Goal: Task Accomplishment & Management: Use online tool/utility

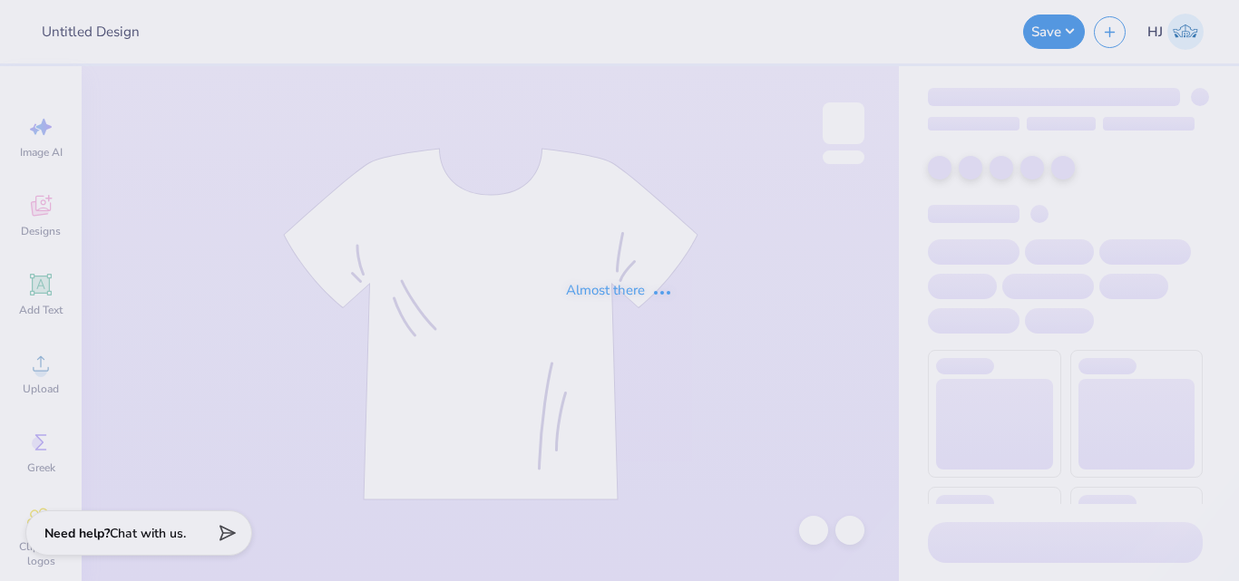
type input "[PERSON_NAME] : [GEOGRAPHIC_DATA]"
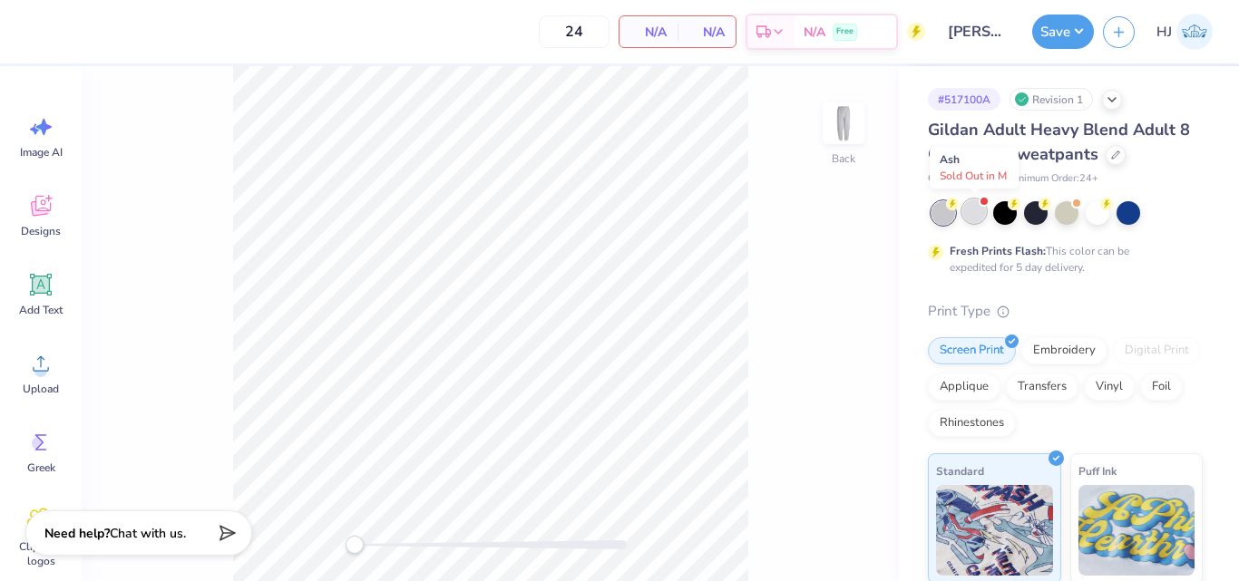
click at [970, 218] on div at bounding box center [974, 212] width 24 height 24
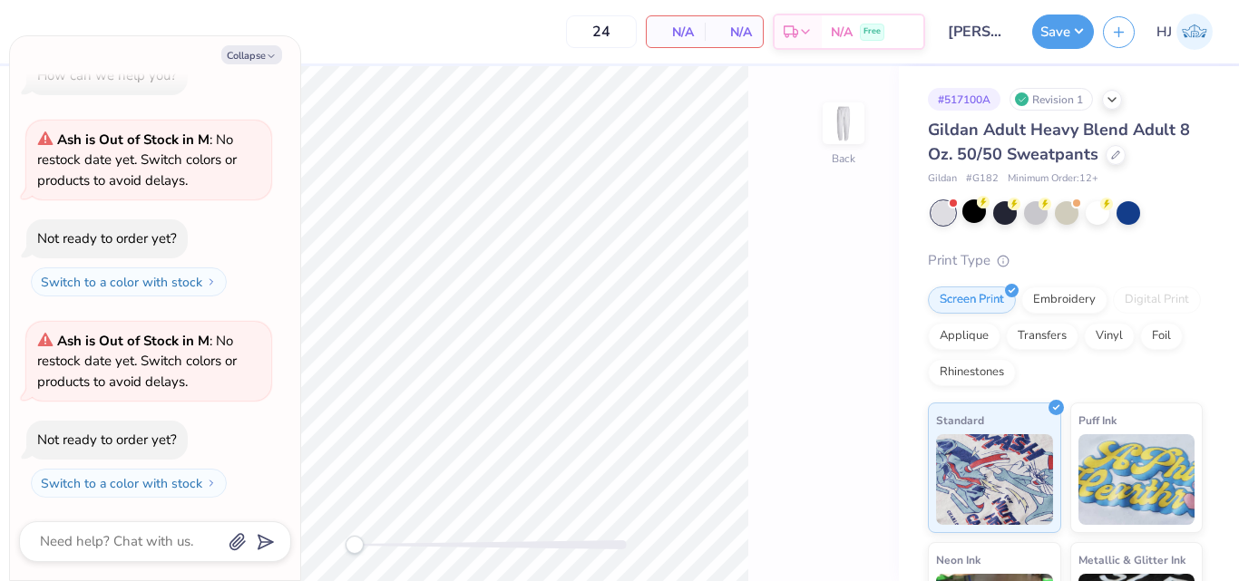
click at [931, 214] on div at bounding box center [943, 213] width 24 height 24
click at [937, 214] on div at bounding box center [943, 213] width 24 height 24
click at [806, 284] on div "Back" at bounding box center [490, 323] width 817 height 515
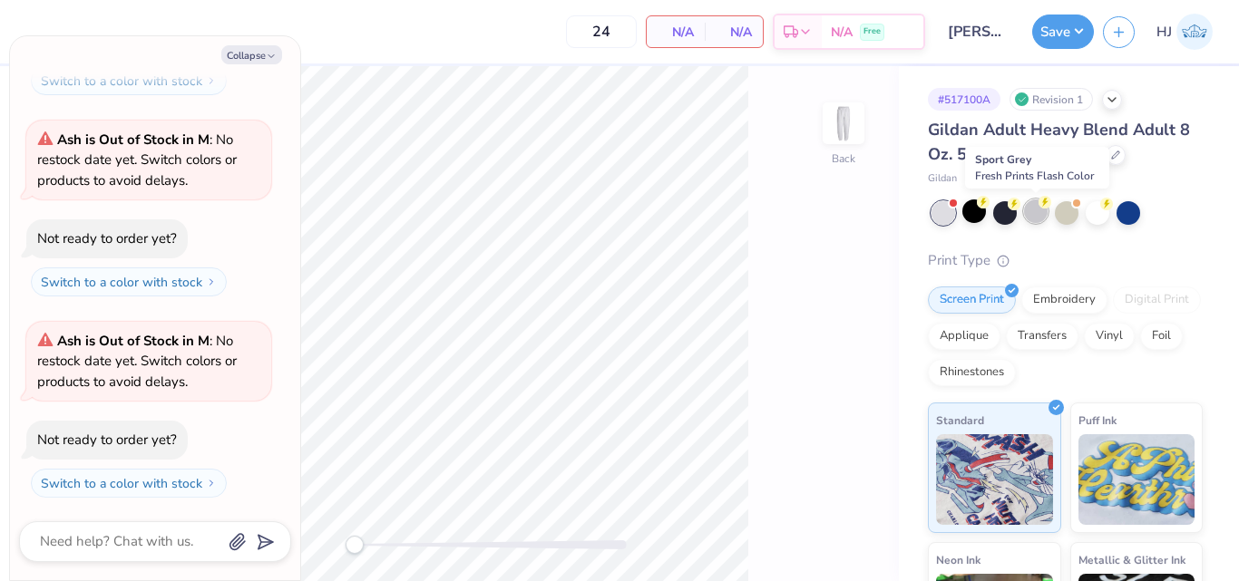
click at [1036, 219] on div at bounding box center [1036, 212] width 24 height 24
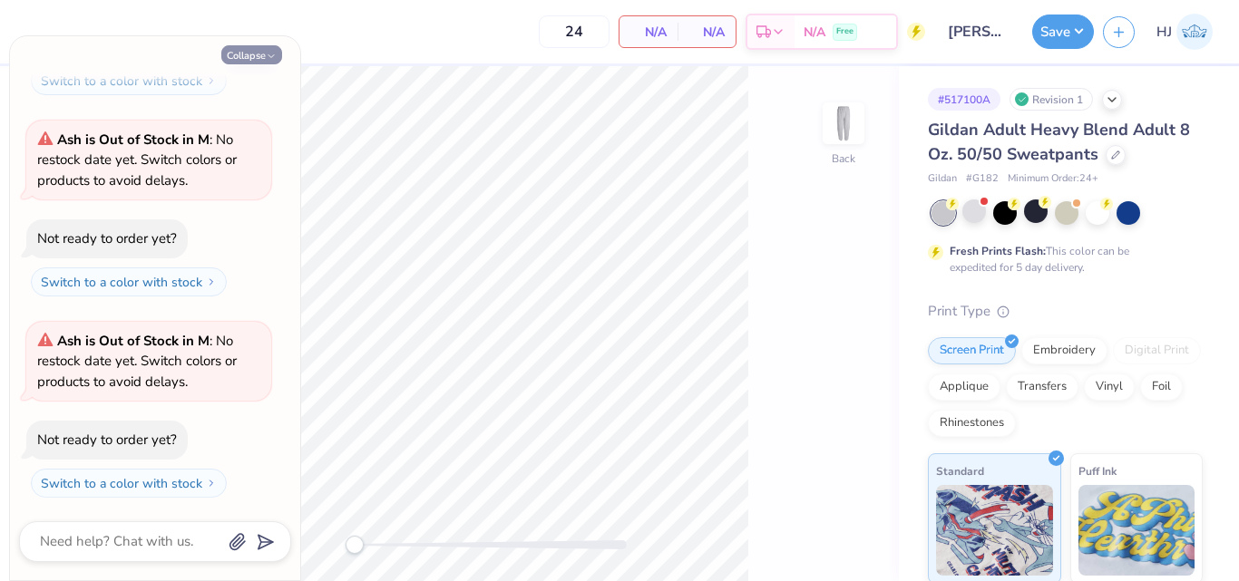
click at [255, 54] on button "Collapse" at bounding box center [251, 54] width 61 height 19
type textarea "x"
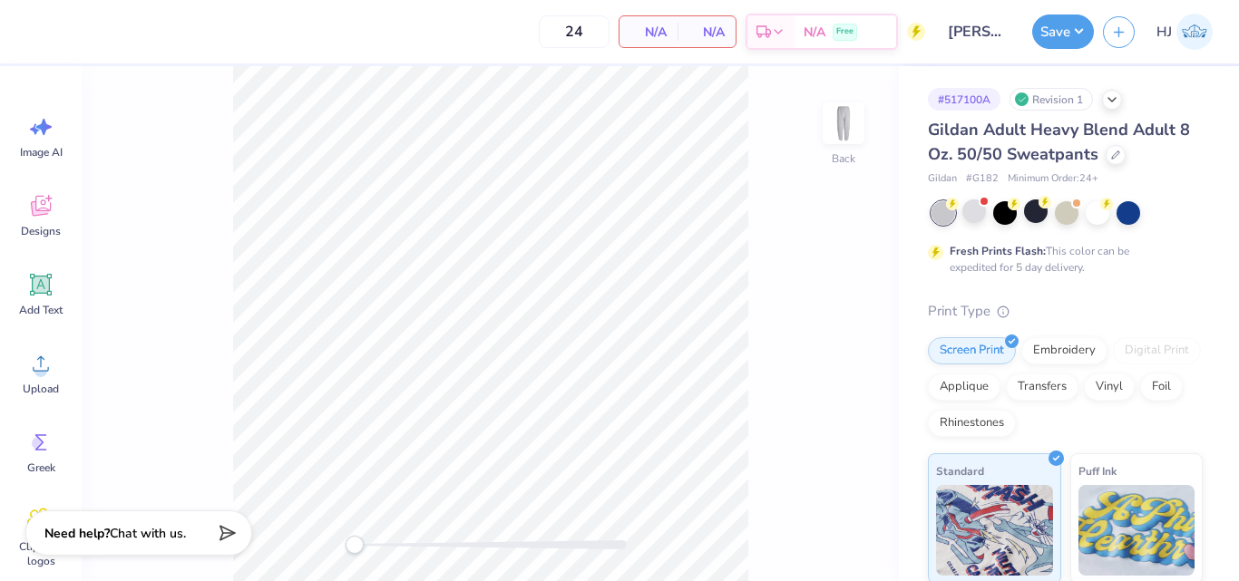
click at [208, 224] on div "Back" at bounding box center [490, 323] width 817 height 515
click at [37, 375] on circle at bounding box center [40, 371] width 13 height 13
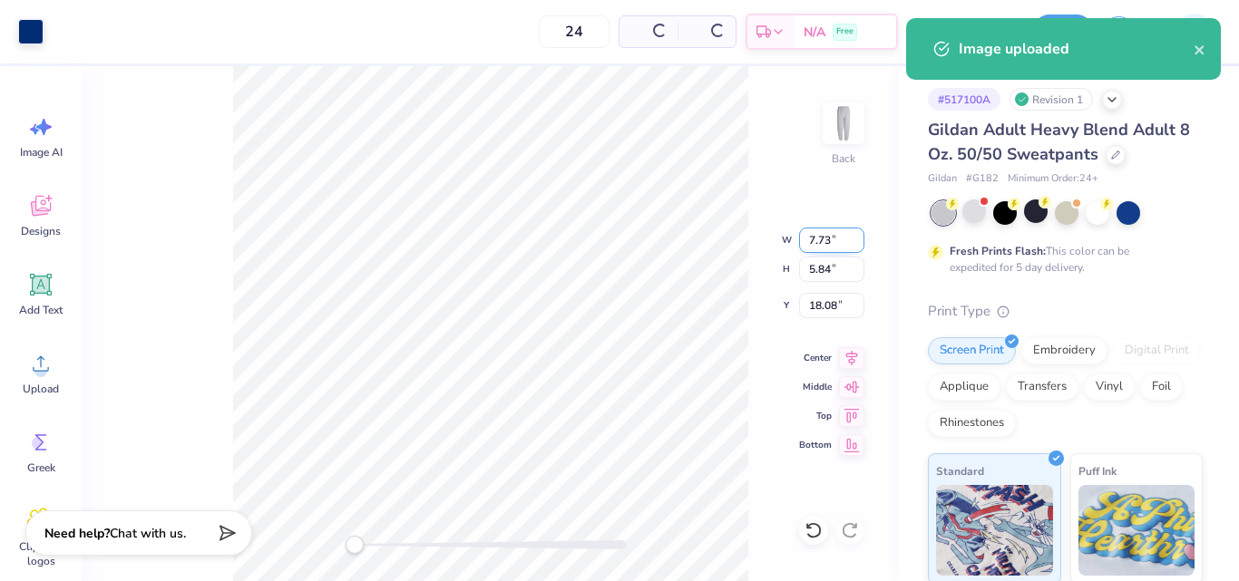
click at [824, 247] on input "7.73" at bounding box center [831, 240] width 65 height 25
click at [825, 263] on input "5.84" at bounding box center [831, 269] width 65 height 25
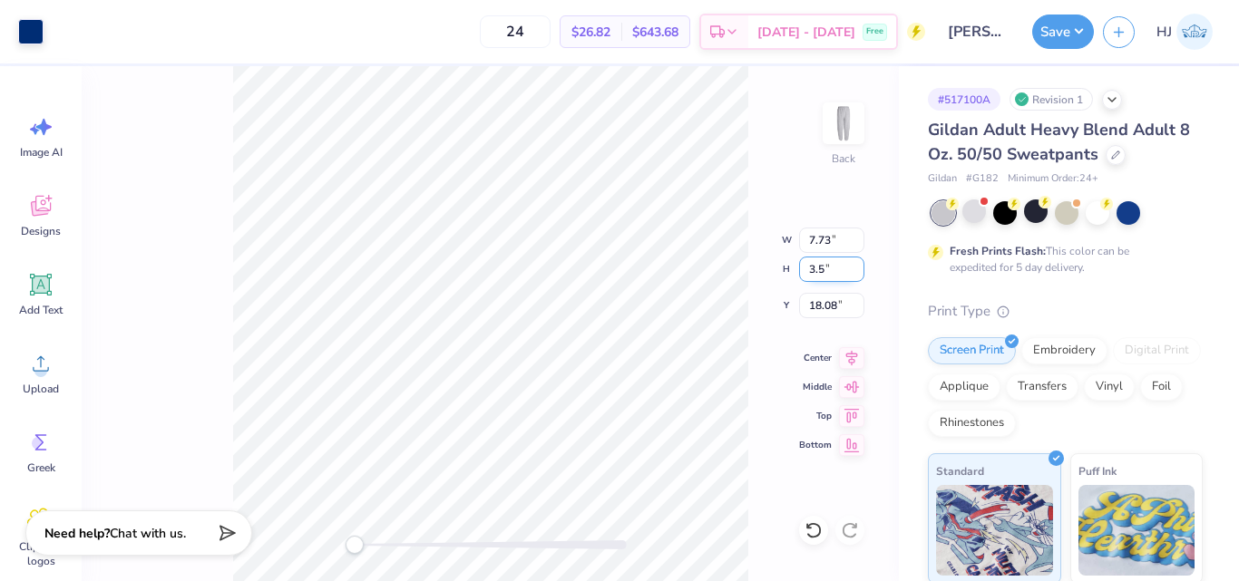
type input "3.5"
type input "4.64"
type input "3.50"
type input "19.25"
click at [701, 228] on div "Back W 4.64 4.64 " H 3.50 3.50 " Y 19.25 19.25 " Center Middle Top Bottom" at bounding box center [490, 323] width 817 height 515
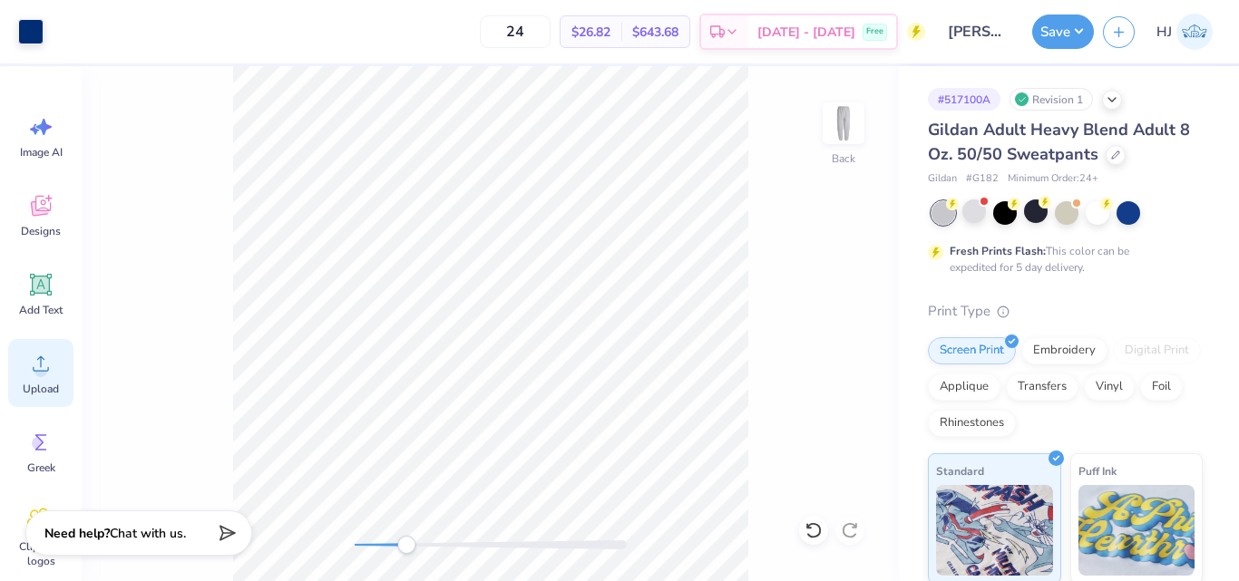
click at [38, 375] on circle at bounding box center [40, 371] width 13 height 13
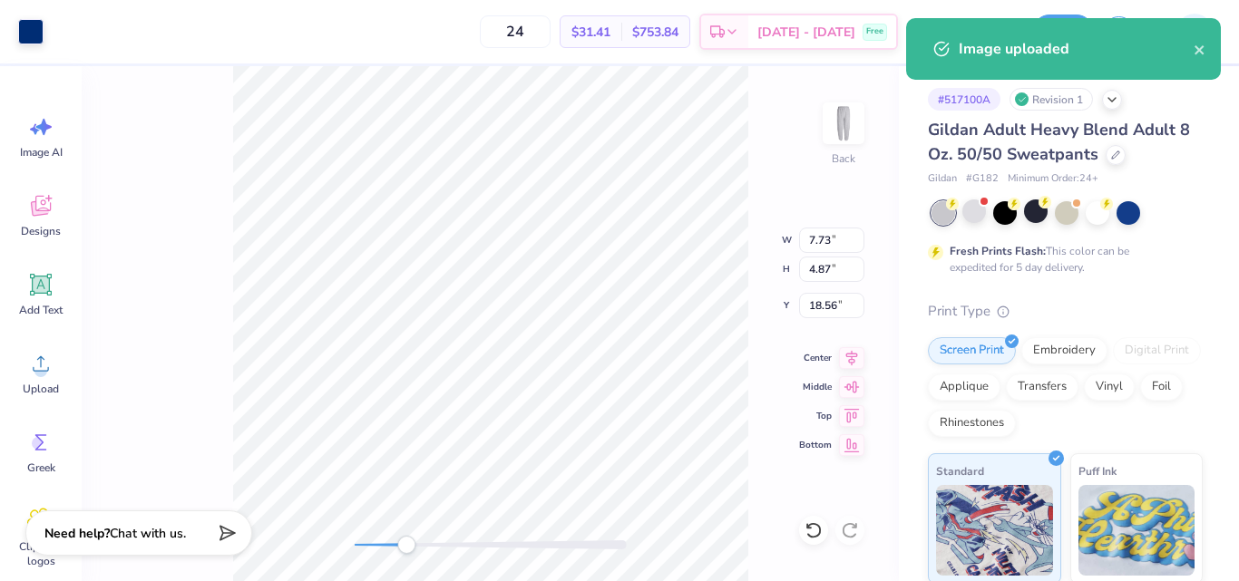
click at [832, 282] on div "Back W 7.73 7.73 " H 4.87 4.87 " Y 18.56 18.56 " Center Middle Top Bottom" at bounding box center [490, 323] width 817 height 515
click at [834, 267] on div "Back W 7.73 H 4.87 Y 18.56 Center Middle Top Bottom" at bounding box center [490, 323] width 817 height 515
type input "7.73"
type input "4.87"
type input "18.56"
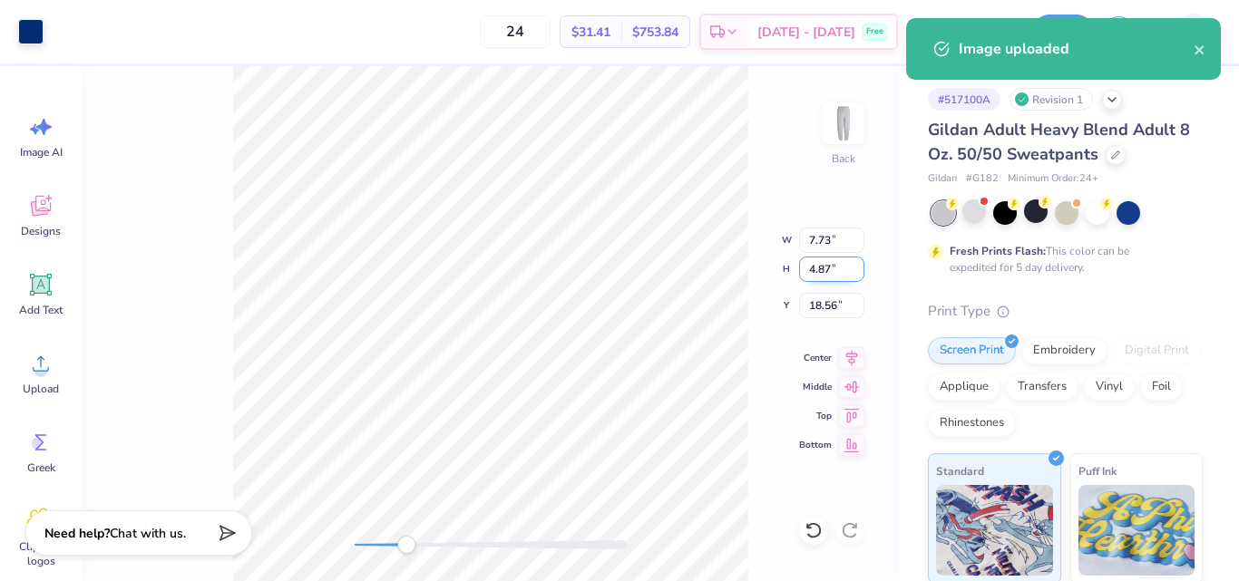
click at [838, 273] on input "4.87" at bounding box center [831, 269] width 65 height 25
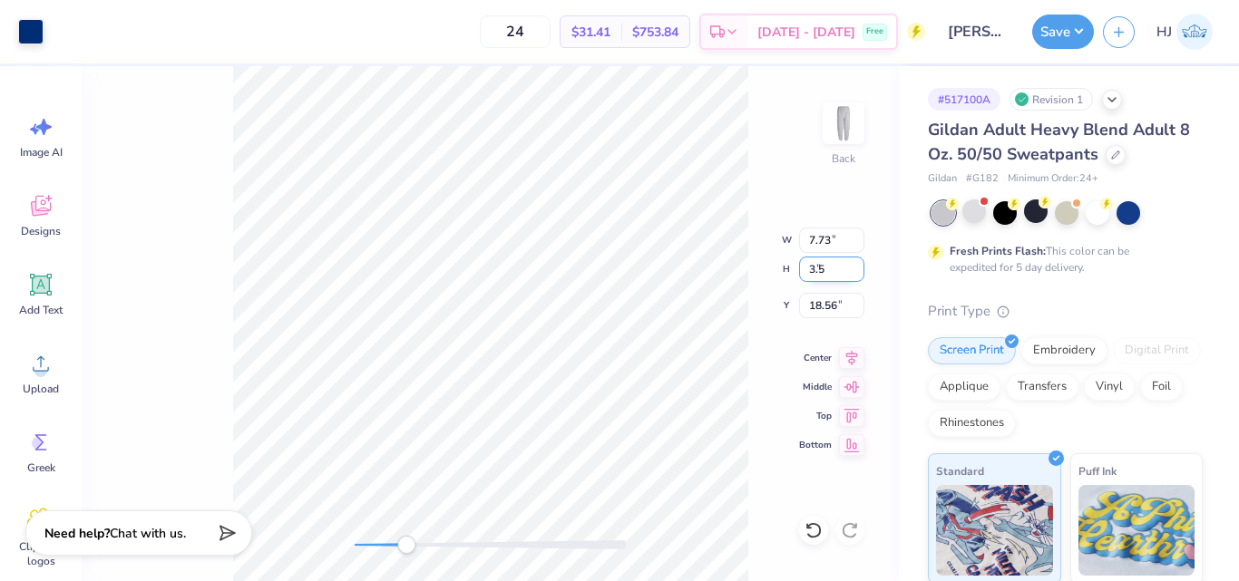
type input "3.5"
type input "5.55"
type input "3.50"
type input "19.25"
type input "4.64"
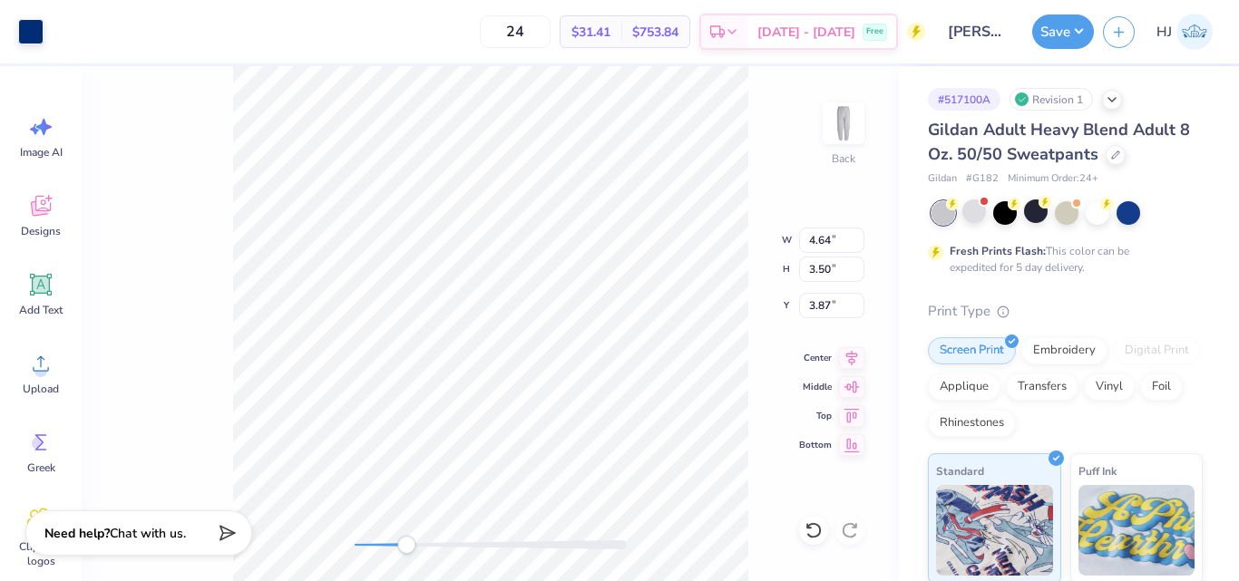
type input "5.55"
drag, startPoint x: 924, startPoint y: 123, endPoint x: 994, endPoint y: 119, distance: 70.0
click at [994, 119] on div "# 517100A Revision 1 Gildan Adult Heavy Blend Adult 8 Oz. 50/50 Sweatpants Gild…" at bounding box center [1069, 464] width 340 height 797
drag, startPoint x: 970, startPoint y: 178, endPoint x: 997, endPoint y: 175, distance: 26.4
click at [997, 175] on span "# G182" at bounding box center [982, 178] width 33 height 15
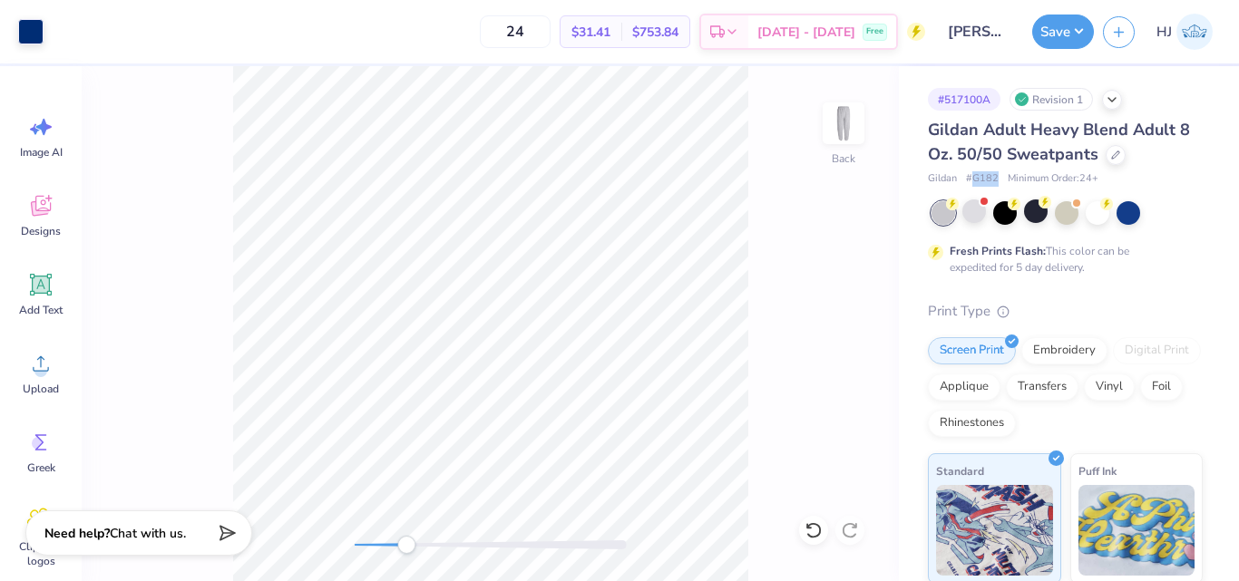
copy span "G182"
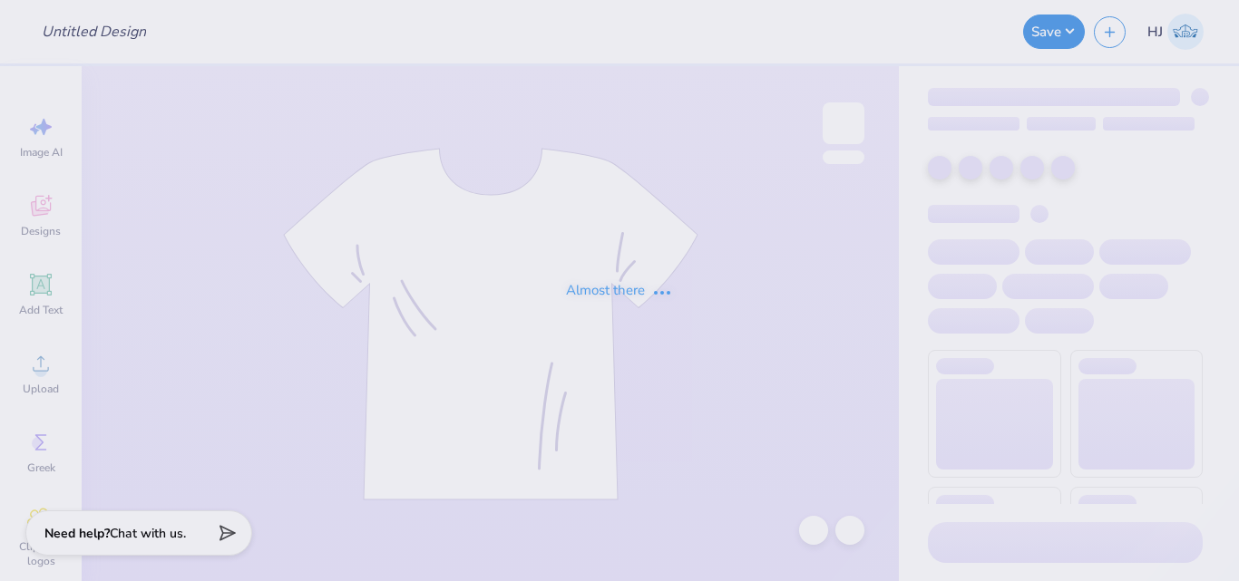
type input "SAE Mesh Shorts Drop"
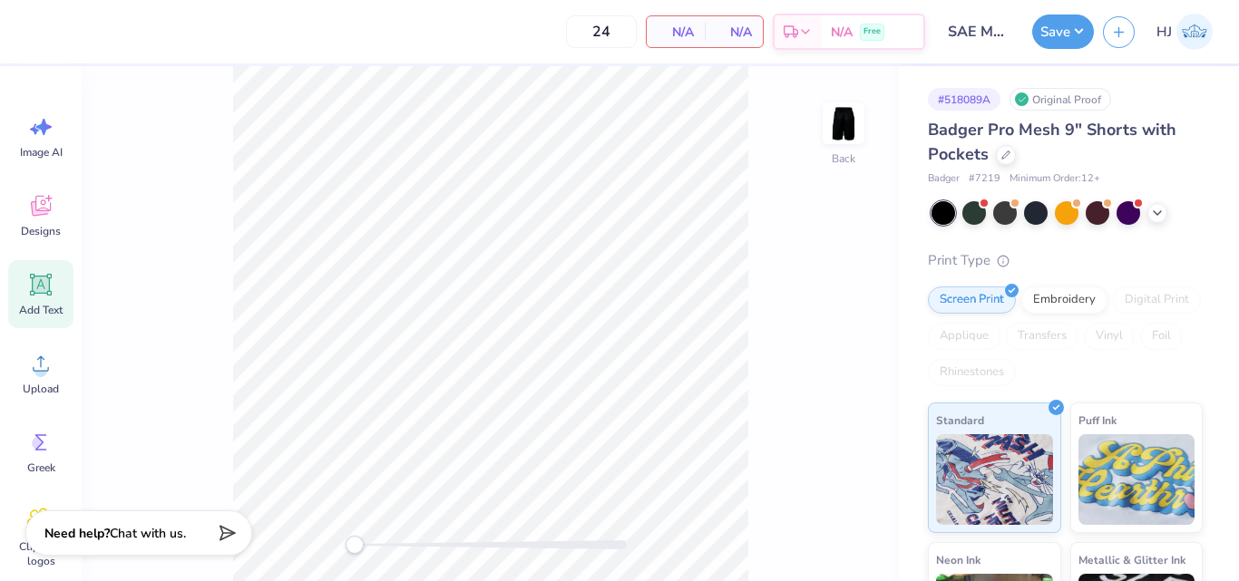
click at [28, 285] on icon at bounding box center [40, 284] width 27 height 27
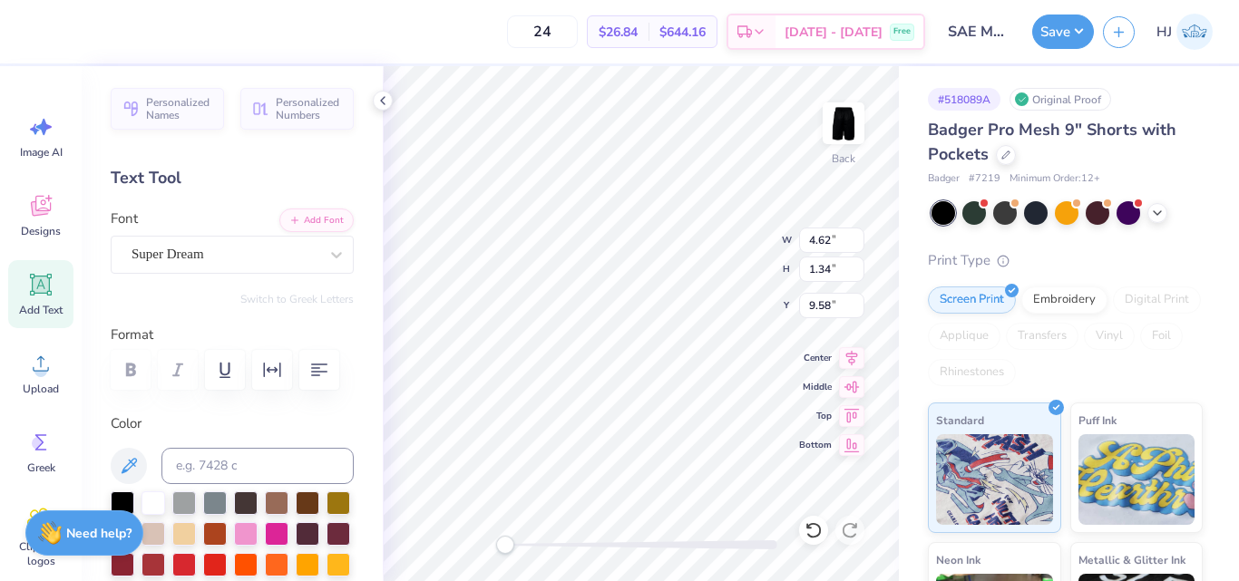
scroll to position [15, 3]
paste textarea "SAE"
type textarea "SAE"
click at [263, 251] on div "Super Dream" at bounding box center [225, 254] width 190 height 28
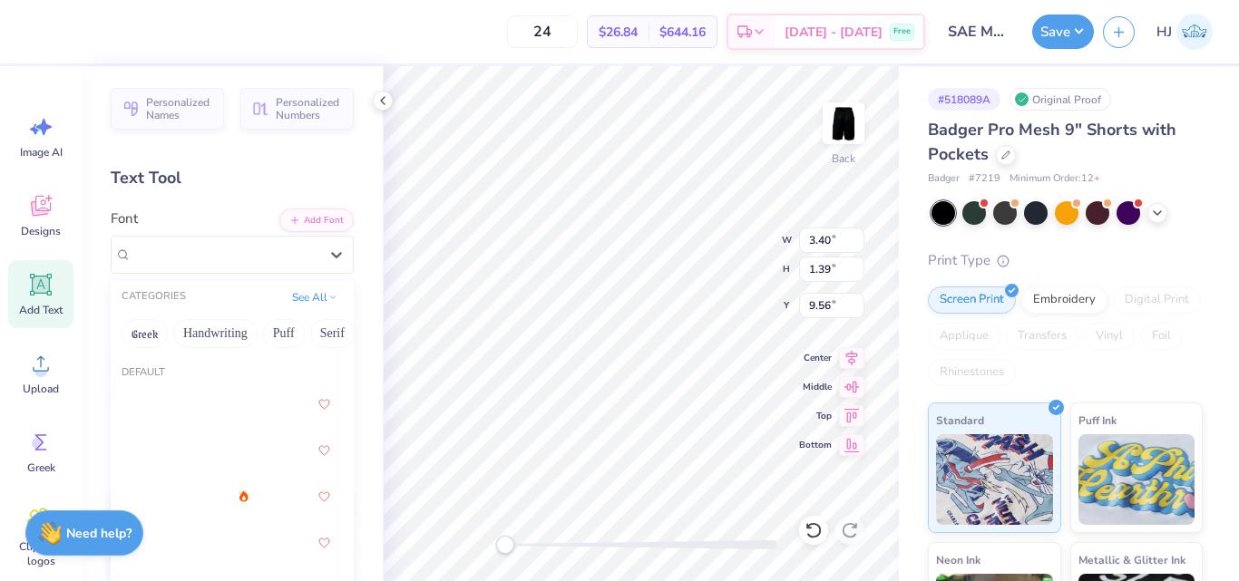
scroll to position [91, 0]
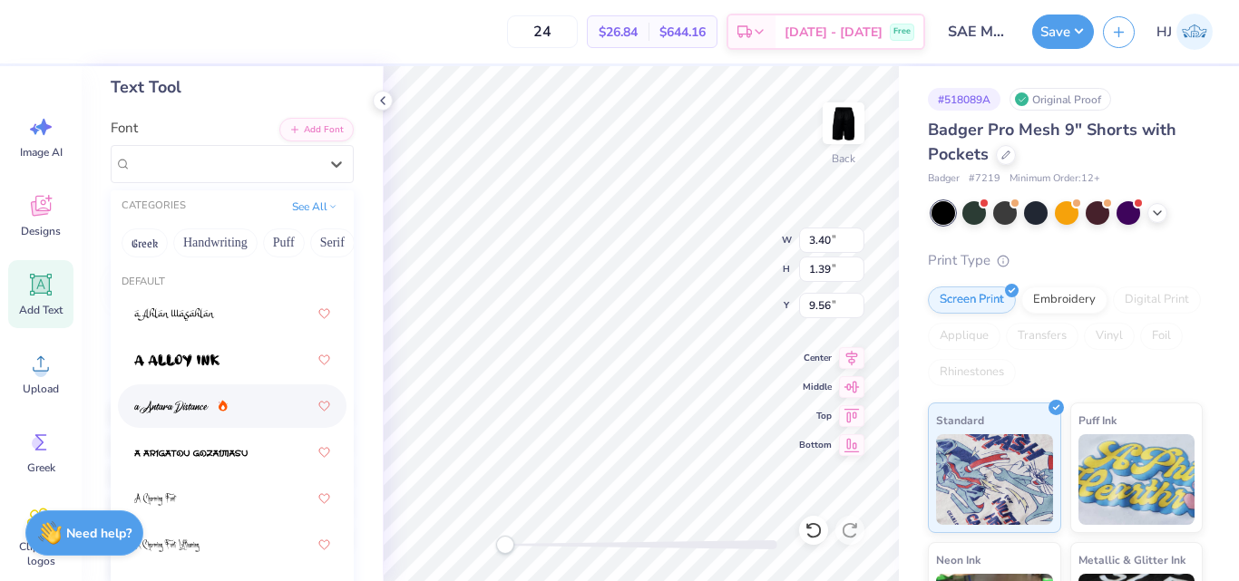
click at [164, 403] on img at bounding box center [171, 407] width 74 height 13
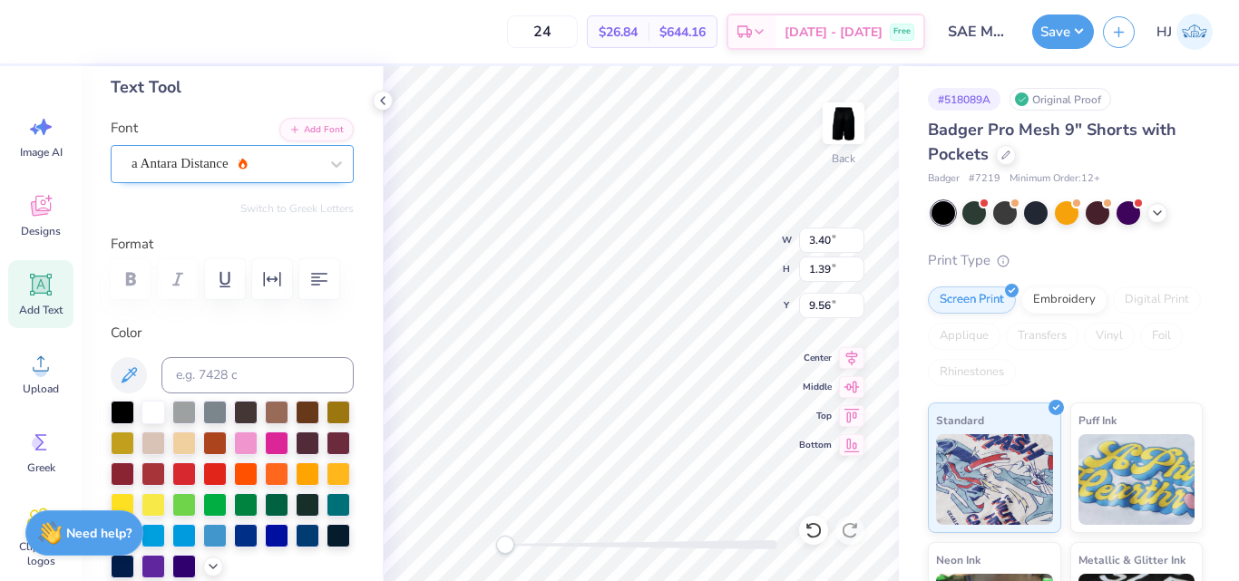
click at [248, 156] on div "a Antara Distance" at bounding box center [225, 164] width 190 height 28
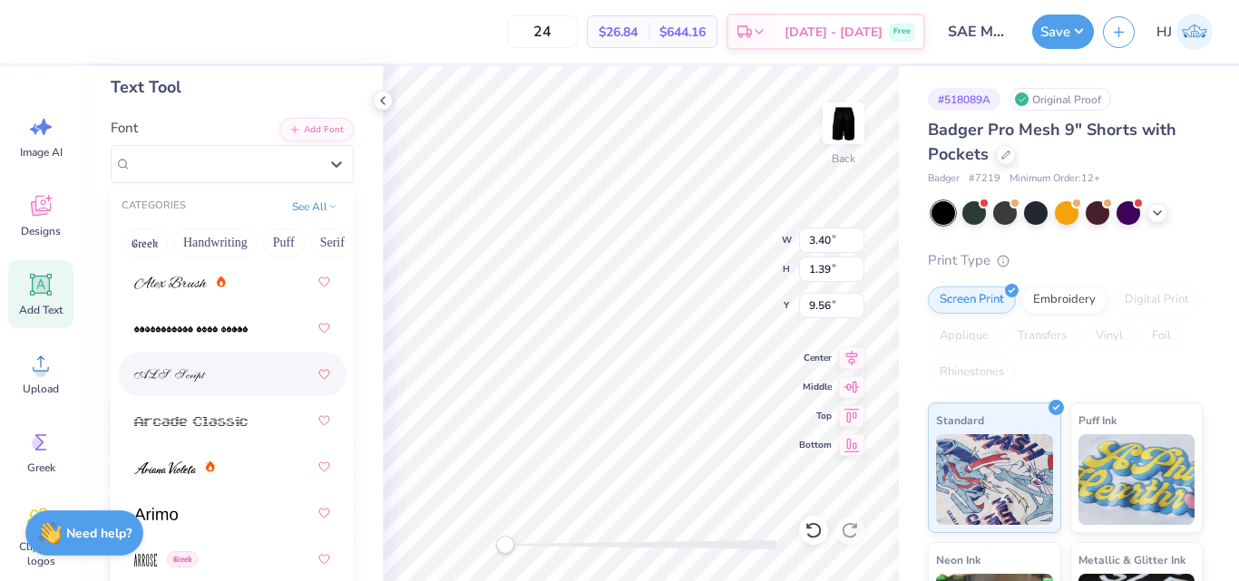
scroll to position [635, 0]
click at [168, 279] on img at bounding box center [170, 281] width 73 height 13
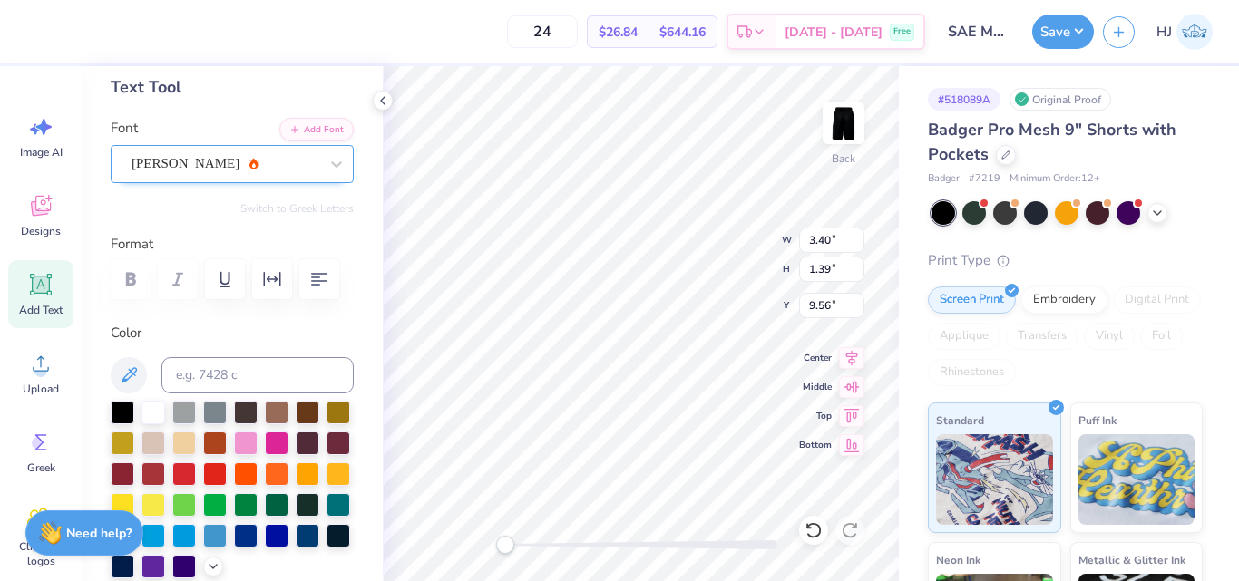
click at [174, 161] on div "Alex Brush" at bounding box center [225, 164] width 190 height 28
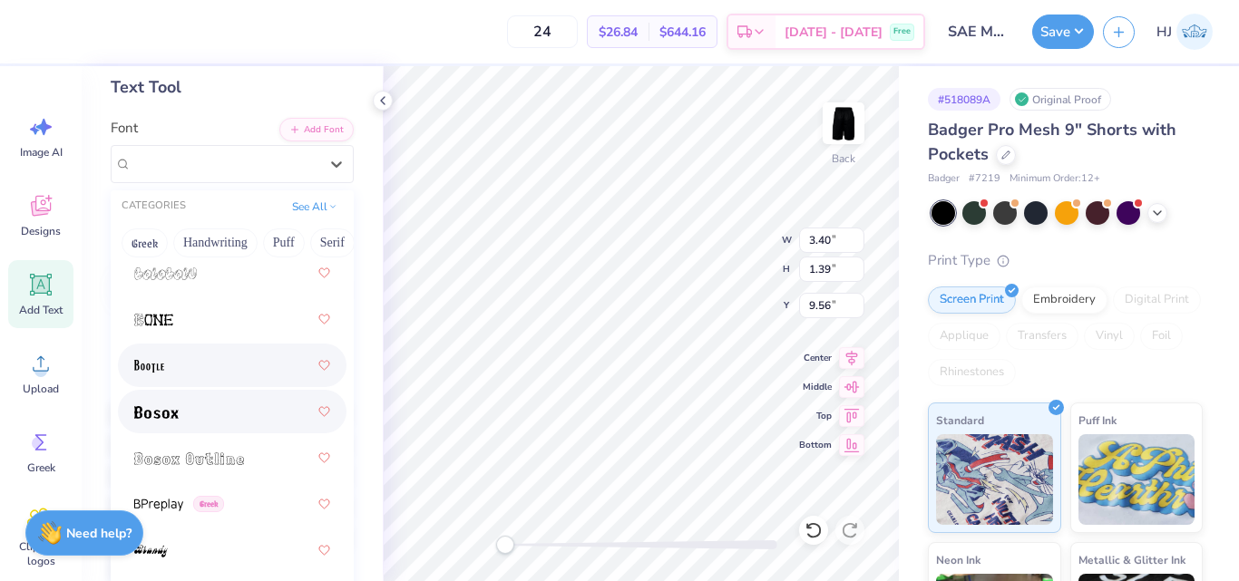
scroll to position [1633, 0]
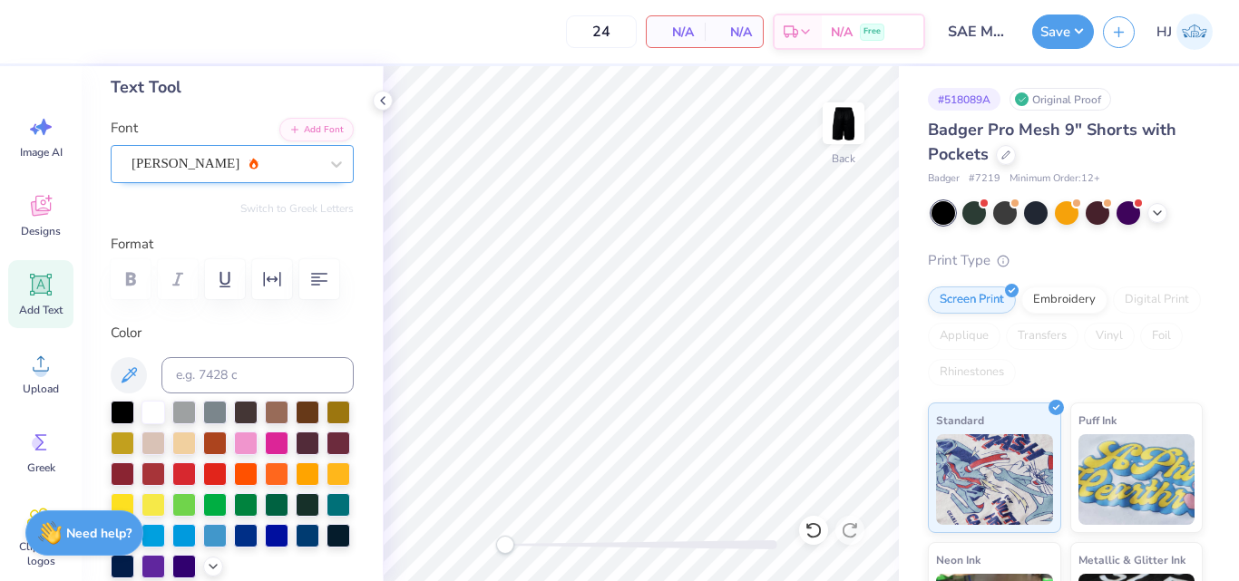
click at [229, 172] on div "Alex Brush" at bounding box center [225, 164] width 190 height 28
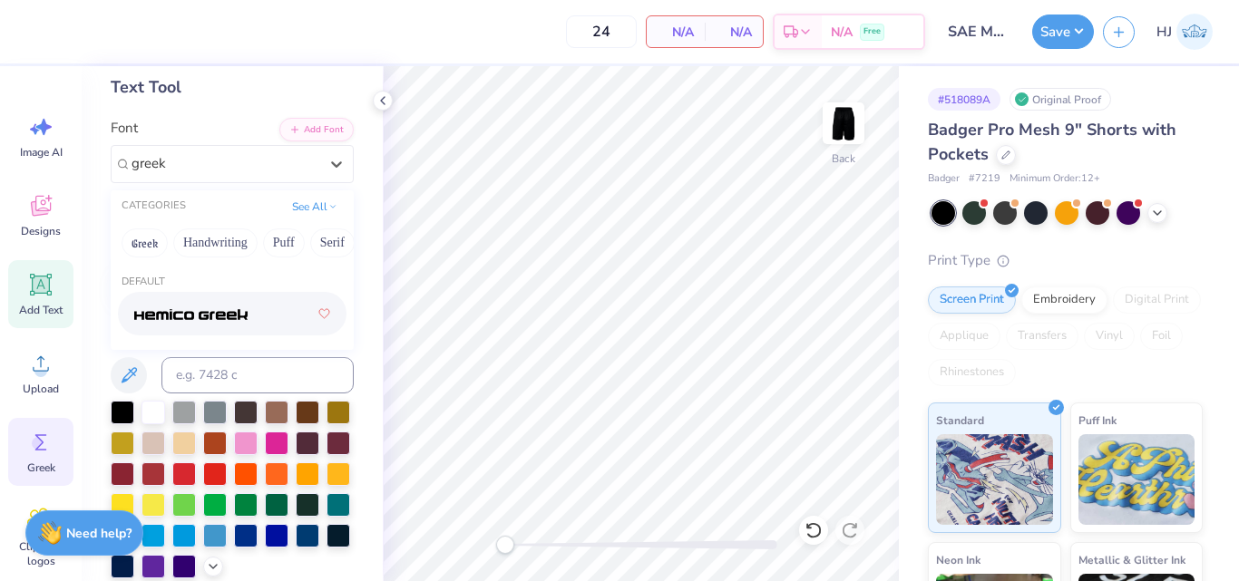
type input "greek"
click at [33, 438] on icon at bounding box center [40, 442] width 27 height 27
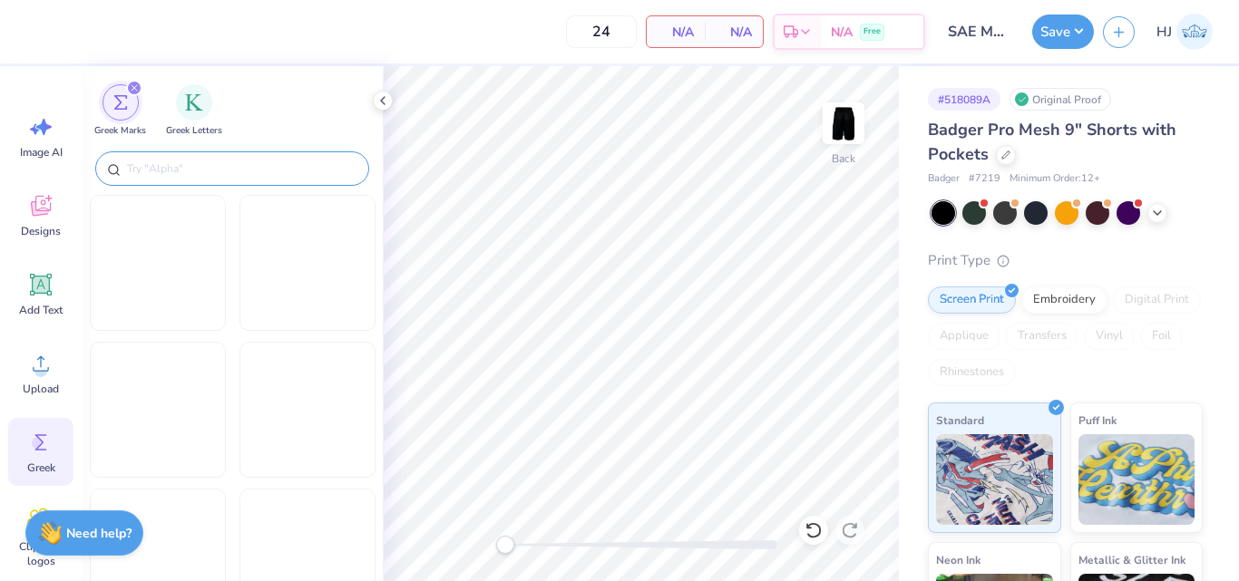
click at [162, 171] on input "text" at bounding box center [241, 169] width 232 height 18
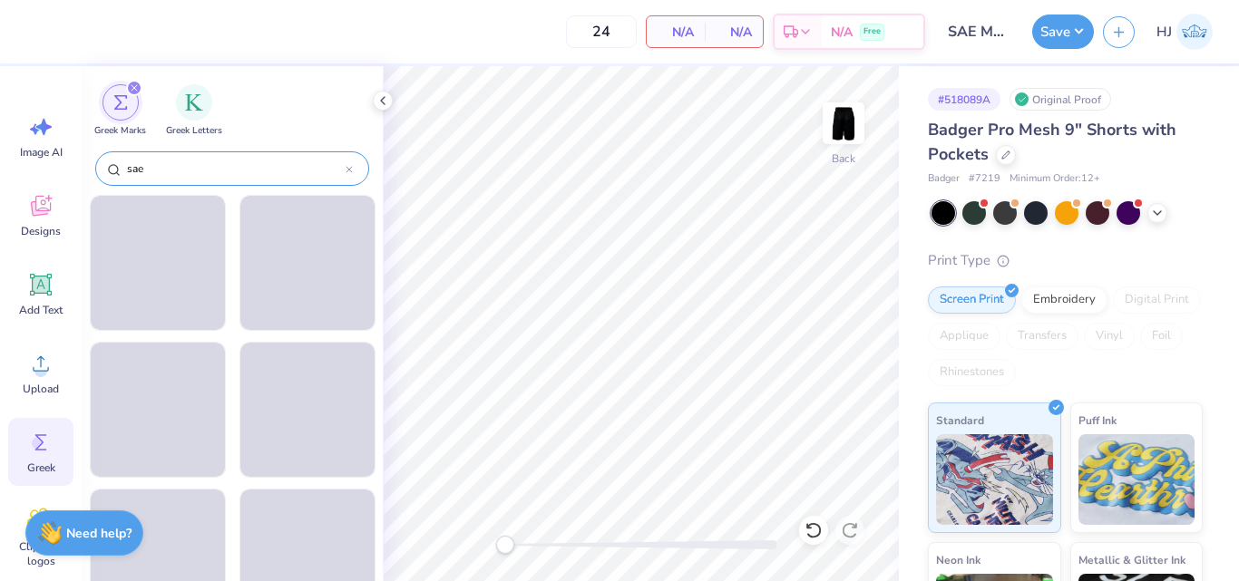
type input "sae"
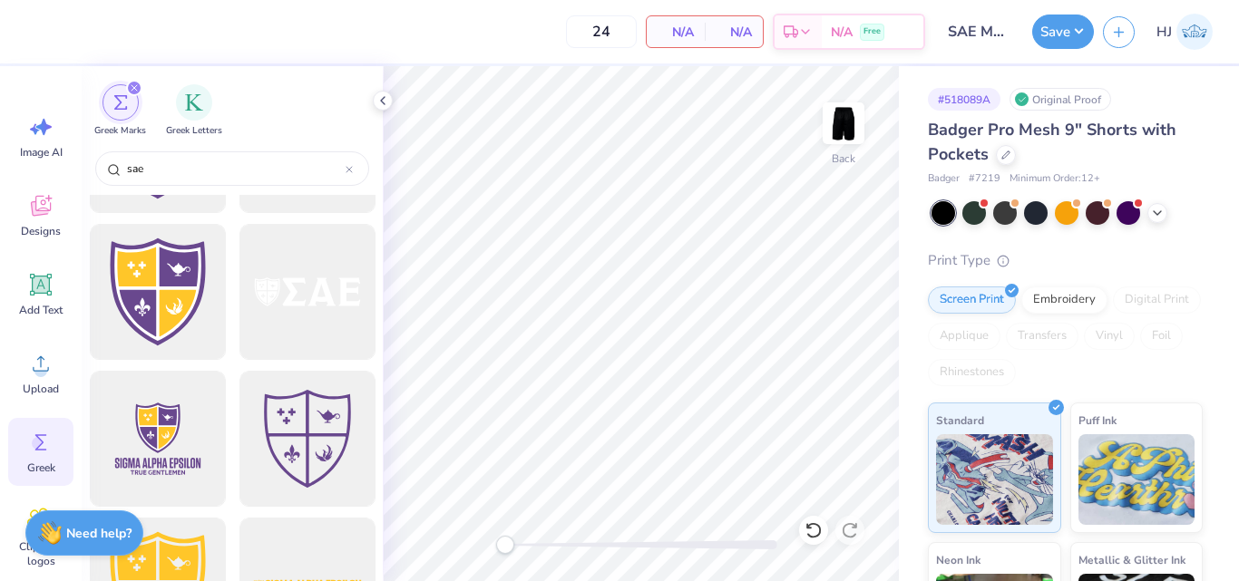
scroll to position [454, 0]
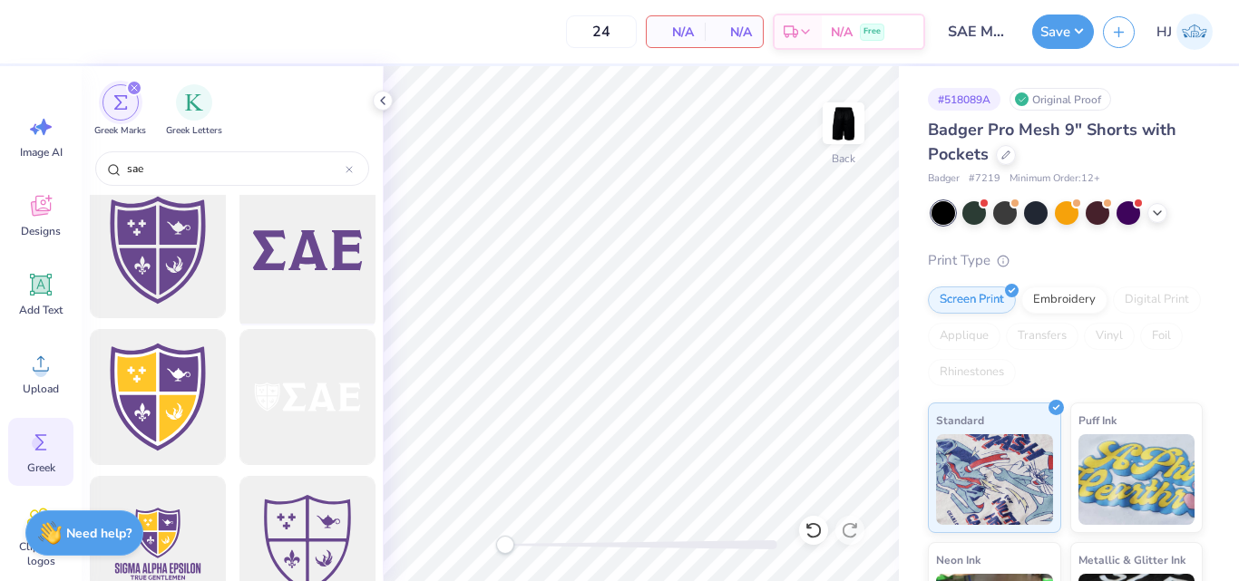
click at [295, 238] on div at bounding box center [307, 251] width 150 height 150
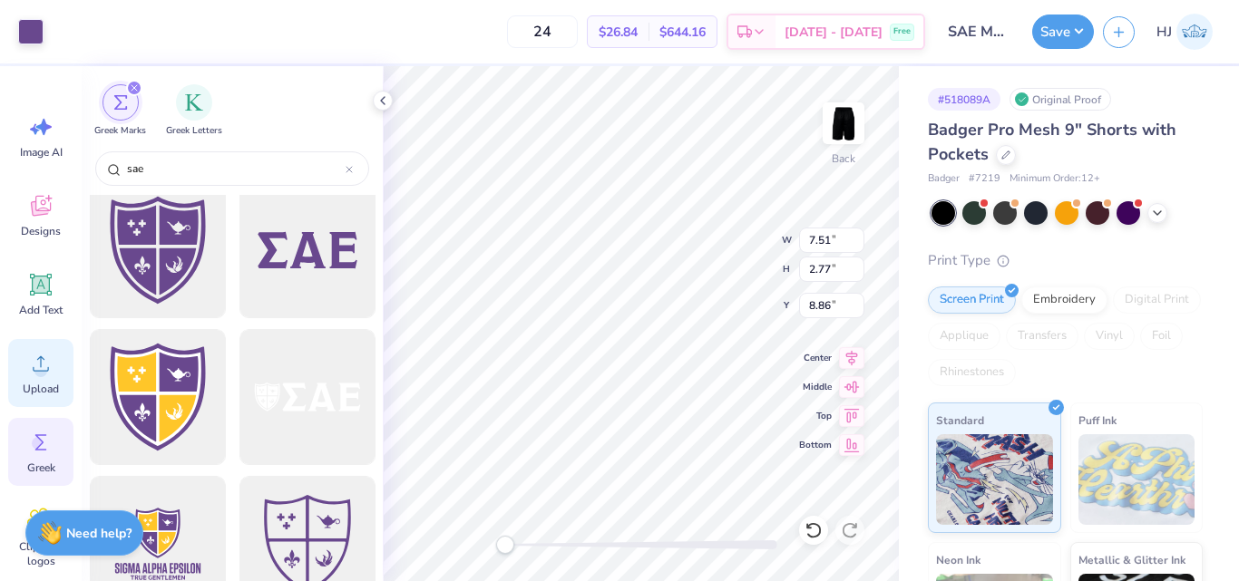
click at [34, 370] on icon at bounding box center [40, 363] width 27 height 27
click at [197, 103] on img "filter for Greek Letters" at bounding box center [194, 101] width 18 height 18
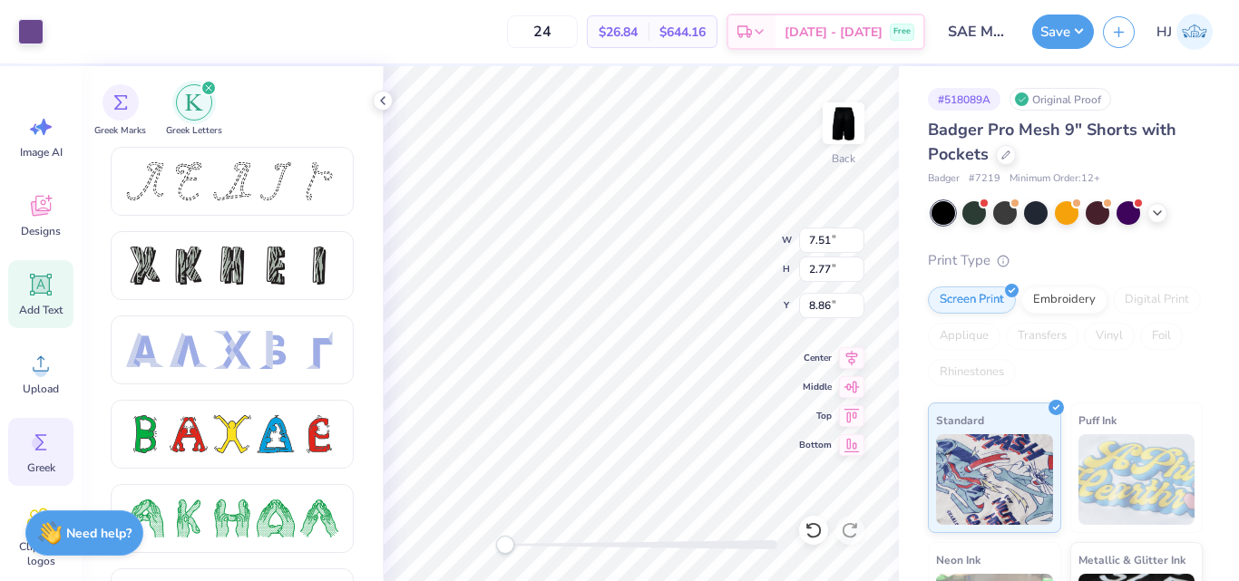
click at [40, 285] on icon at bounding box center [41, 285] width 17 height 17
type input "4.62"
type input "1.34"
type input "9.58"
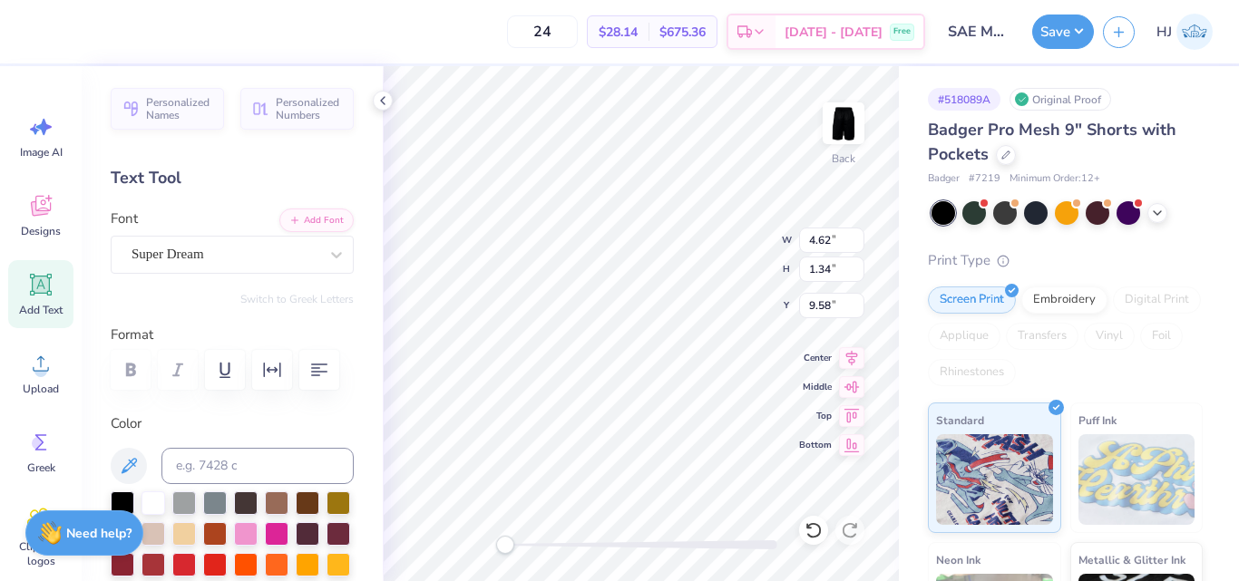
scroll to position [15, 3]
type input "3.38"
type input "1.25"
type input "10.39"
click at [822, 233] on input "3.38" at bounding box center [831, 240] width 65 height 25
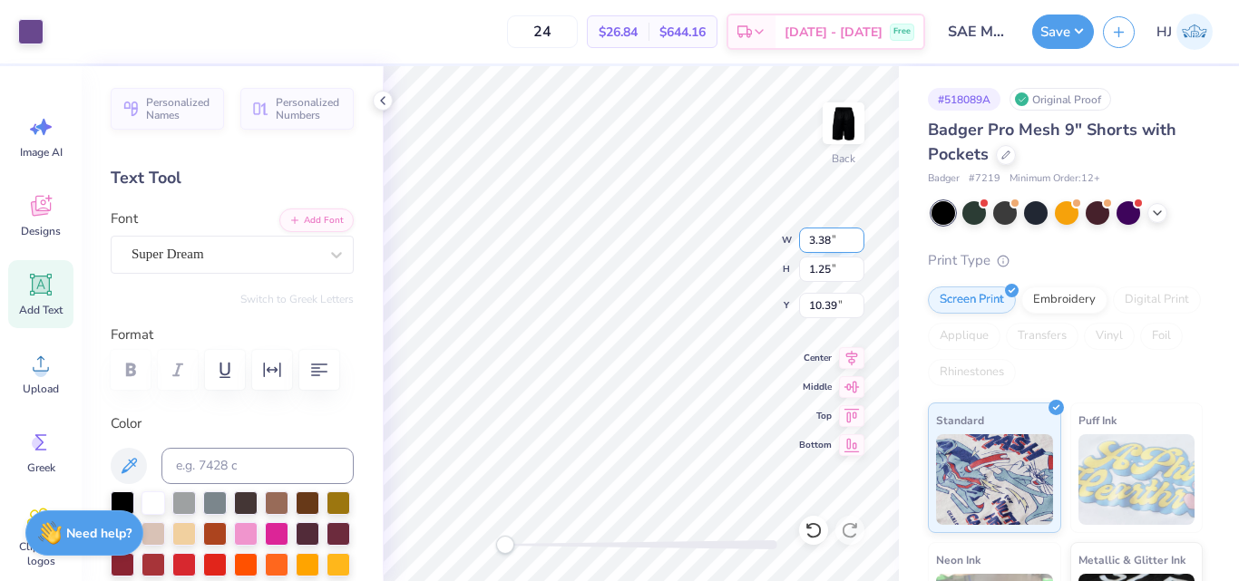
click at [822, 233] on input "3.38" at bounding box center [831, 240] width 65 height 25
type input "3.50"
type input "1.29"
type input "10.37"
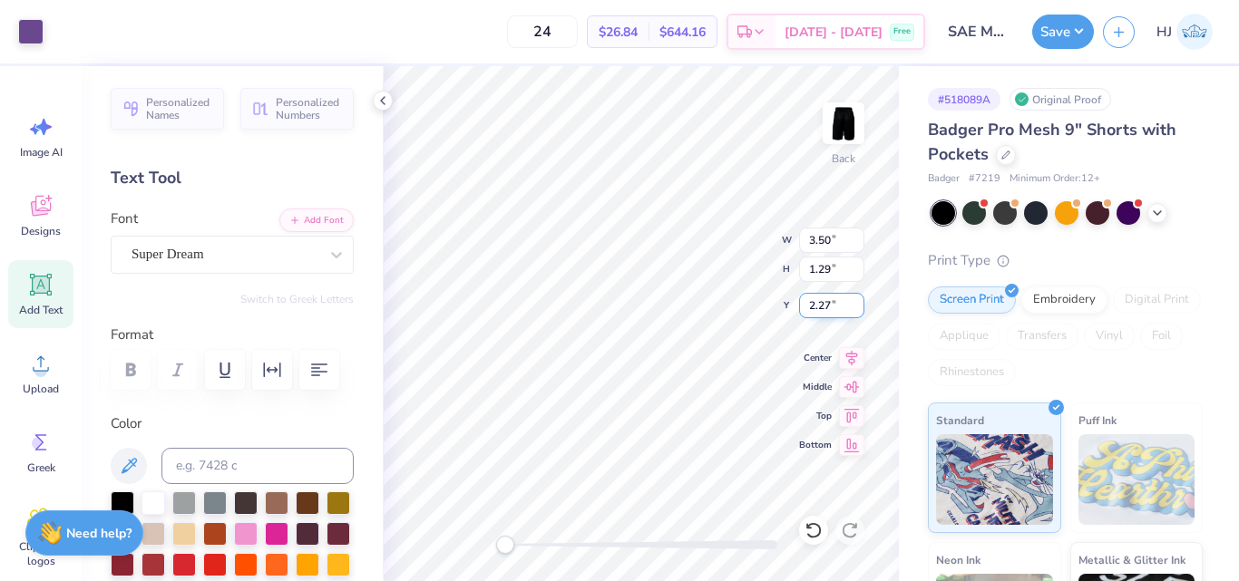
click at [812, 303] on input "2.27" at bounding box center [831, 305] width 65 height 25
type input "3"
click at [838, 305] on input "3.00" at bounding box center [831, 305] width 65 height 25
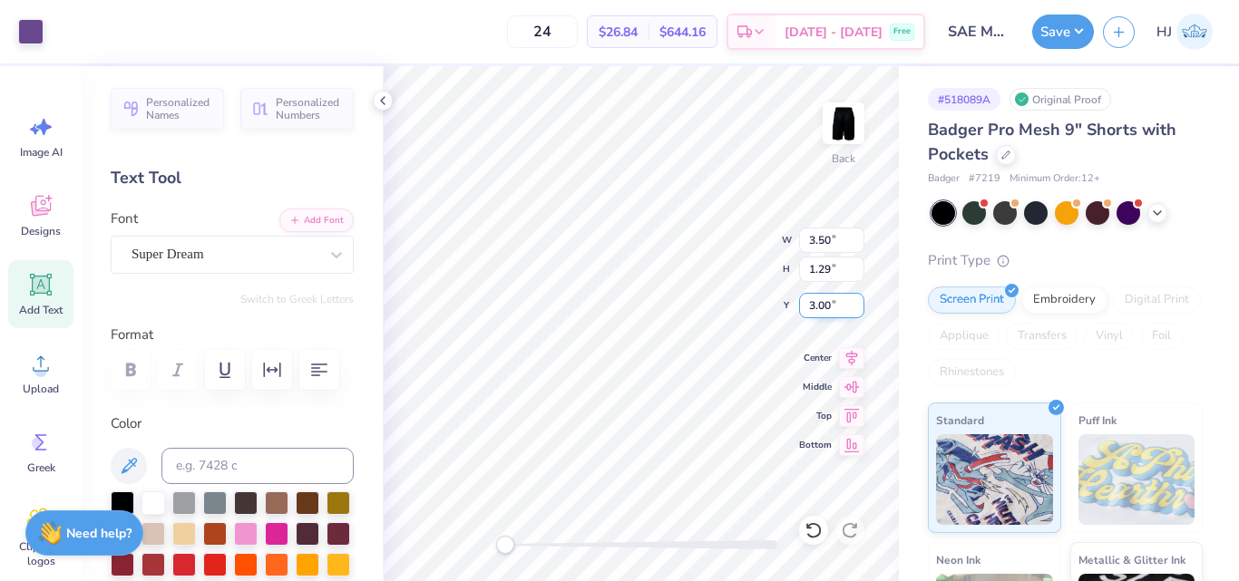
click at [838, 305] on input "3.00" at bounding box center [831, 305] width 65 height 25
type input "2.5"
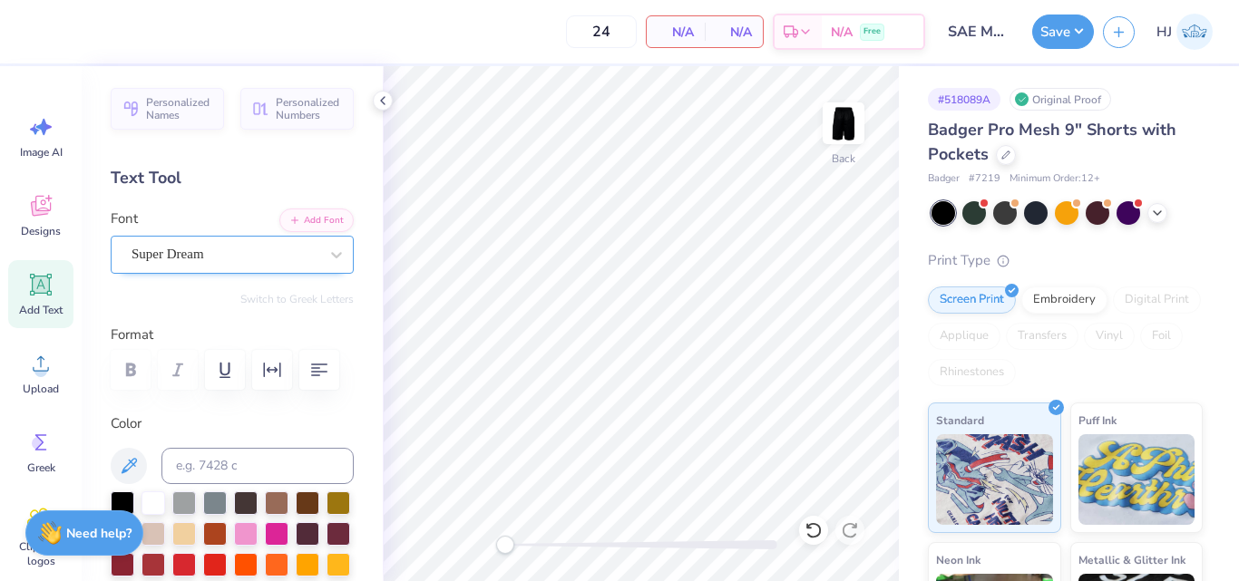
click at [249, 252] on div "Super Dream" at bounding box center [225, 254] width 190 height 28
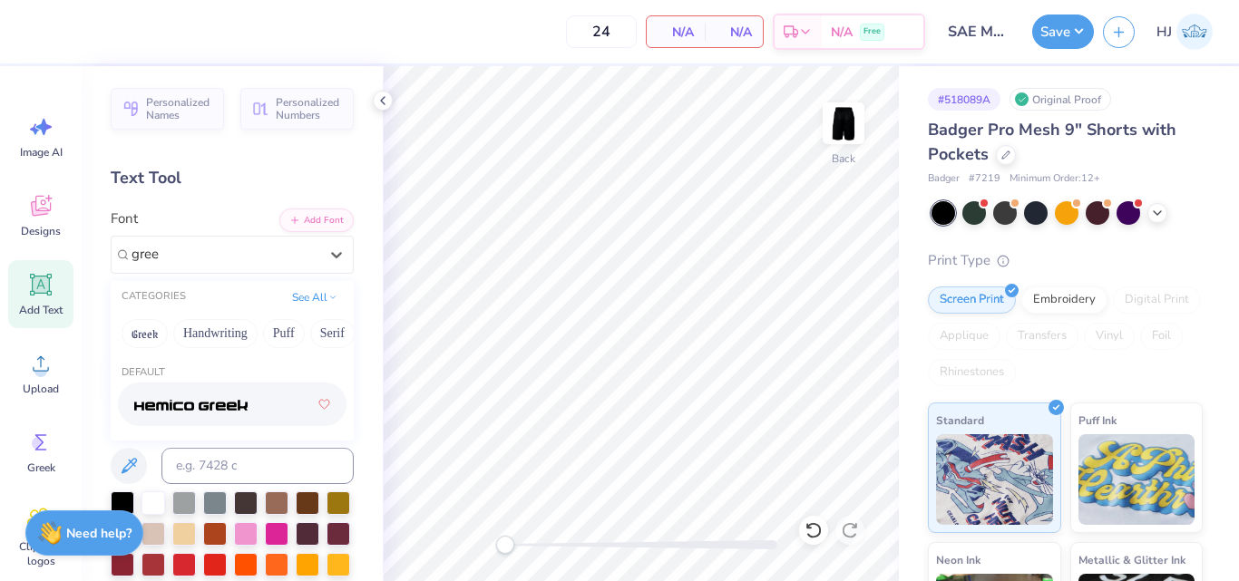
click at [190, 400] on img at bounding box center [190, 405] width 113 height 13
type input "gree"
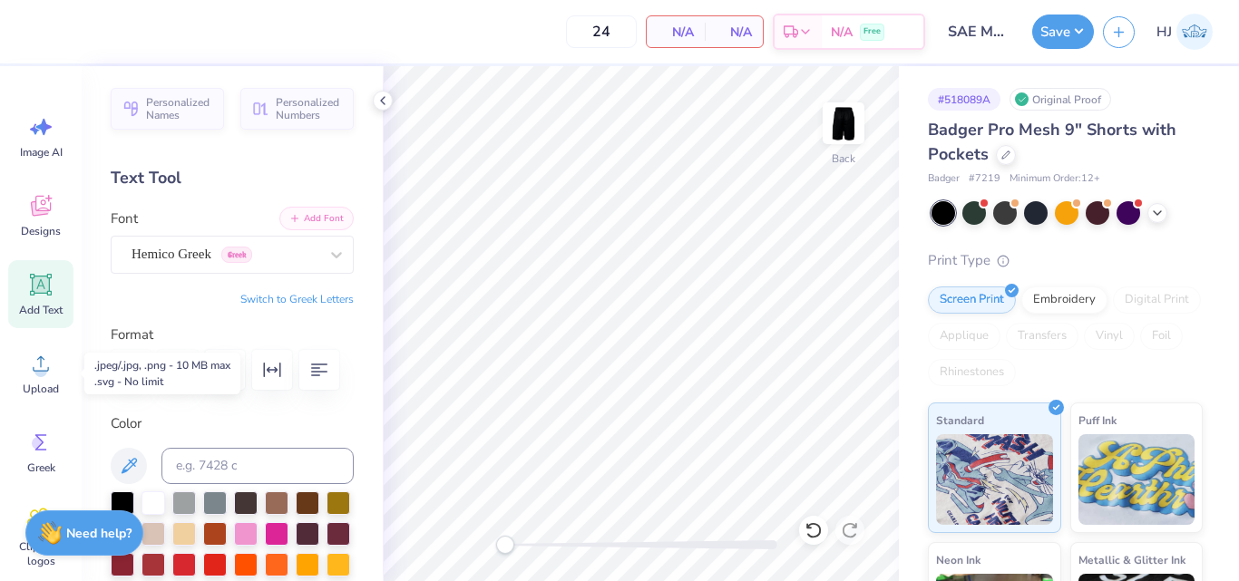
click at [39, 280] on icon at bounding box center [41, 285] width 17 height 17
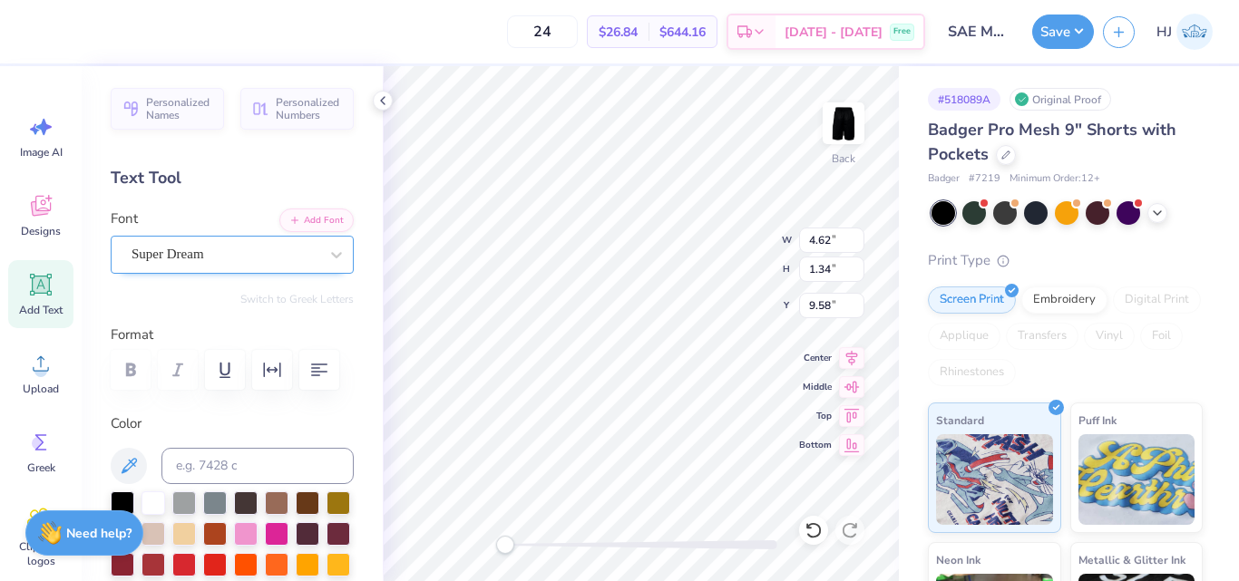
scroll to position [15, 2]
click at [276, 251] on div "Super Dream" at bounding box center [225, 254] width 190 height 28
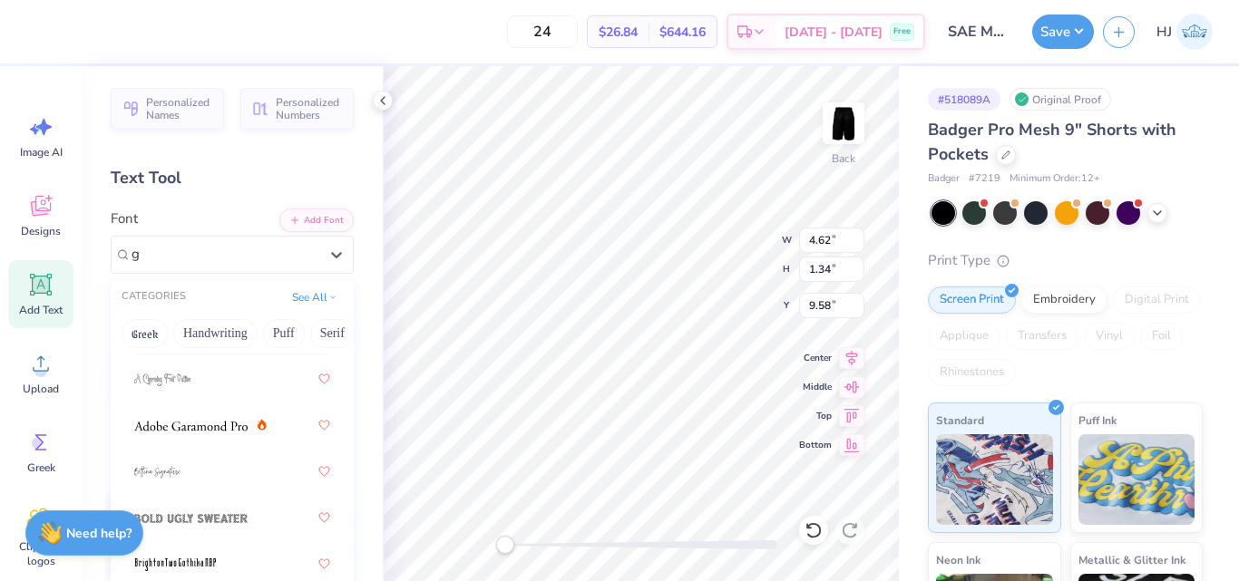
scroll to position [181, 0]
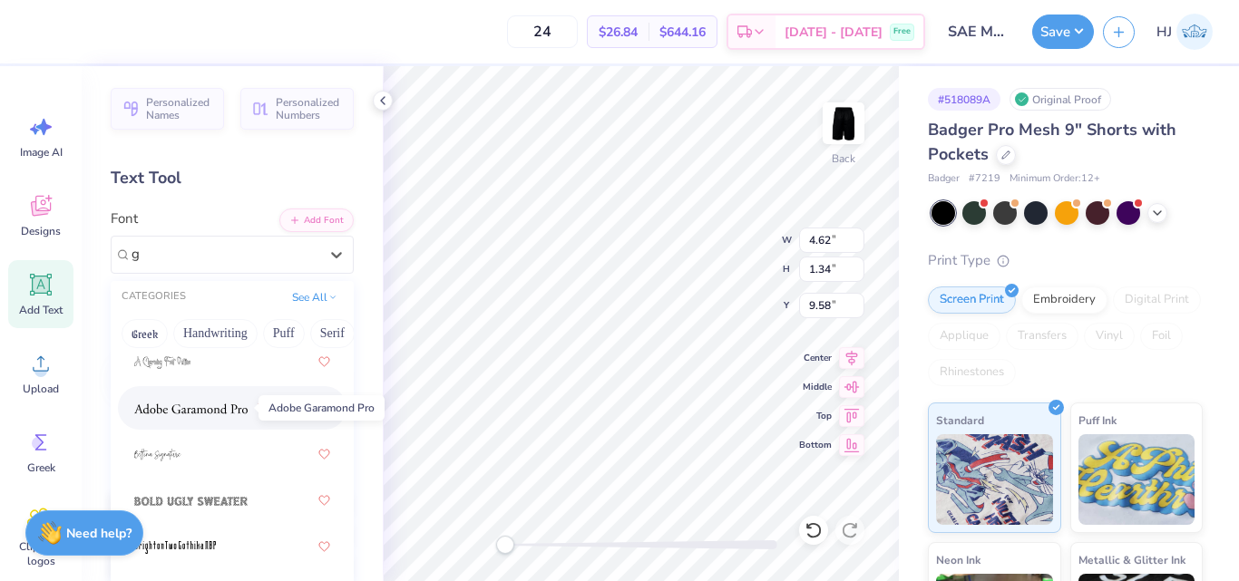
click at [190, 412] on img at bounding box center [190, 409] width 113 height 13
type input "g"
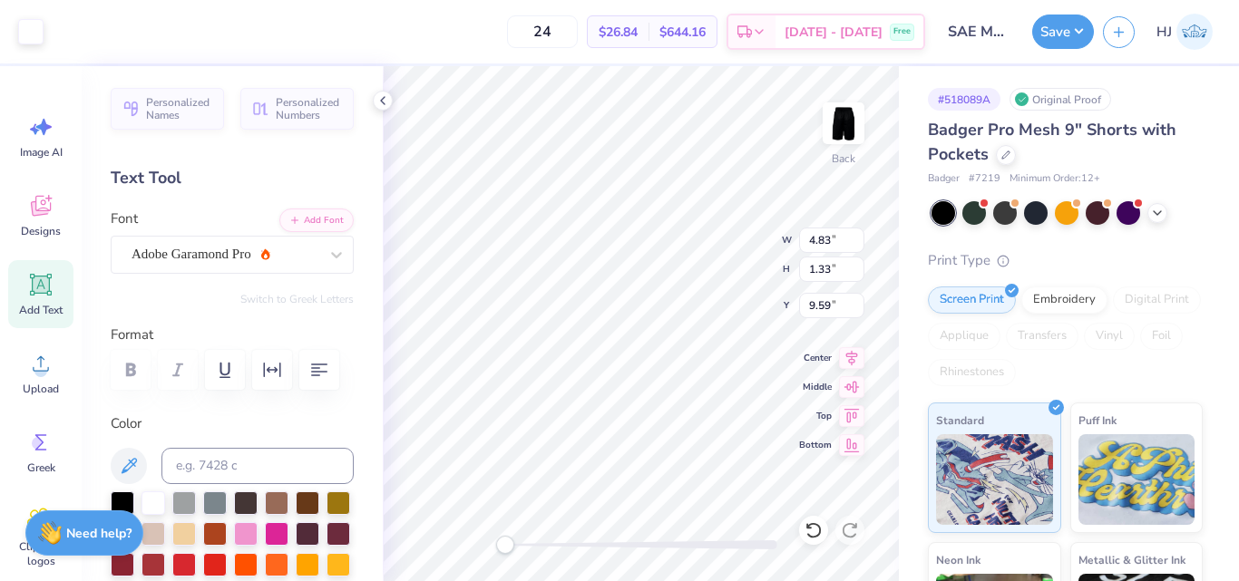
scroll to position [15, 3]
type textarea "SAE"
click at [267, 259] on div "Adobe Garamond Pro" at bounding box center [225, 254] width 190 height 28
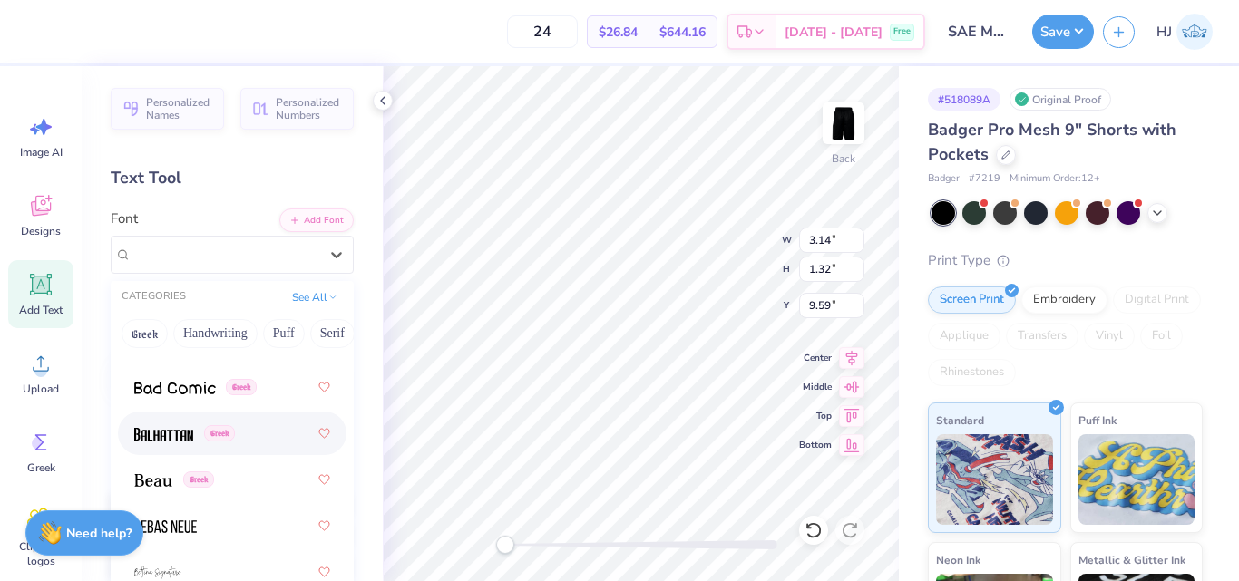
scroll to position [1088, 0]
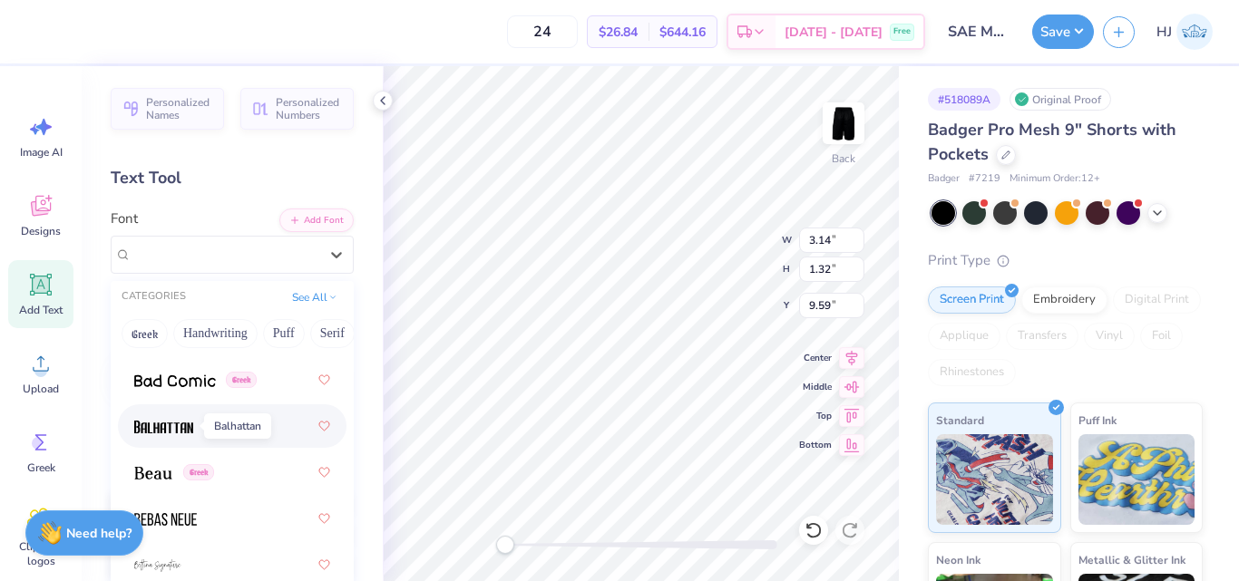
click at [155, 426] on img at bounding box center [163, 427] width 59 height 13
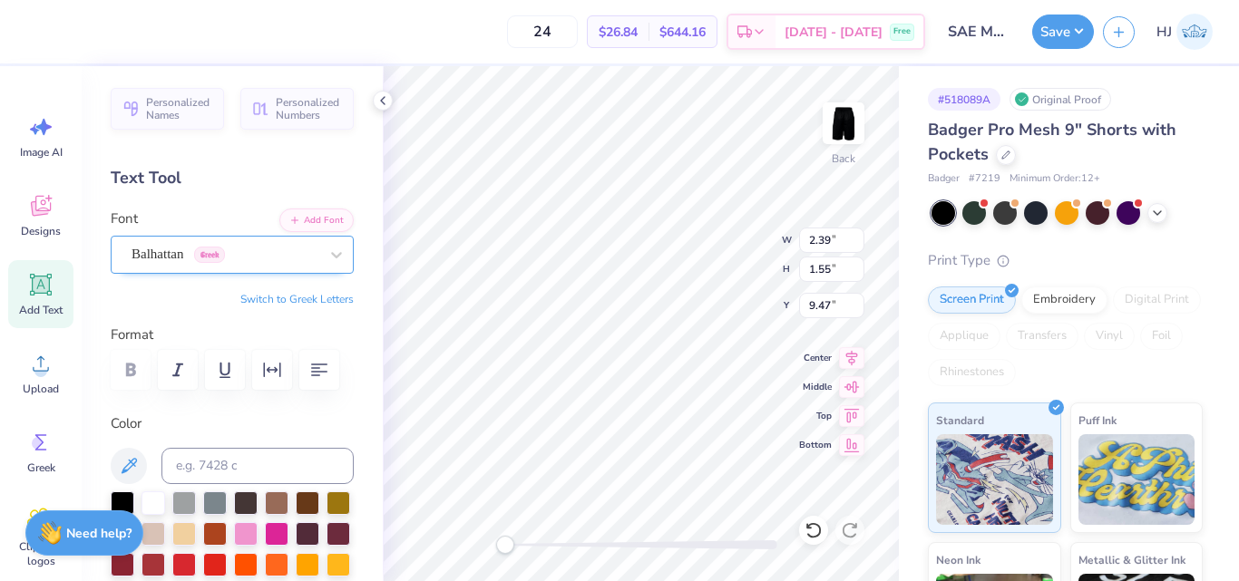
click at [243, 242] on div at bounding box center [225, 254] width 187 height 24
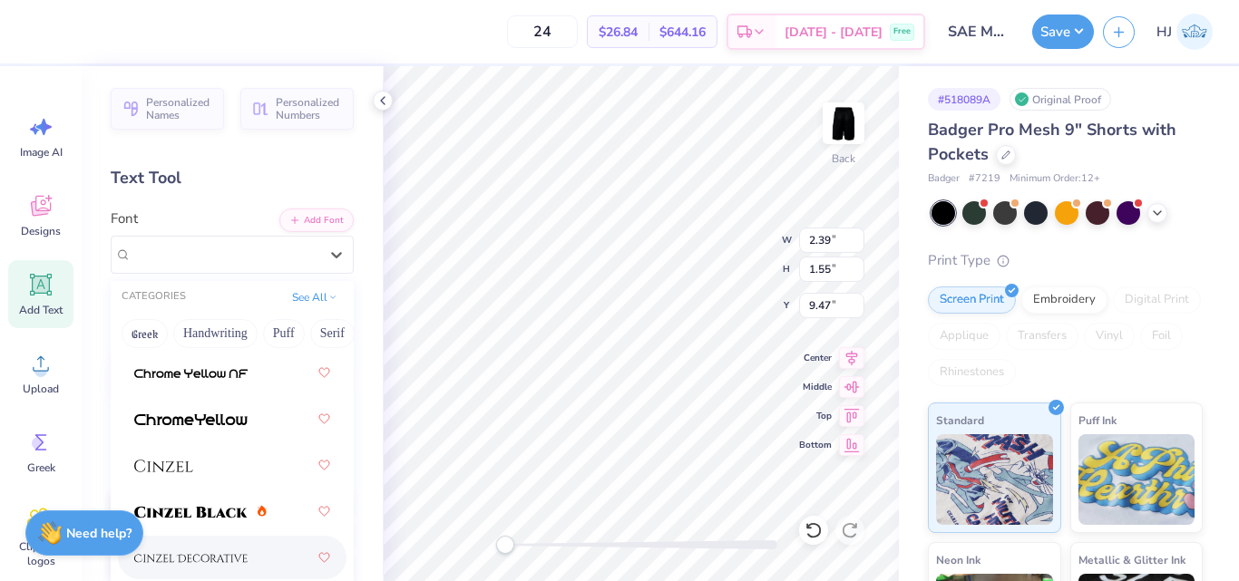
scroll to position [3084, 0]
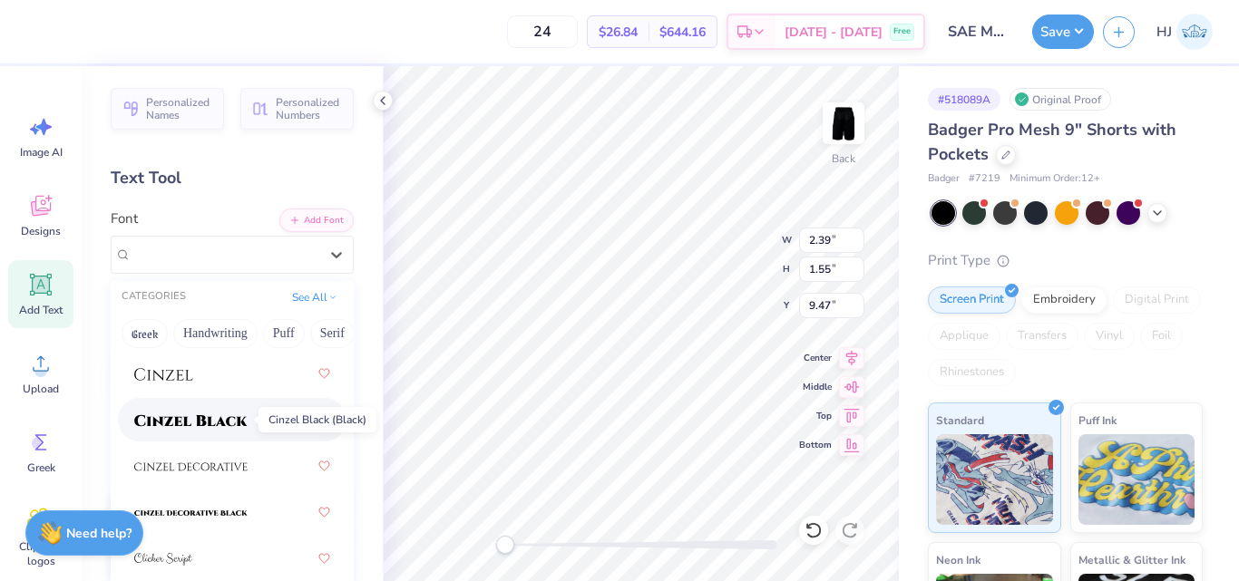
click at [205, 419] on img at bounding box center [190, 420] width 113 height 13
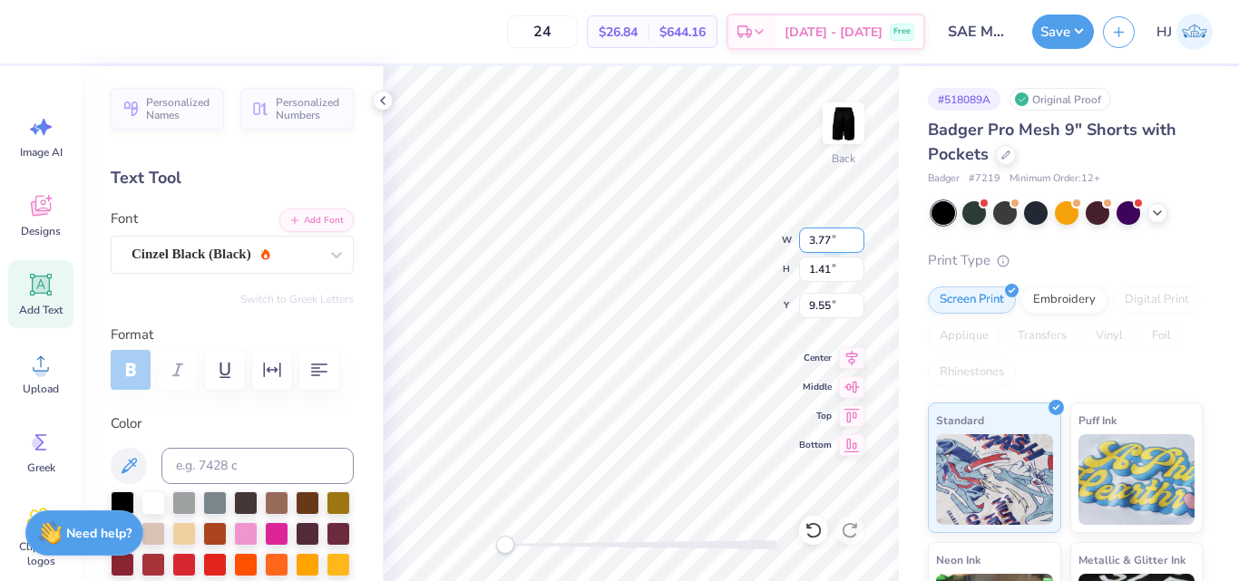
click at [824, 244] on input "3.77" at bounding box center [831, 240] width 65 height 25
type input "3.50"
type input "1.31"
type input "3.00"
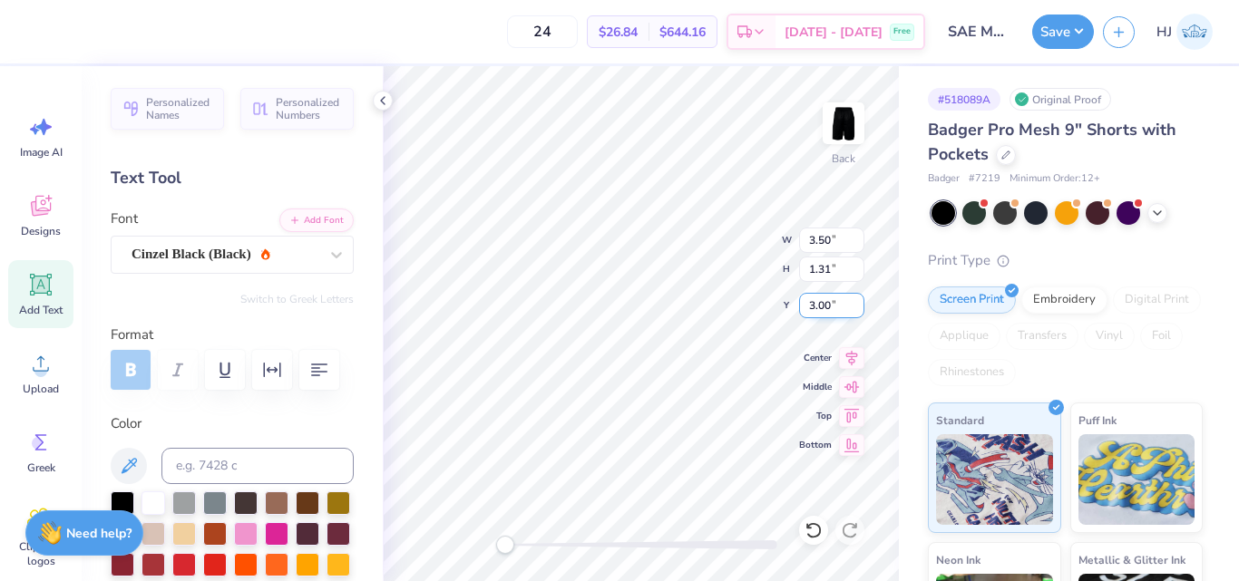
click at [831, 307] on input "3.00" at bounding box center [831, 305] width 65 height 25
type input "2.5"
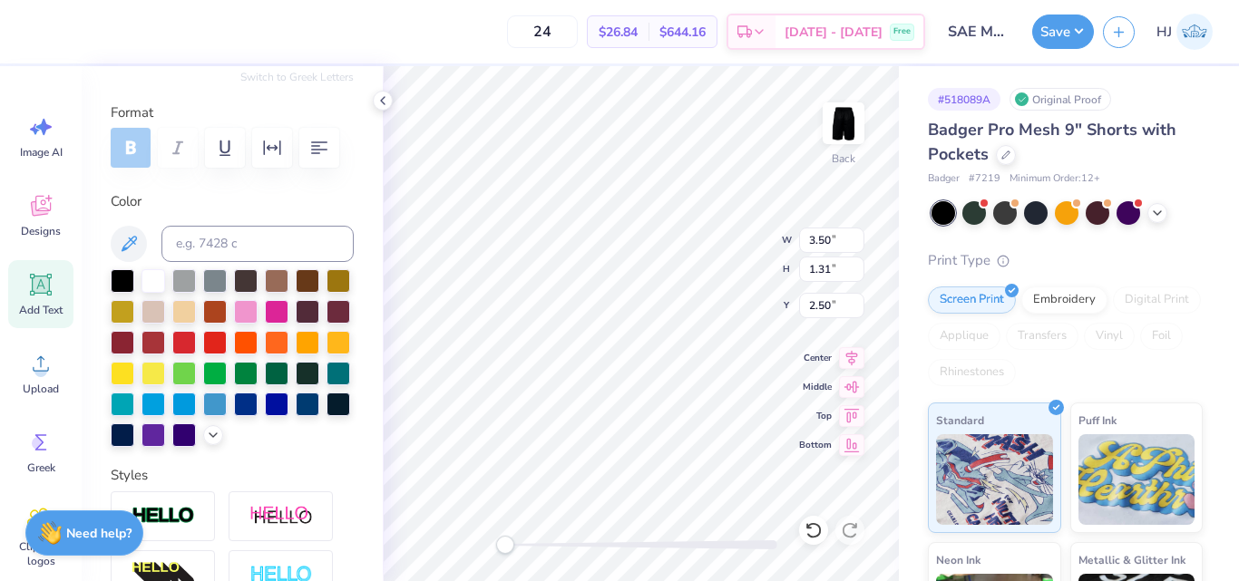
scroll to position [272, 0]
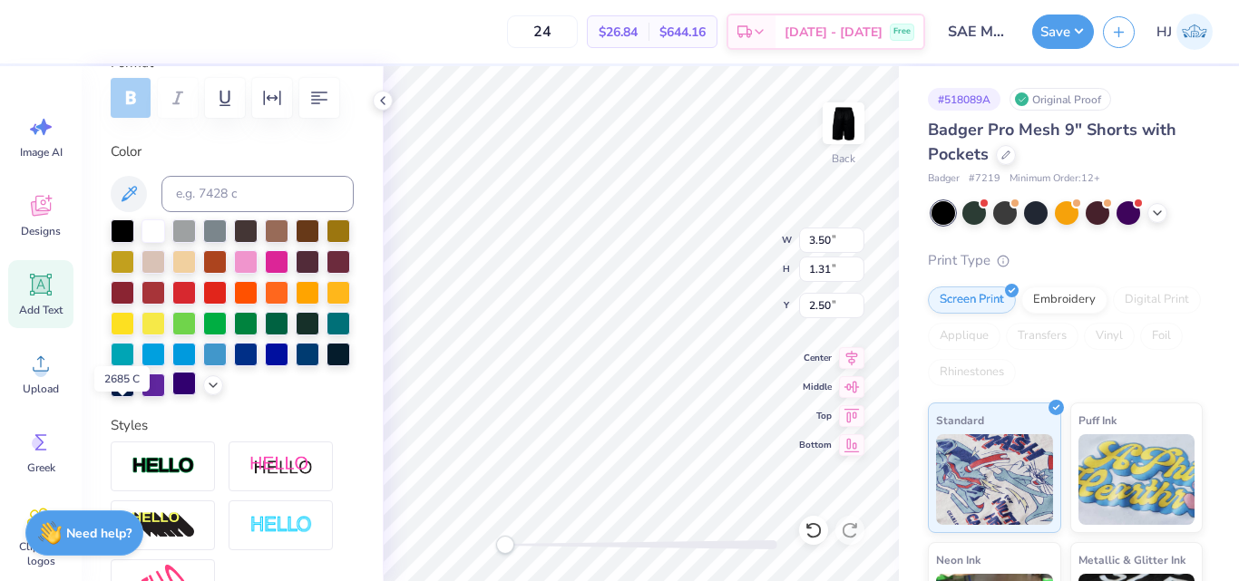
click at [172, 395] on div at bounding box center [184, 384] width 24 height 24
click at [165, 384] on div at bounding box center [153, 384] width 24 height 24
click at [206, 391] on icon at bounding box center [213, 383] width 15 height 15
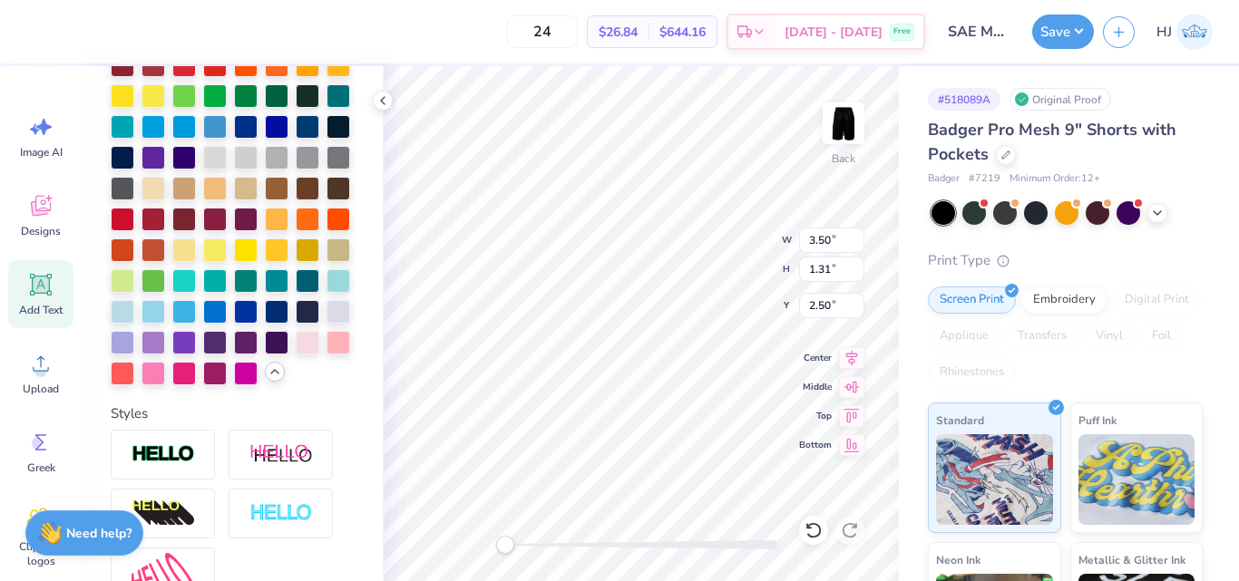
scroll to position [544, 0]
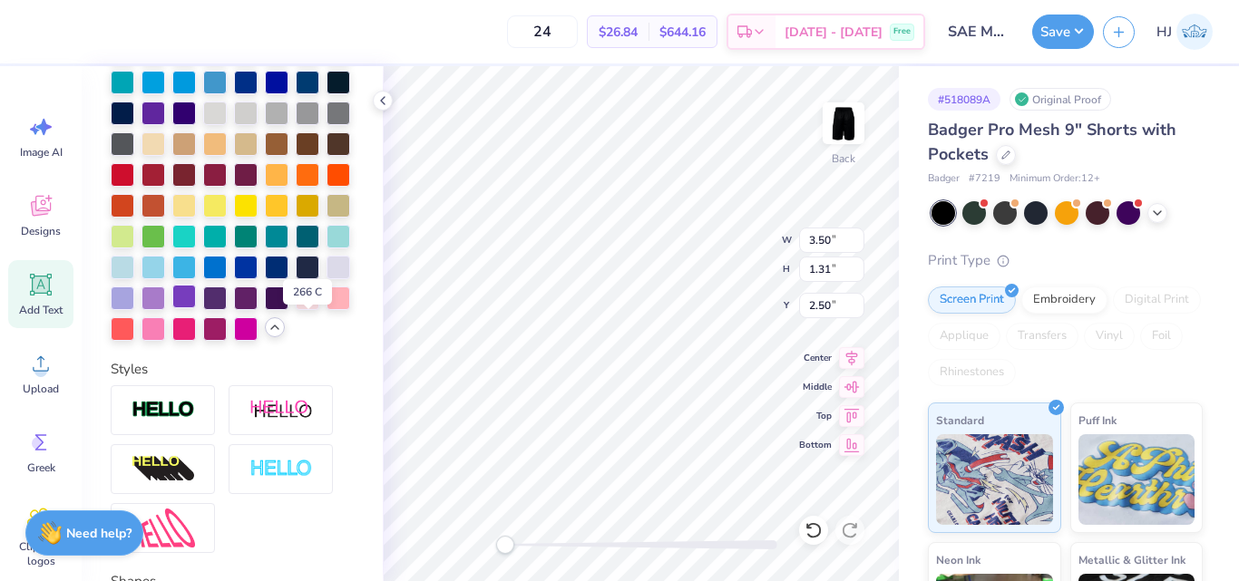
click at [196, 308] on div at bounding box center [184, 297] width 24 height 24
click at [33, 293] on icon at bounding box center [41, 285] width 17 height 17
type input "4.62"
type input "1.34"
type input "9.58"
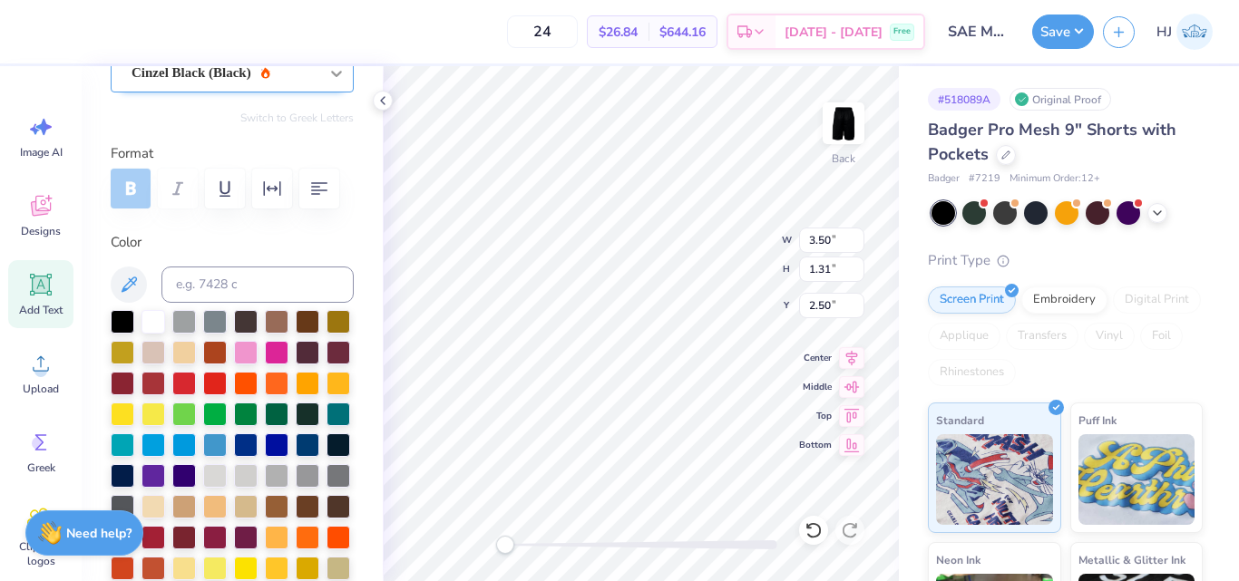
scroll to position [0, 0]
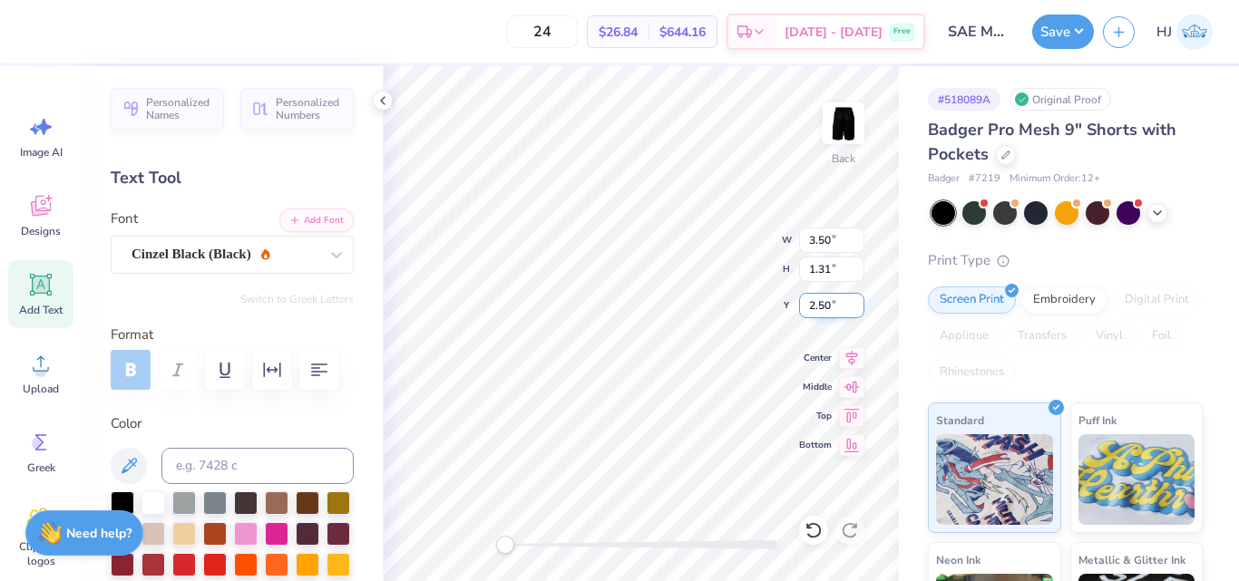
click at [831, 309] on input "2.50" at bounding box center [831, 305] width 65 height 25
click at [1074, 26] on button "Save" at bounding box center [1063, 29] width 62 height 34
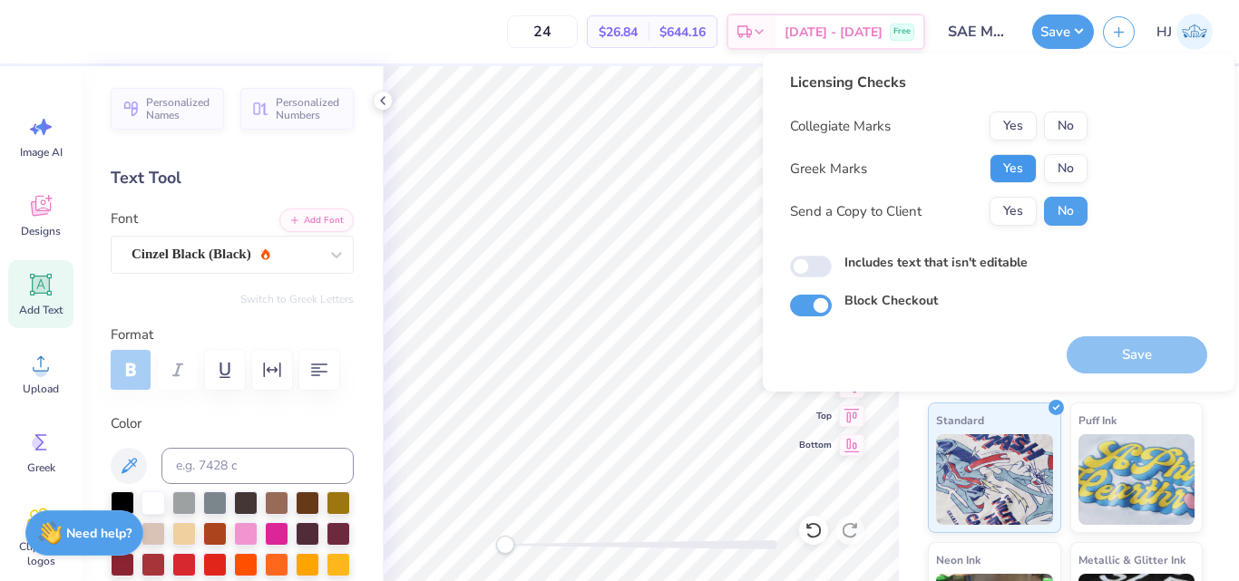
click at [1022, 159] on button "Yes" at bounding box center [1013, 168] width 47 height 29
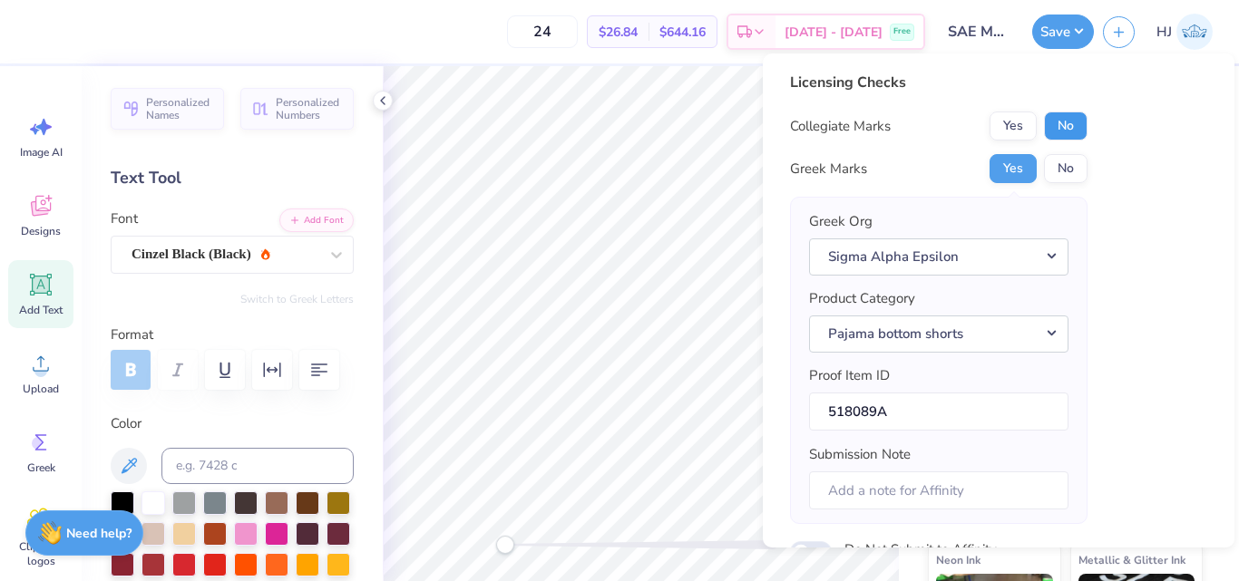
click at [1073, 125] on button "No" at bounding box center [1066, 126] width 44 height 29
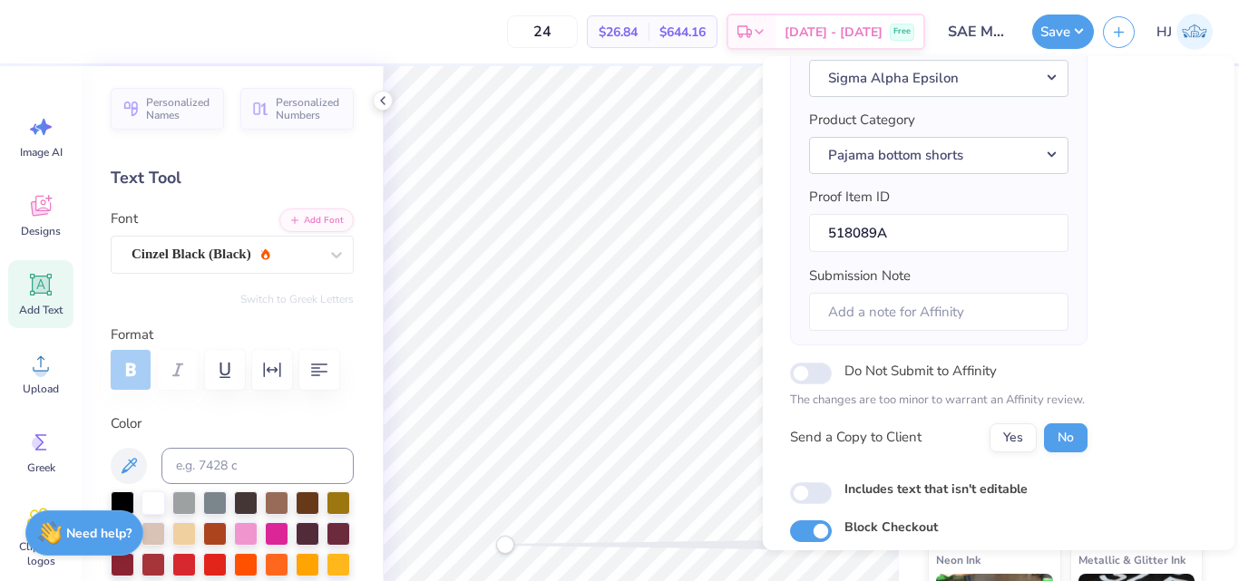
scroll to position [249, 0]
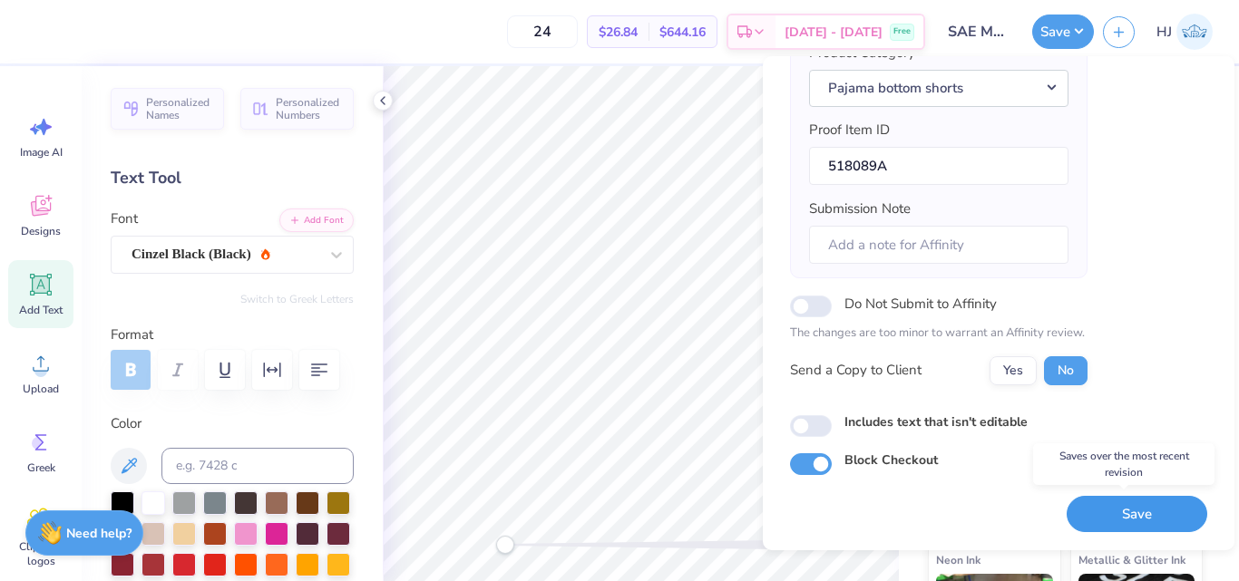
click at [1143, 519] on button "Save" at bounding box center [1137, 514] width 141 height 37
click at [1143, 519] on div "Save" at bounding box center [1137, 514] width 141 height 37
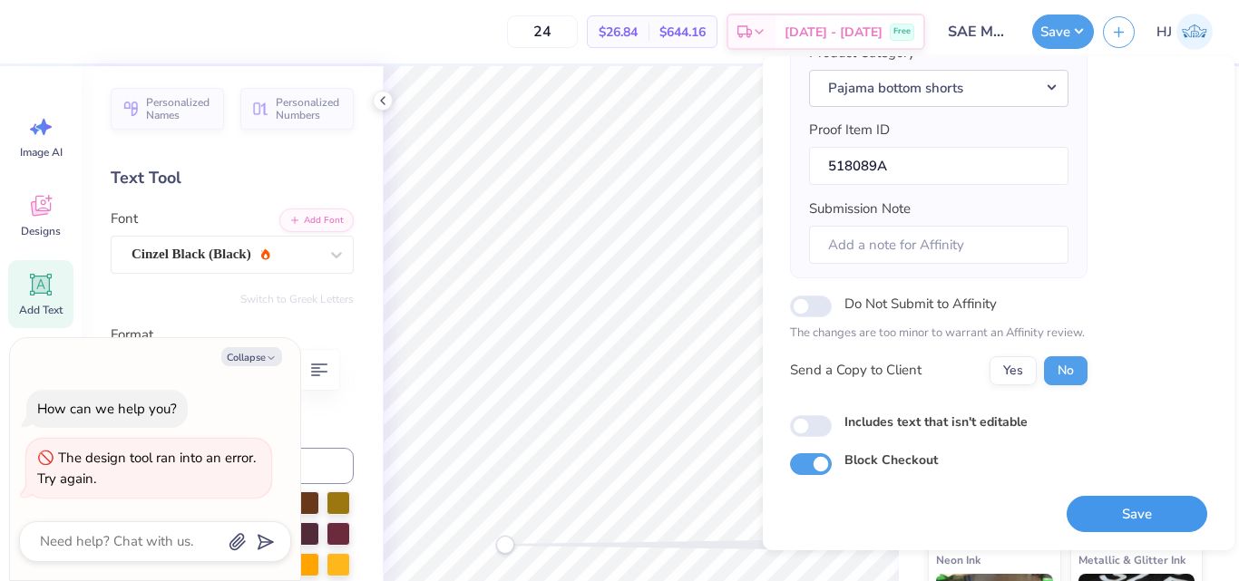
click at [1126, 506] on button "Save" at bounding box center [1137, 514] width 141 height 37
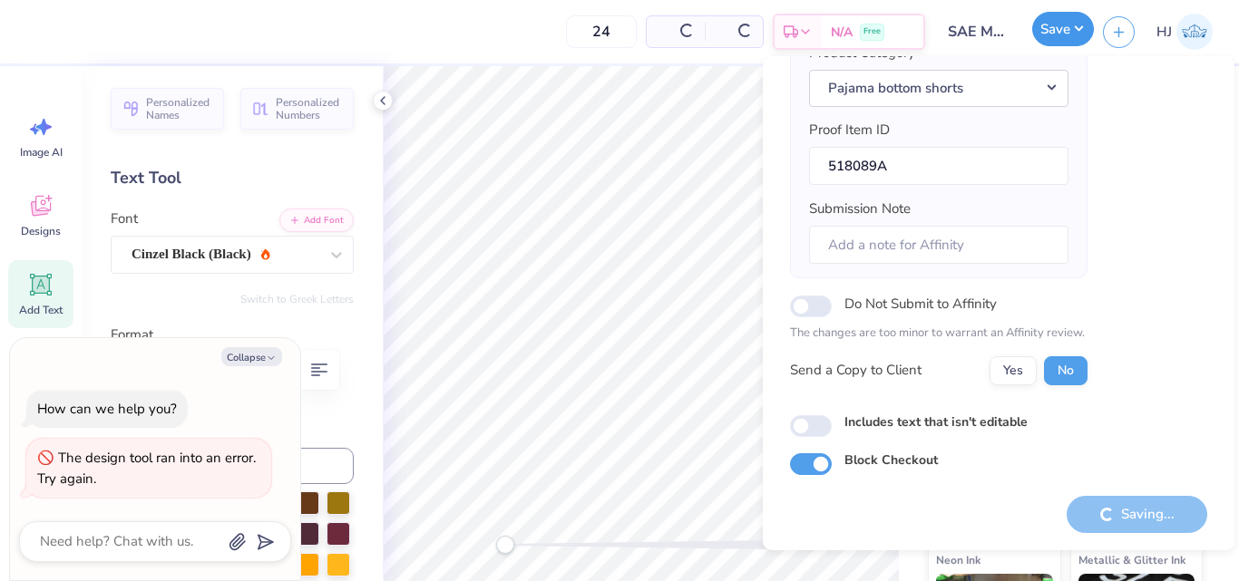
click at [1084, 25] on button "Save" at bounding box center [1063, 29] width 62 height 34
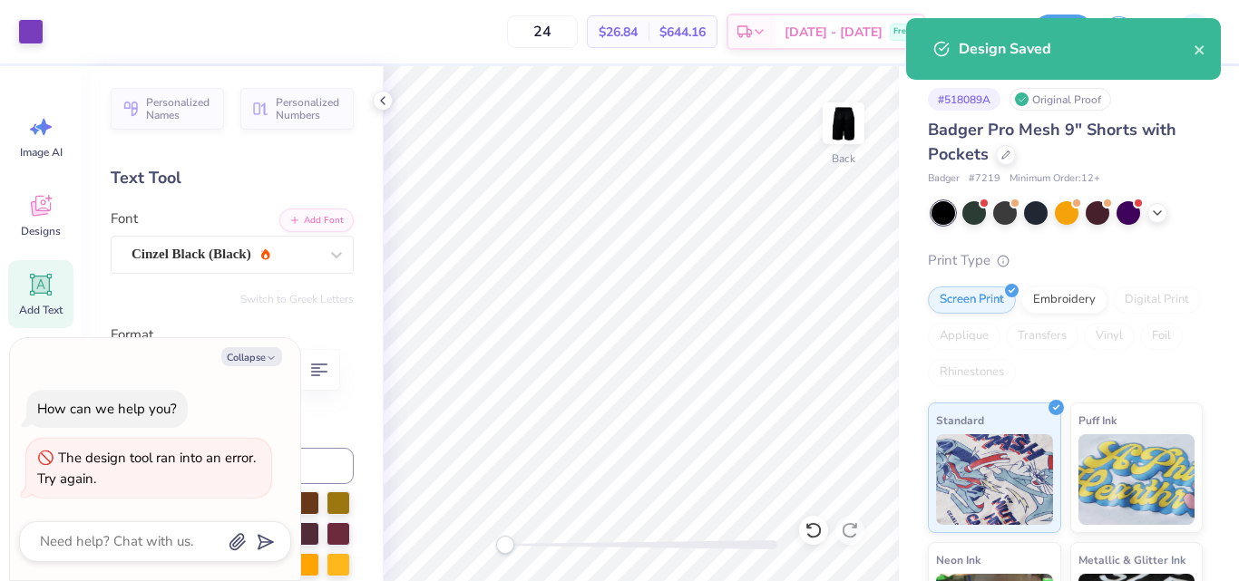
type textarea "x"
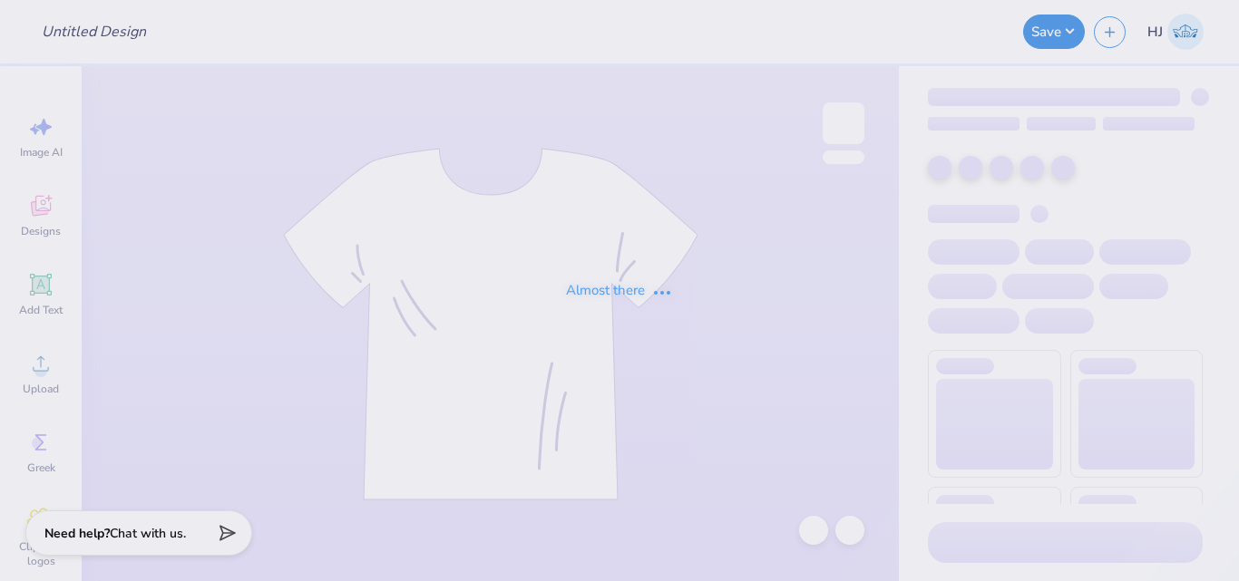
type input "SAE Mesh Shorts Drop"
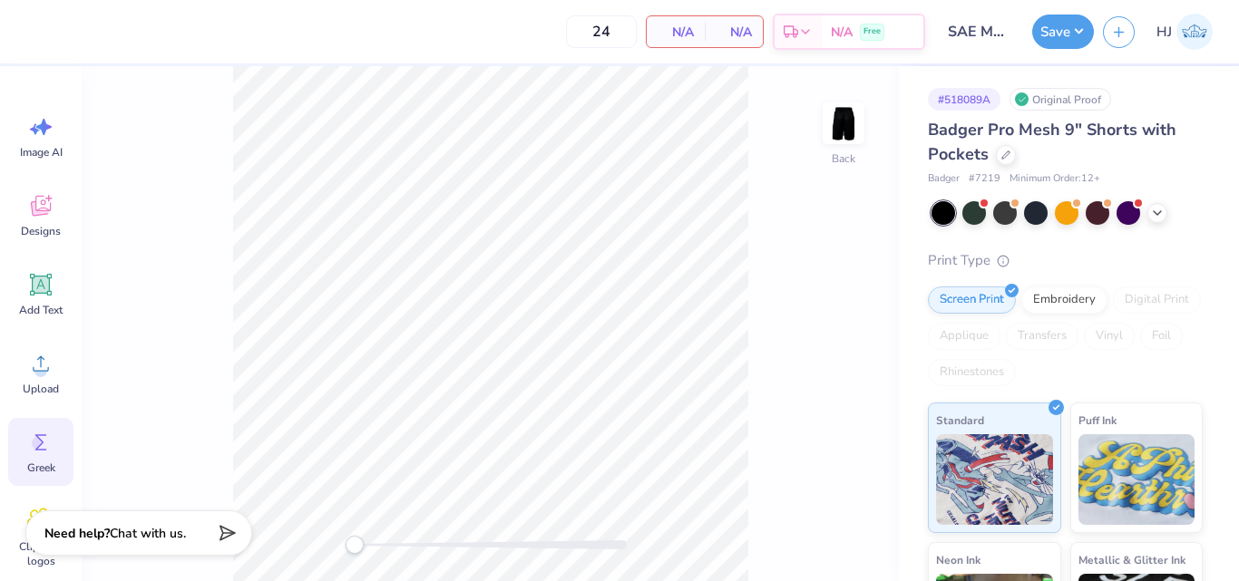
click at [43, 433] on icon at bounding box center [40, 442] width 27 height 27
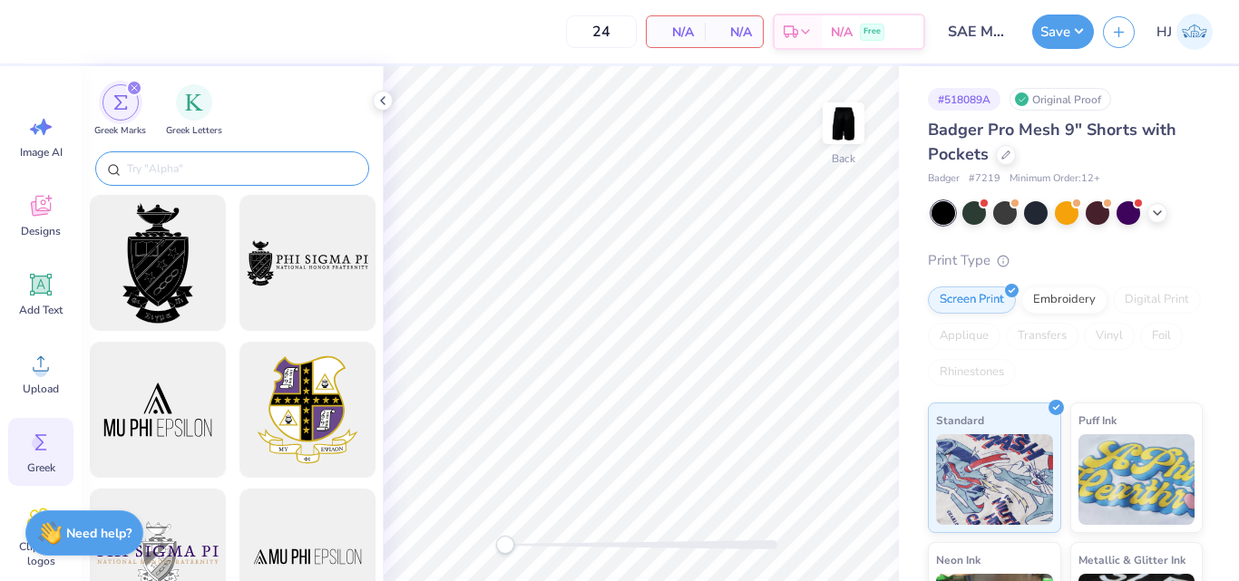
click at [204, 174] on input "text" at bounding box center [241, 169] width 232 height 18
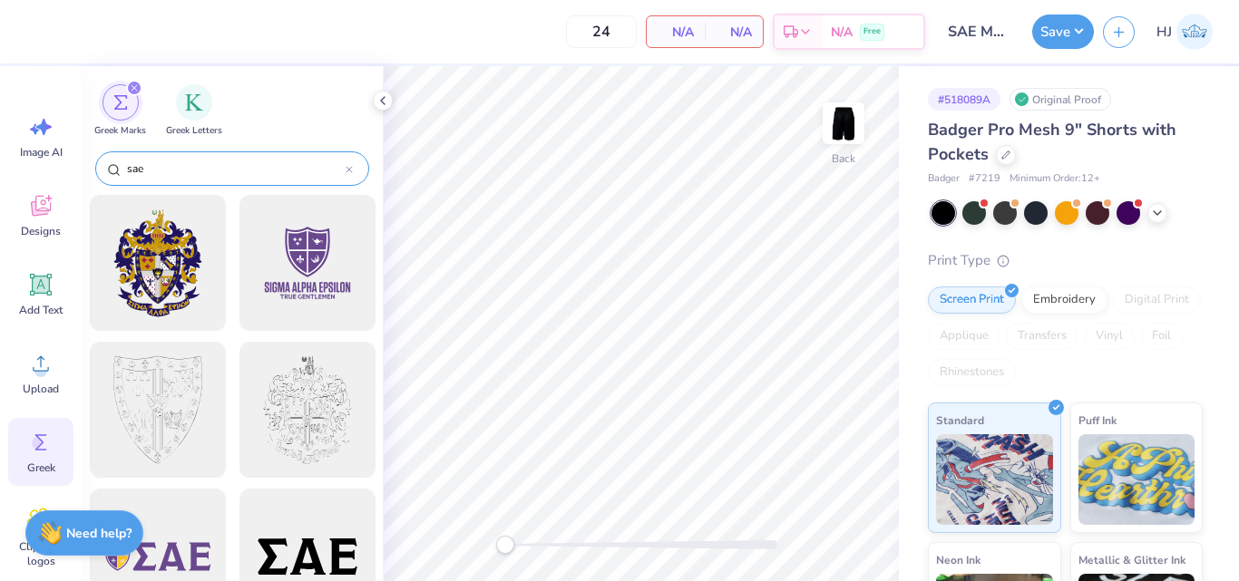
type input "sae"
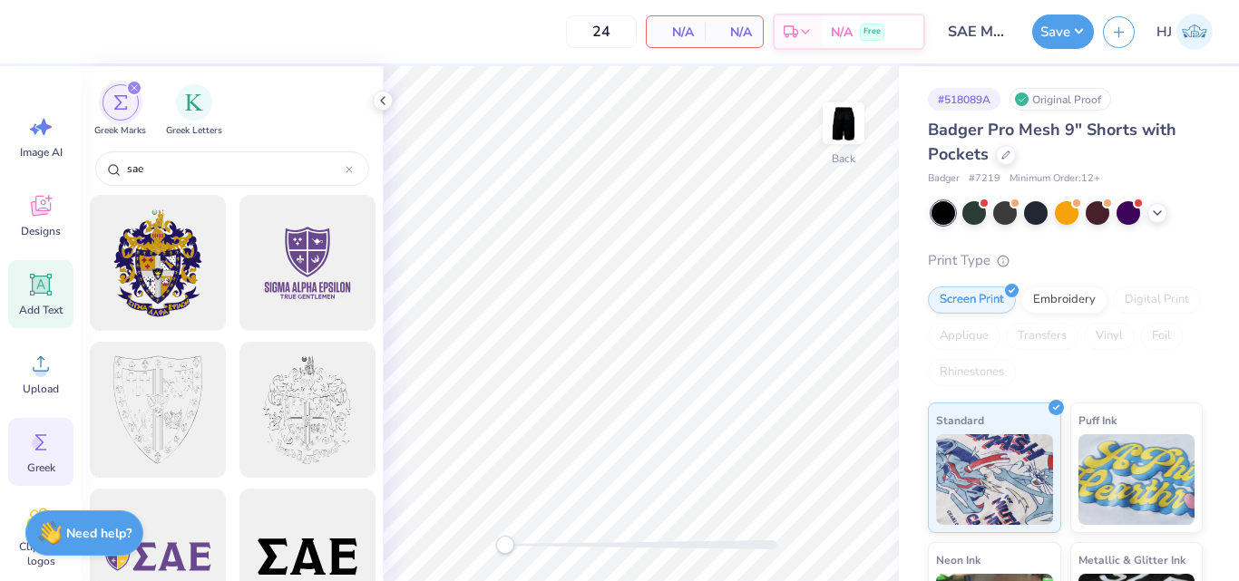
click at [35, 285] on icon at bounding box center [41, 285] width 17 height 17
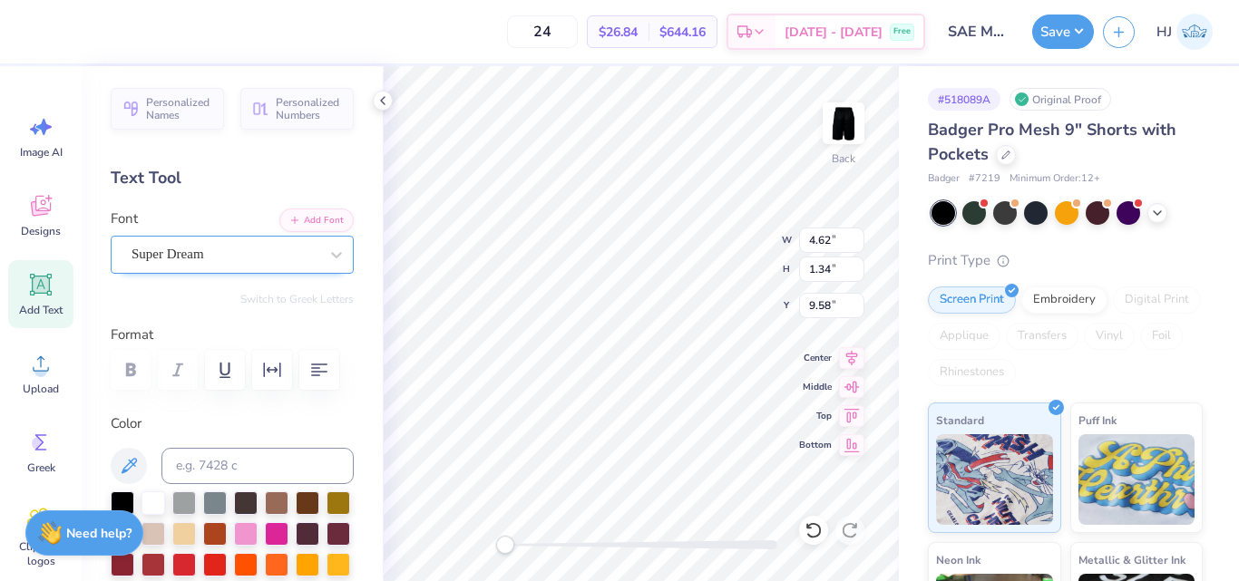
click at [213, 249] on div "Super Dream" at bounding box center [225, 254] width 190 height 28
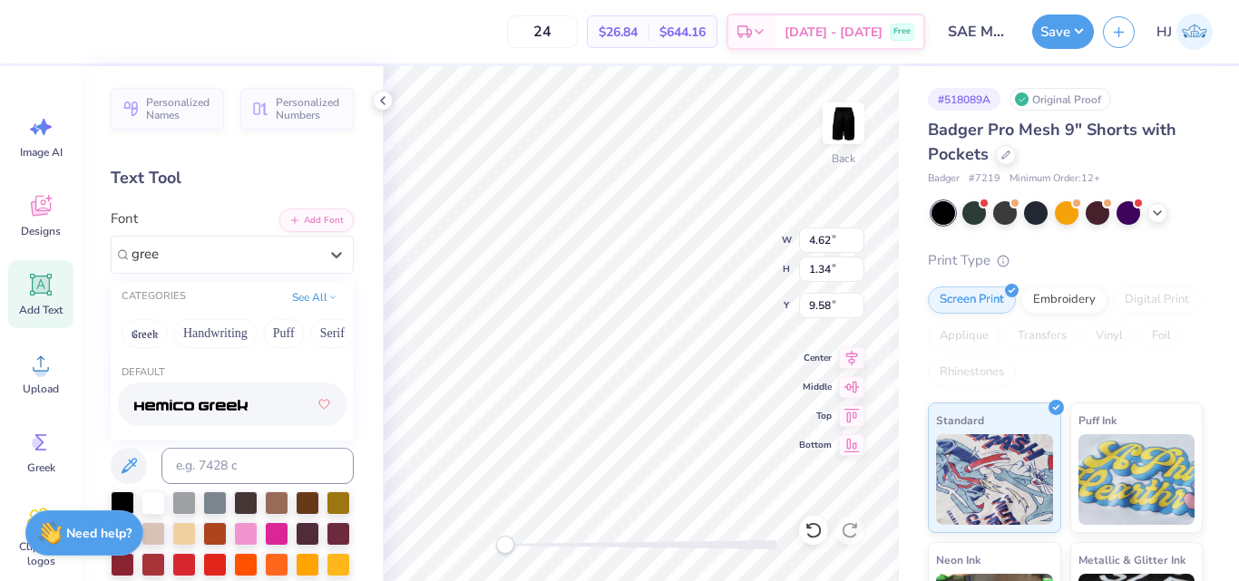
click at [189, 401] on img at bounding box center [190, 405] width 113 height 13
type input "gree"
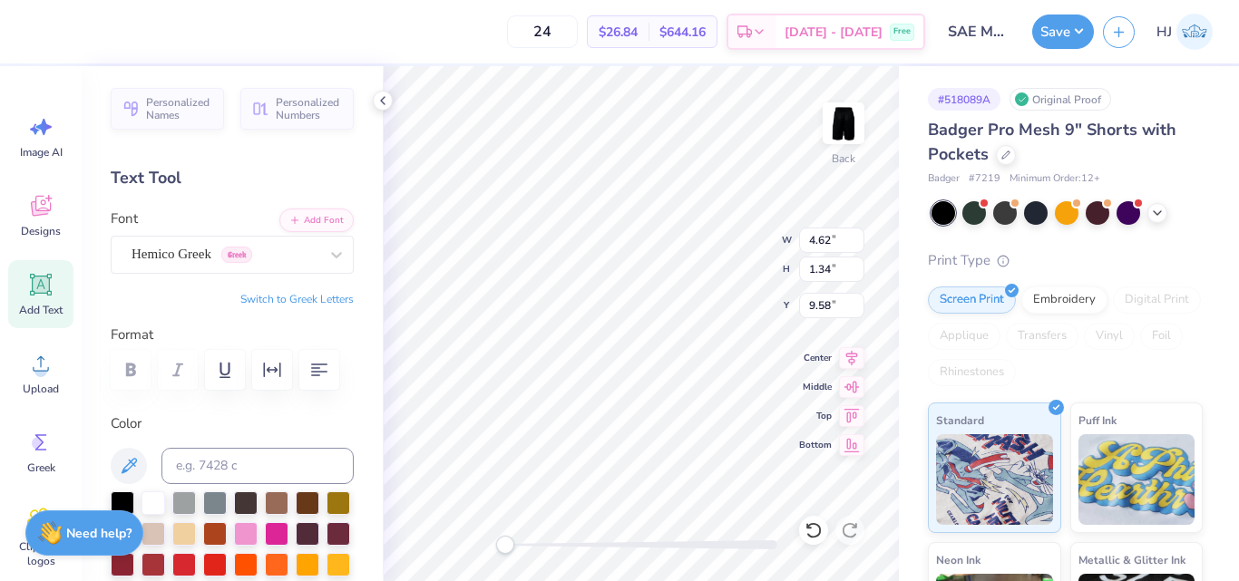
scroll to position [15, 2]
type textarea "SAE"
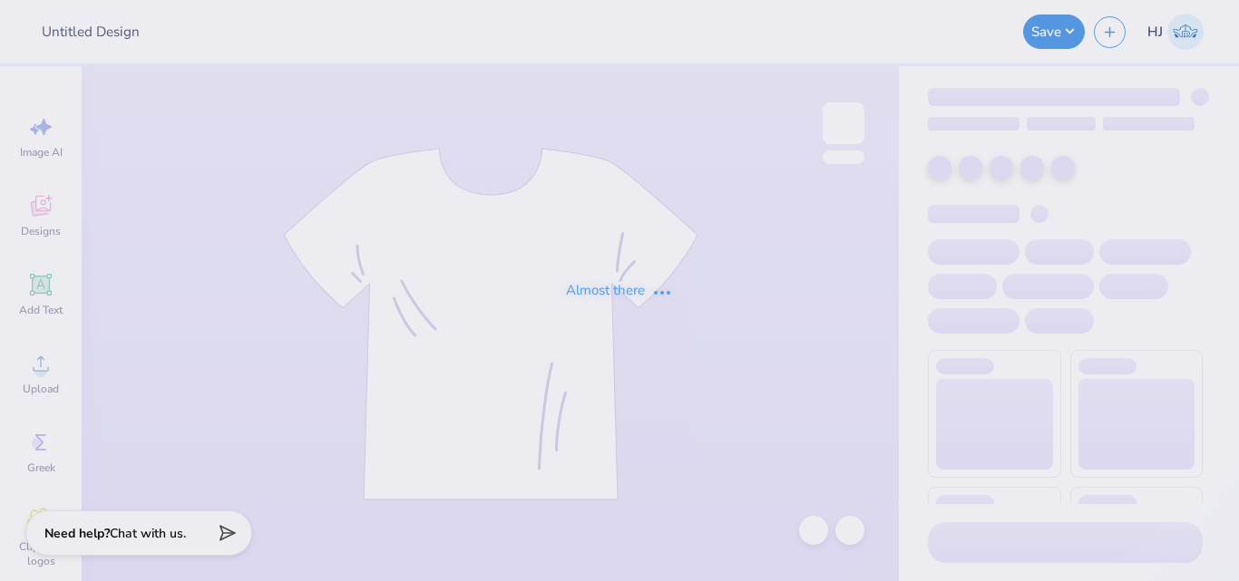
type input "SAE Mesh Shorts Drop"
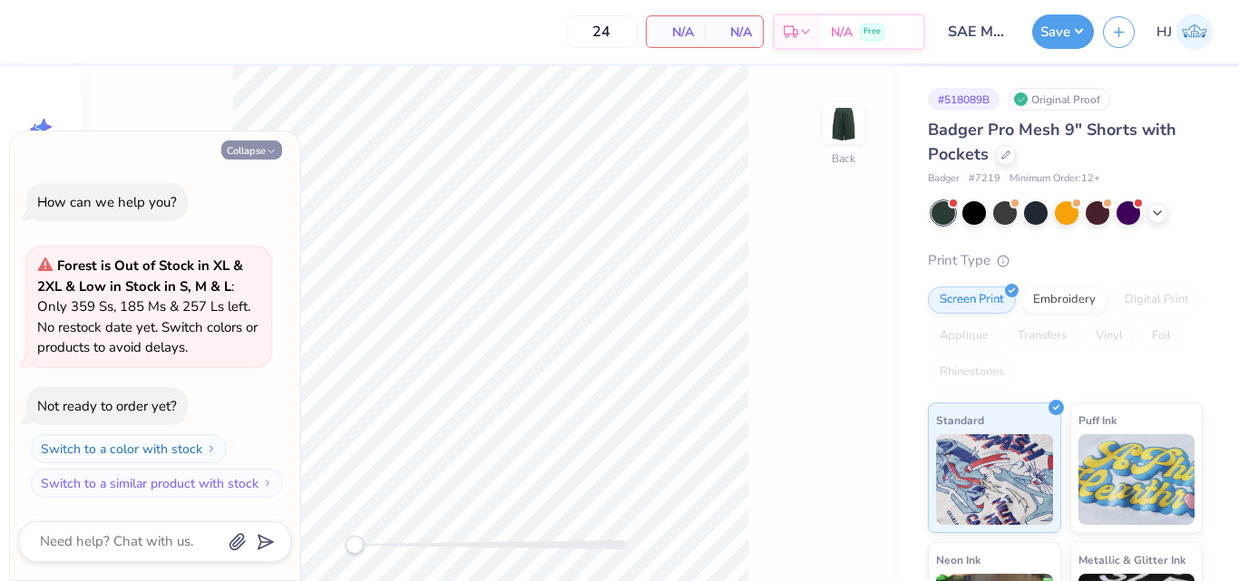
click at [258, 149] on button "Collapse" at bounding box center [251, 150] width 61 height 19
type textarea "x"
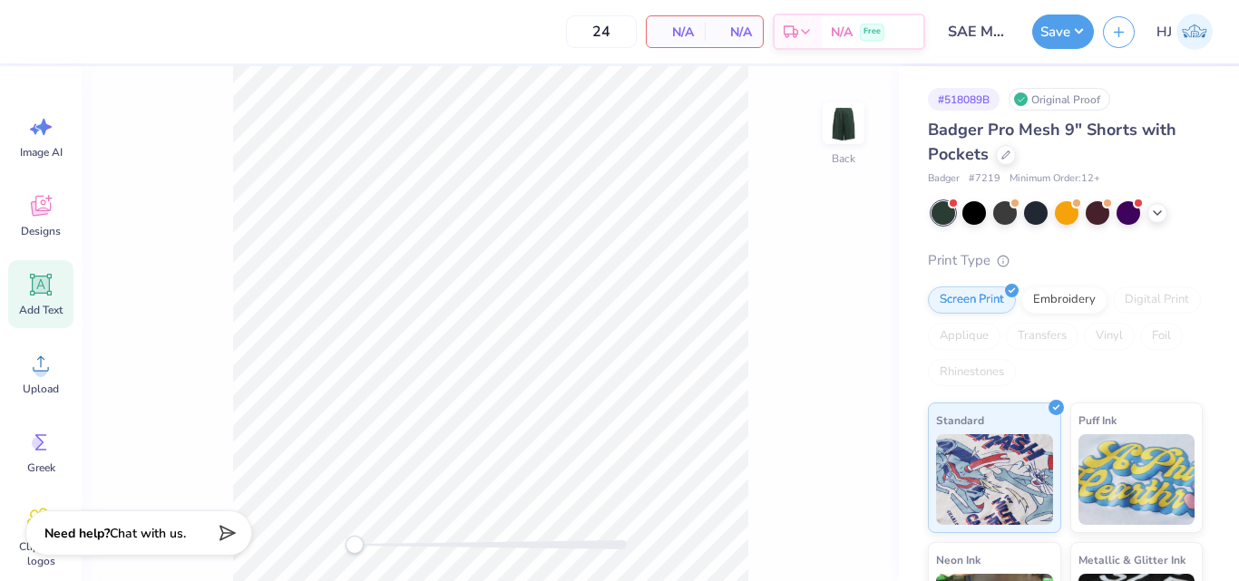
click at [49, 289] on icon at bounding box center [41, 285] width 22 height 22
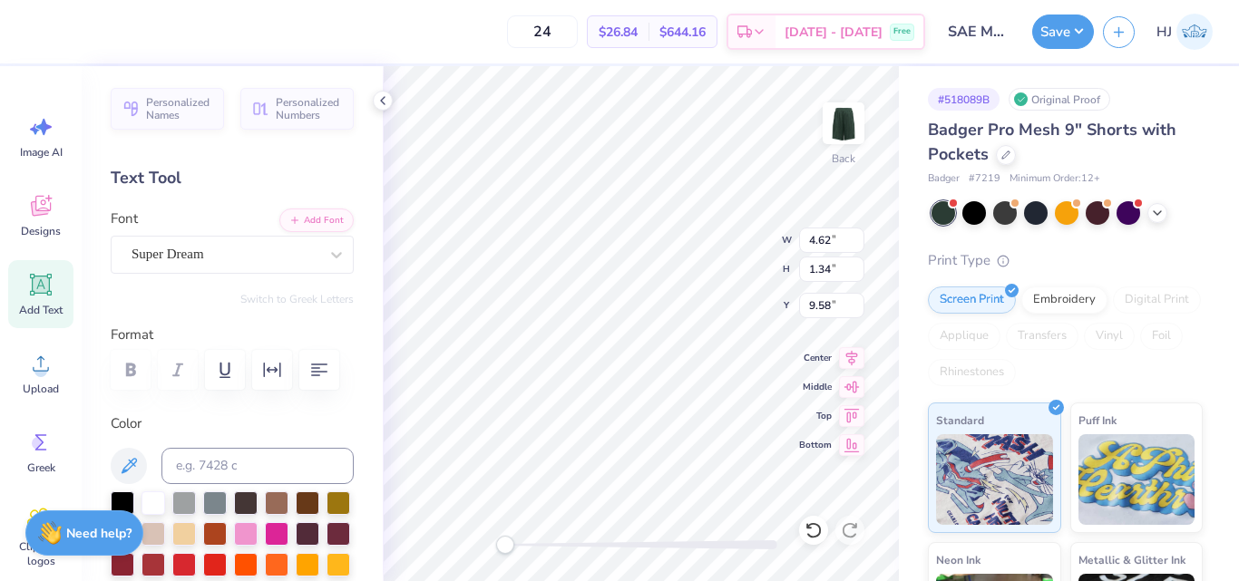
scroll to position [15, 3]
type textarea "SAE"
click at [289, 266] on div at bounding box center [225, 254] width 187 height 24
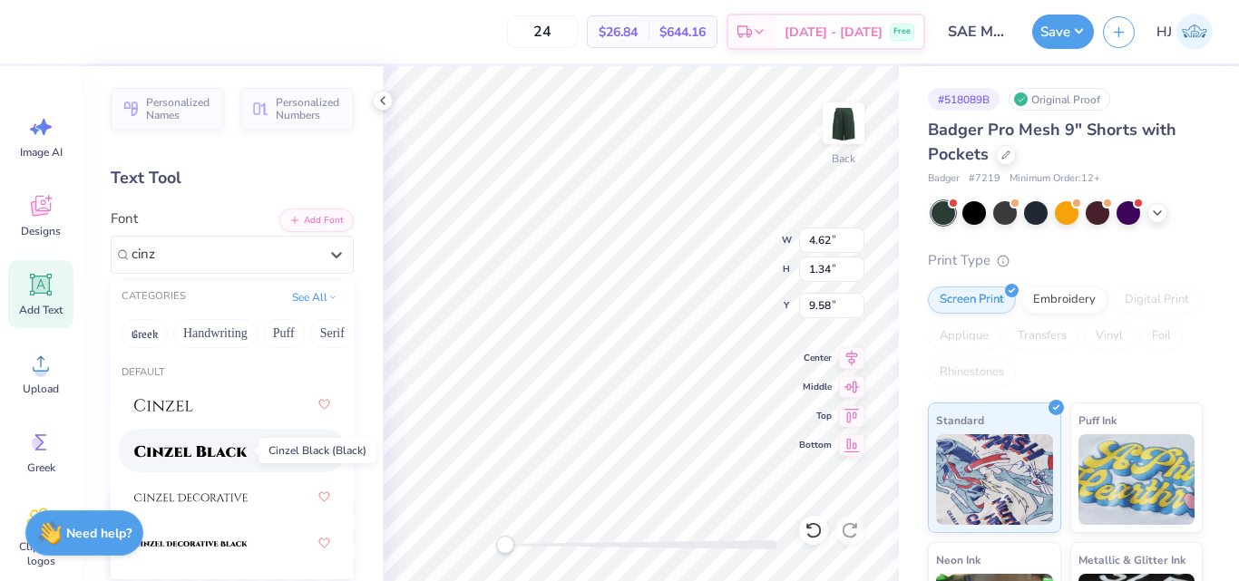
click at [171, 453] on img at bounding box center [190, 451] width 113 height 13
type input "cinz"
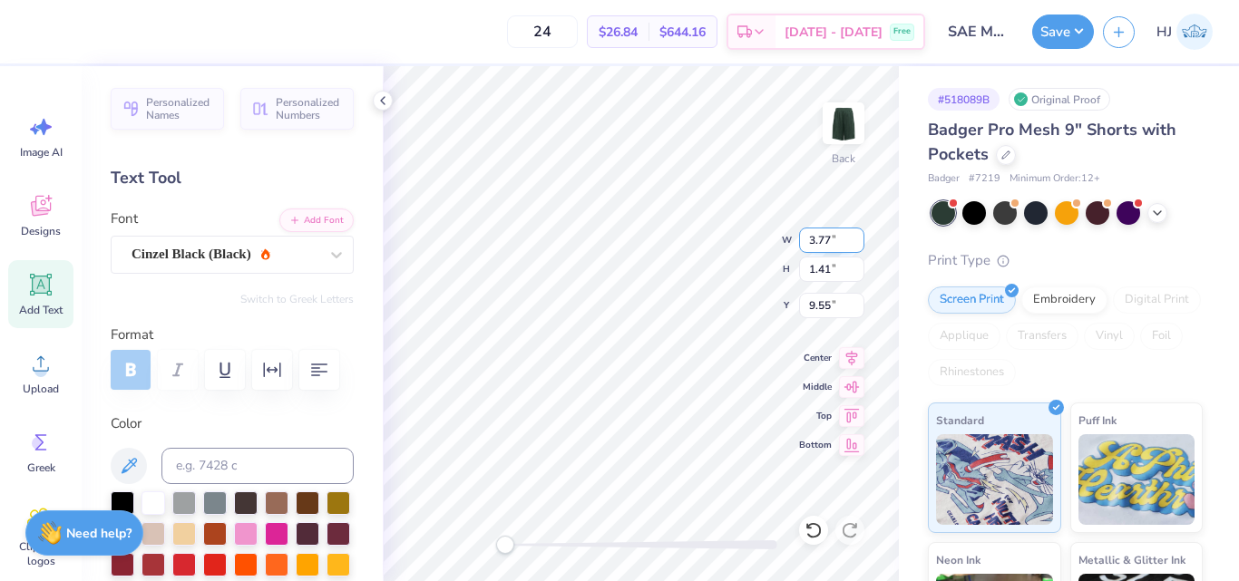
click at [830, 248] on input "3.77" at bounding box center [831, 240] width 65 height 25
type input "3.50"
type input "1.31"
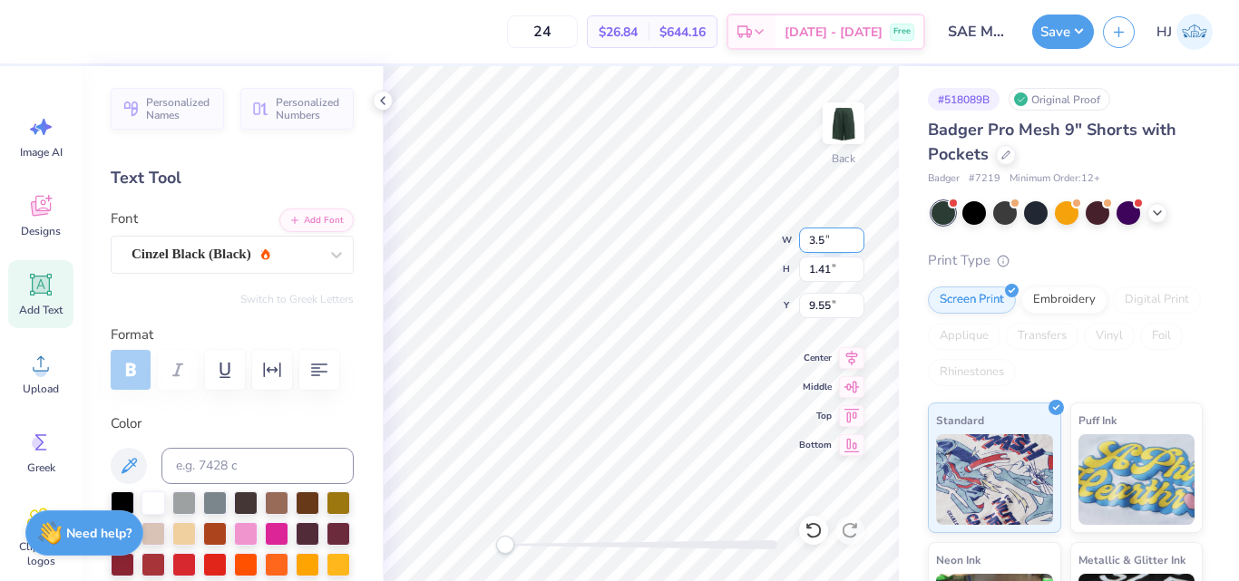
type input "3.49"
click at [838, 310] on input "3.49" at bounding box center [831, 305] width 65 height 25
type input "3"
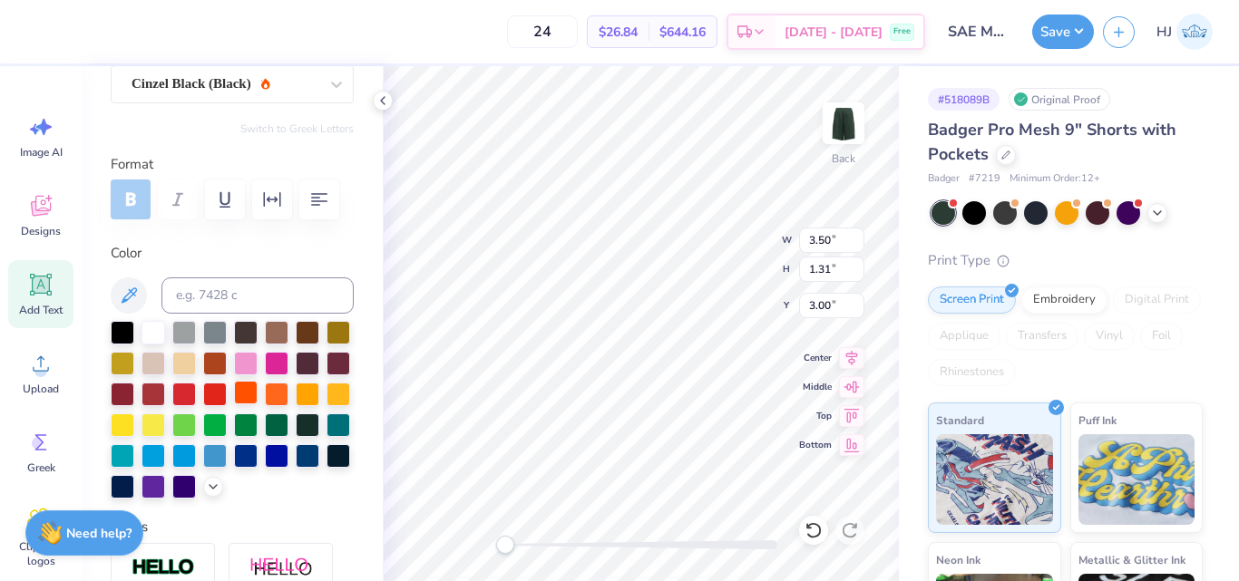
scroll to position [181, 0]
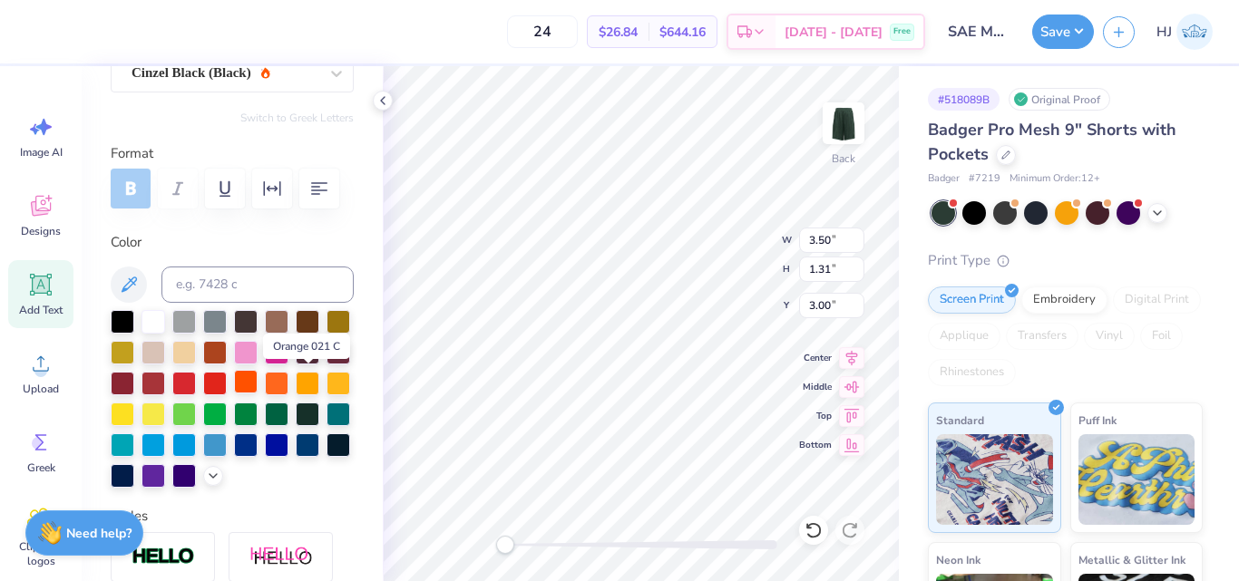
click at [258, 380] on div at bounding box center [246, 382] width 24 height 24
click at [265, 394] on div at bounding box center [277, 382] width 24 height 24
click at [840, 311] on input "3.00" at bounding box center [831, 305] width 65 height 25
paste input "2.5"
type input "2.50"
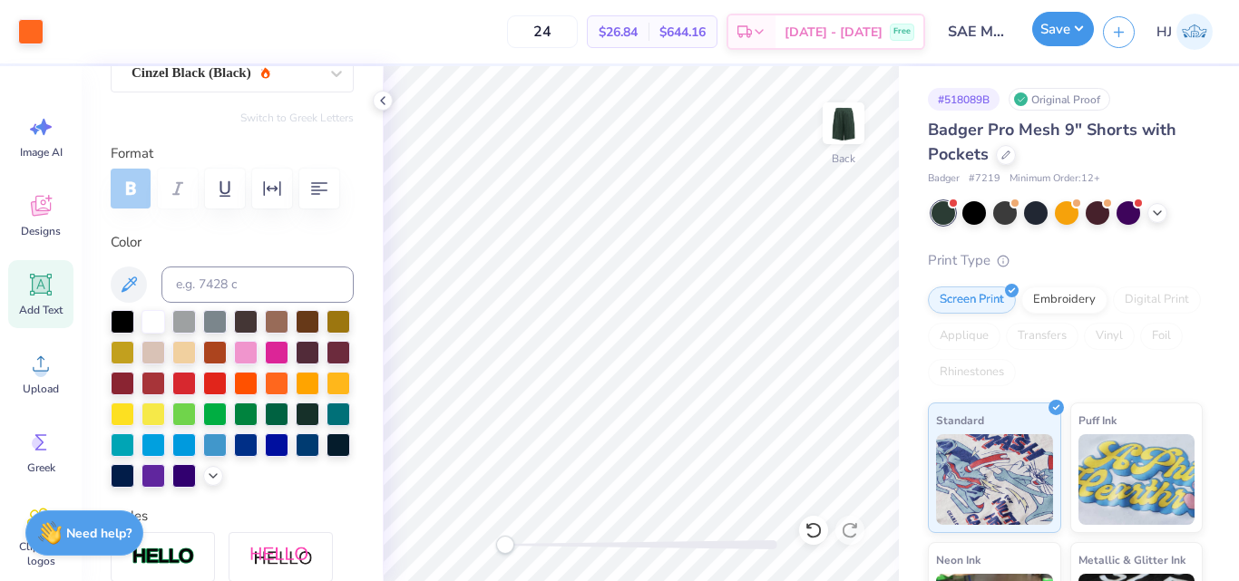
click at [1075, 24] on button "Save" at bounding box center [1063, 29] width 62 height 34
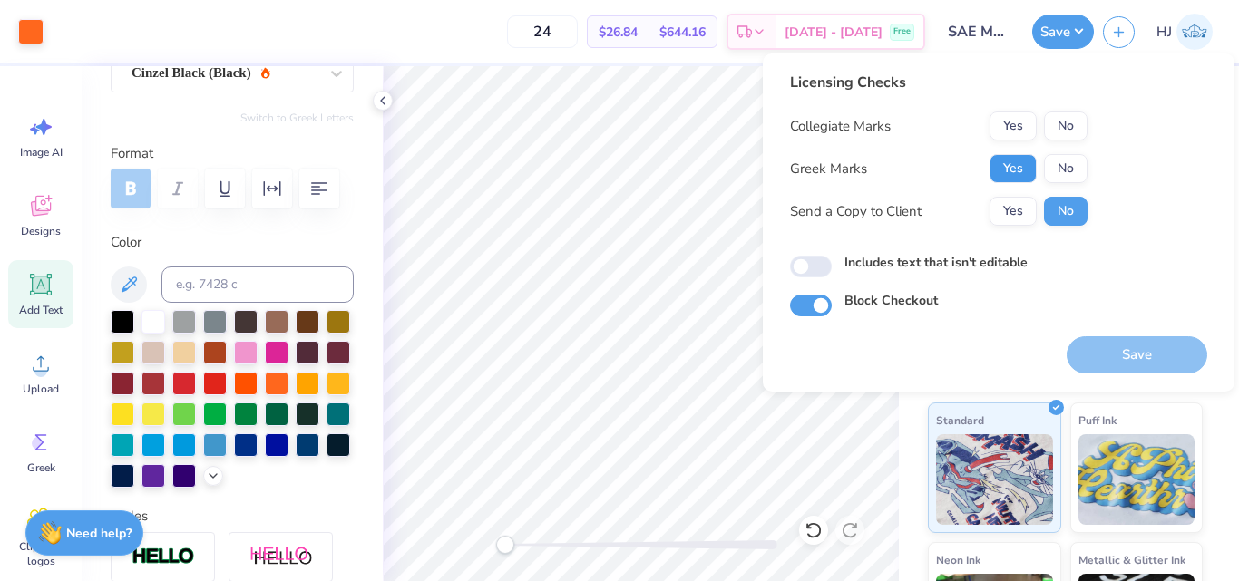
click at [1020, 171] on button "Yes" at bounding box center [1013, 168] width 47 height 29
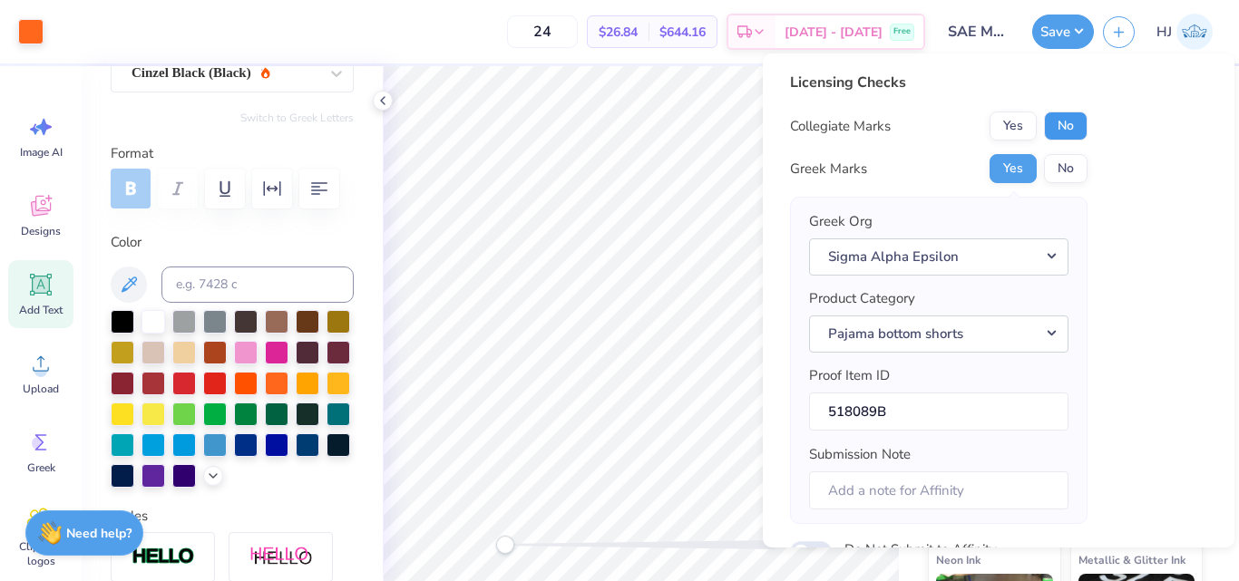
click at [1051, 122] on button "No" at bounding box center [1066, 126] width 44 height 29
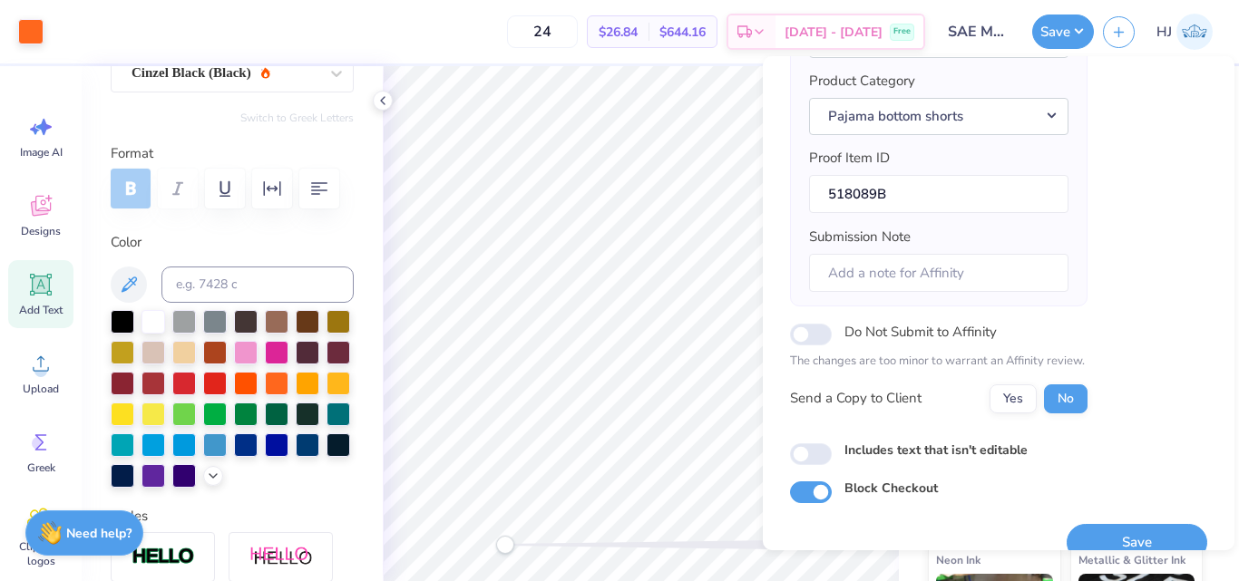
scroll to position [249, 0]
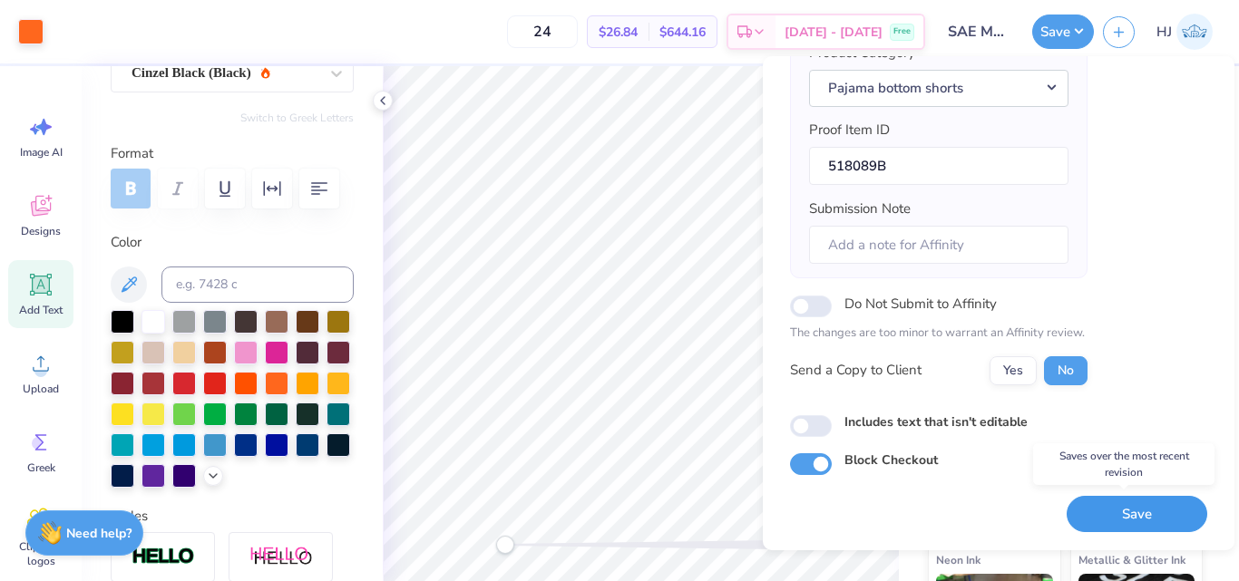
click at [1130, 514] on button "Save" at bounding box center [1137, 514] width 141 height 37
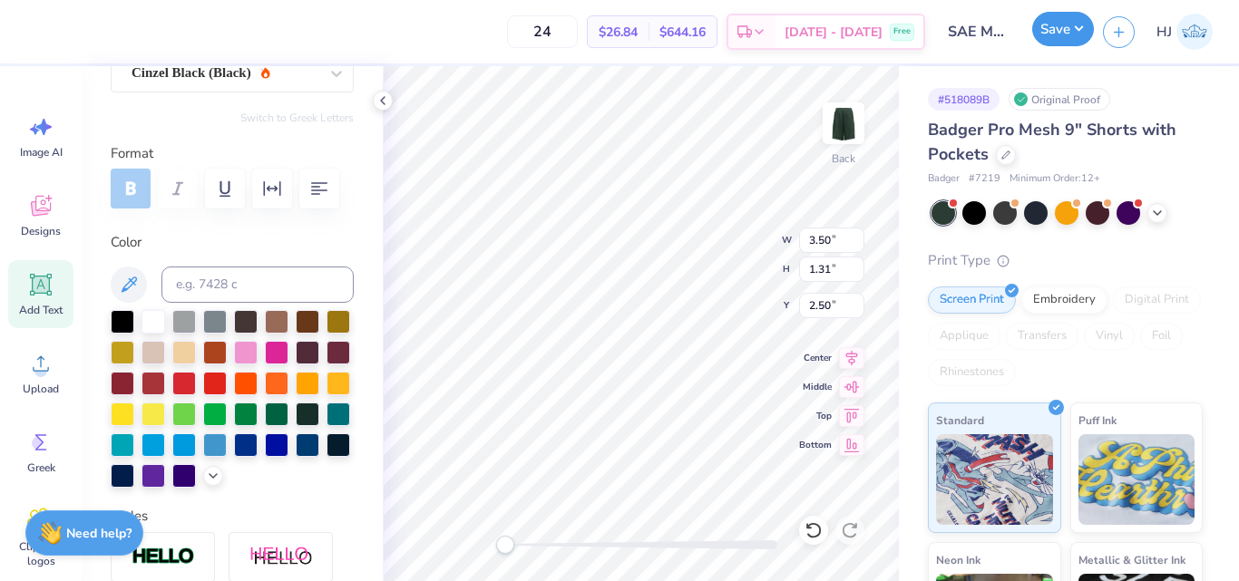
click at [1073, 24] on button "Save" at bounding box center [1063, 29] width 62 height 34
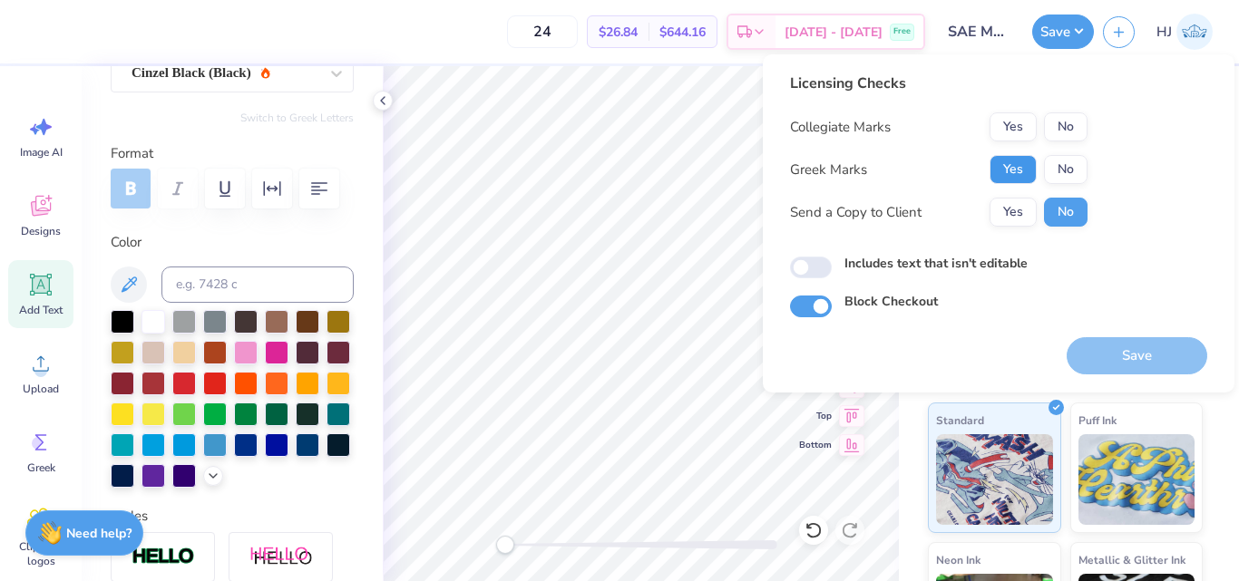
click at [1024, 169] on button "Yes" at bounding box center [1013, 169] width 47 height 29
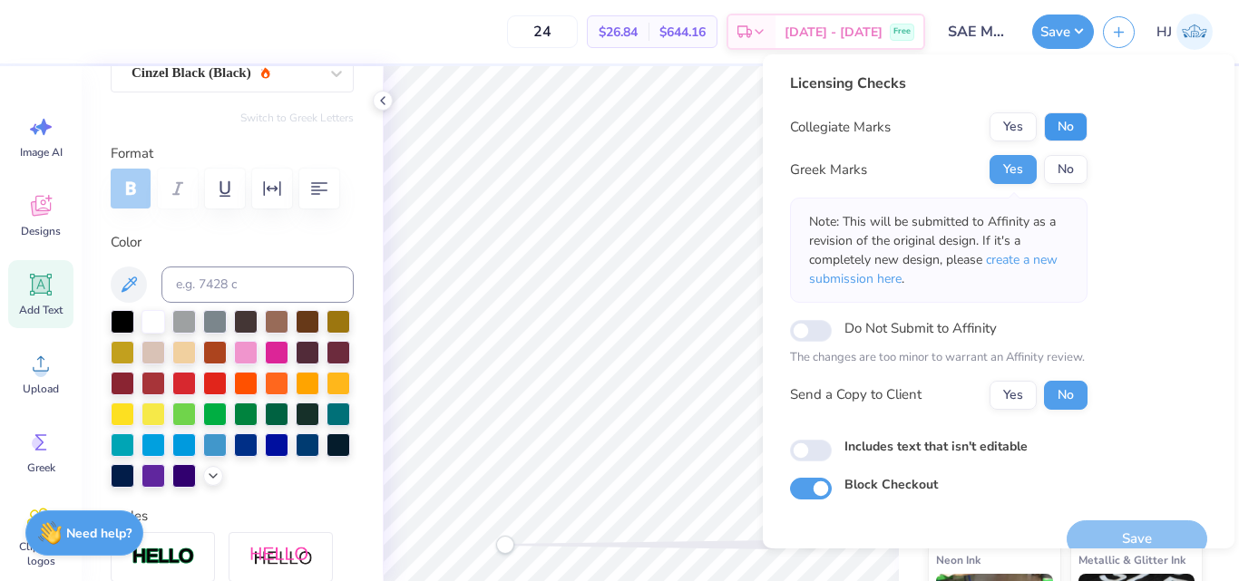
click at [1073, 114] on button "No" at bounding box center [1066, 126] width 44 height 29
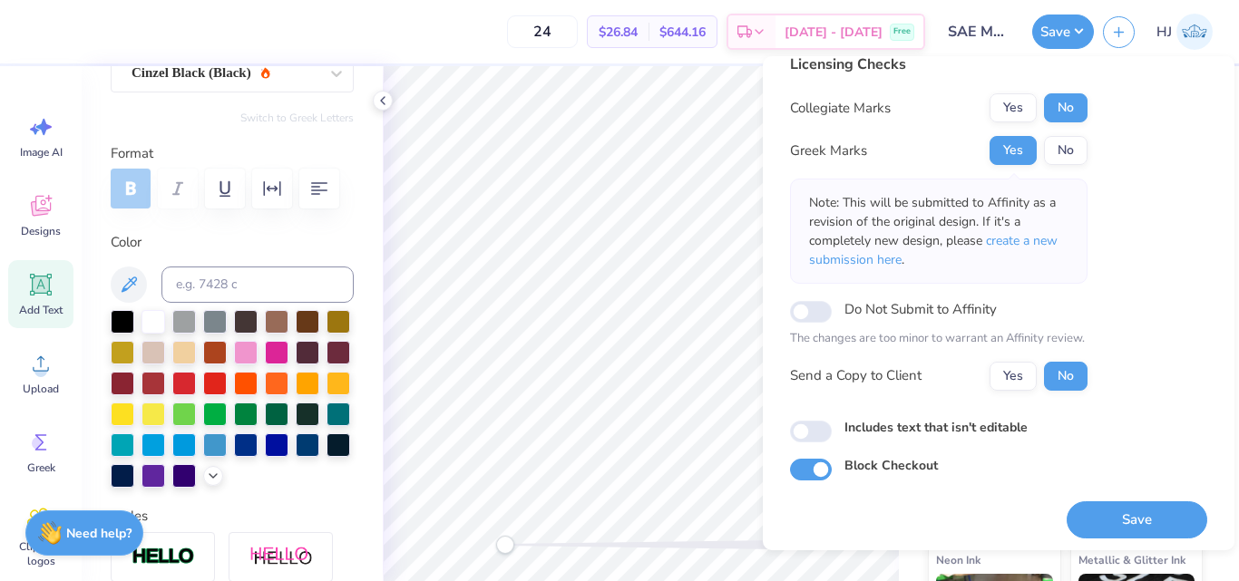
scroll to position [26, 0]
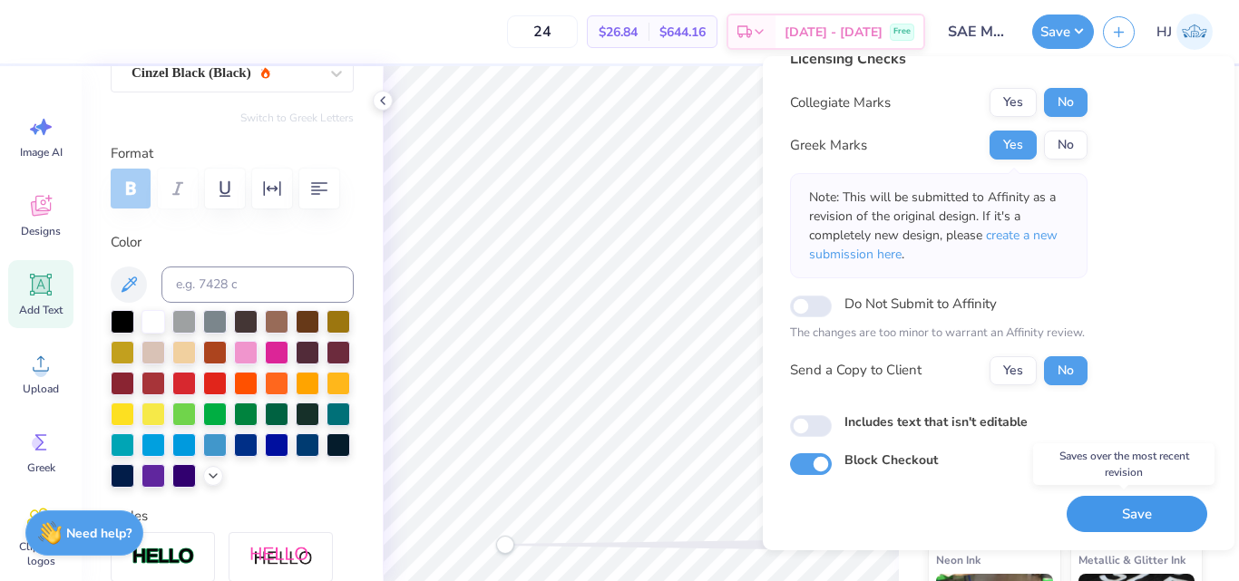
click at [1133, 503] on button "Save" at bounding box center [1137, 514] width 141 height 37
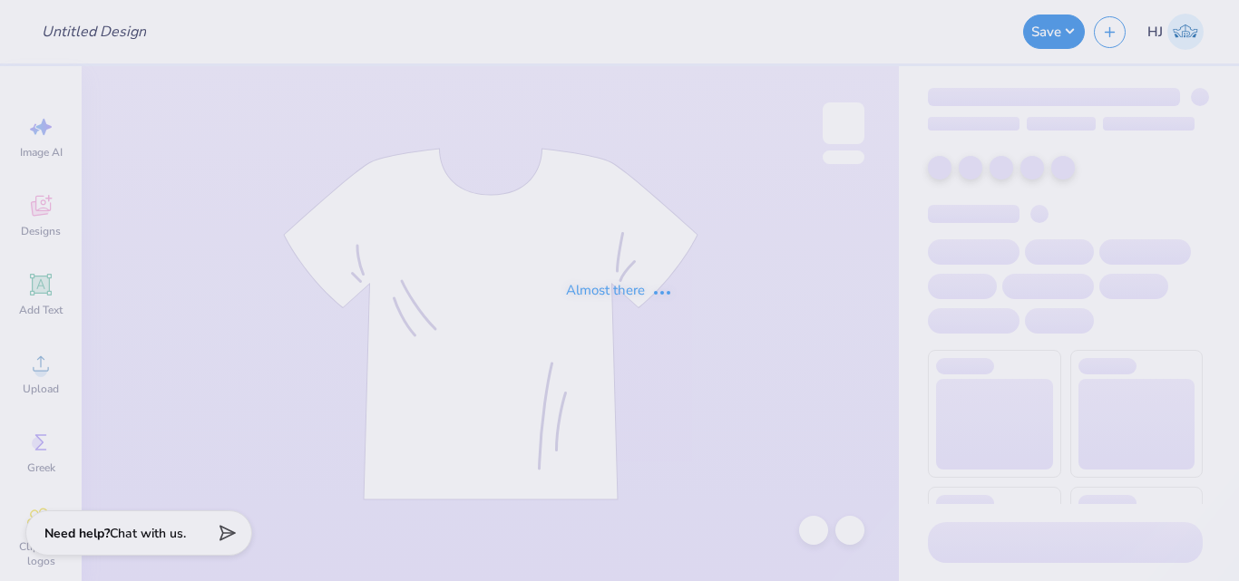
type input "SAE Mesh Shorts Drop"
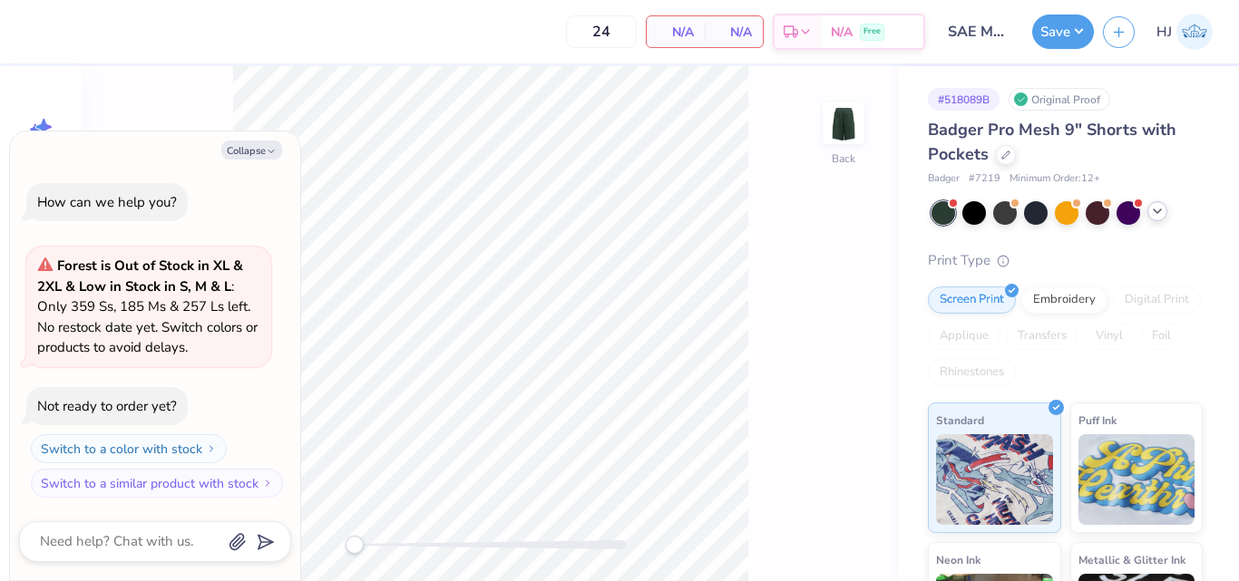
click at [1158, 214] on icon at bounding box center [1157, 211] width 15 height 15
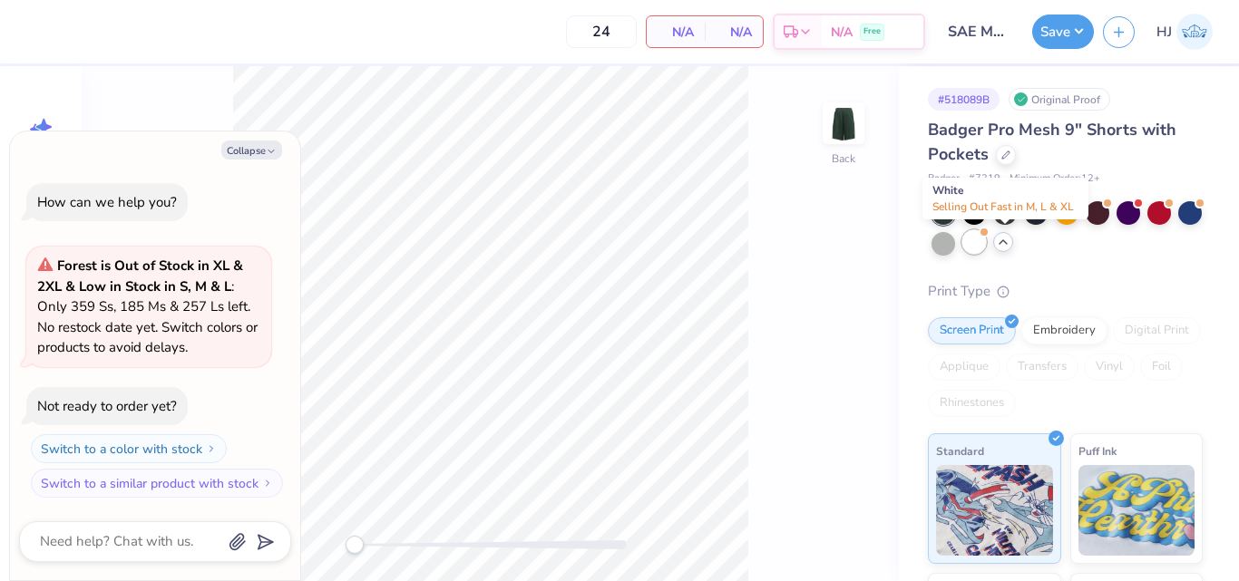
click at [986, 244] on div at bounding box center [974, 242] width 24 height 24
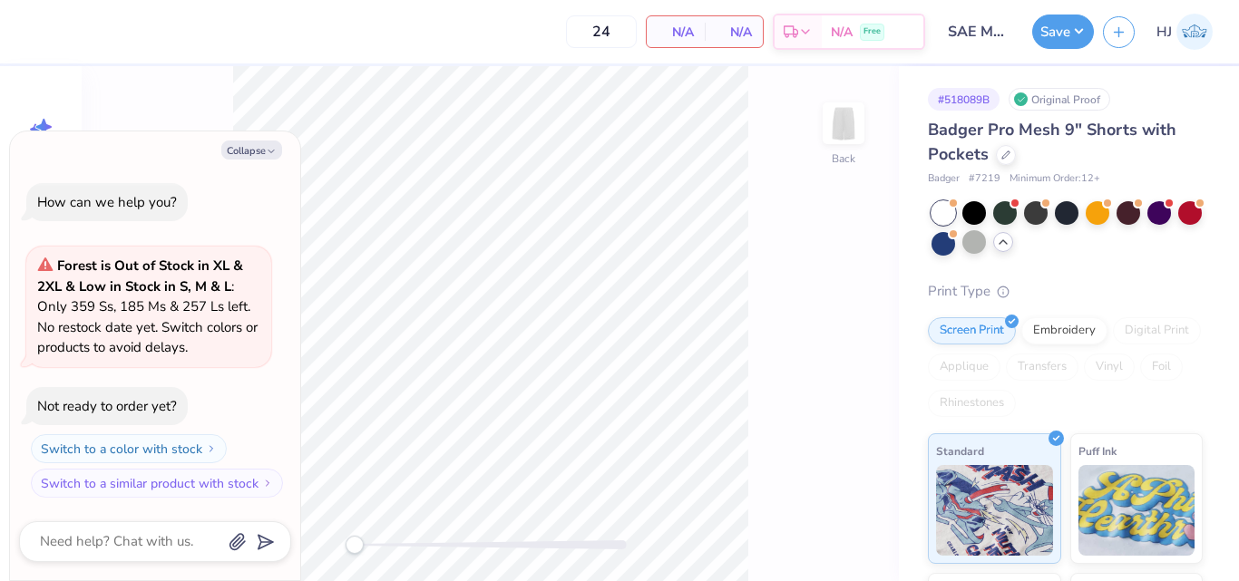
scroll to position [182, 0]
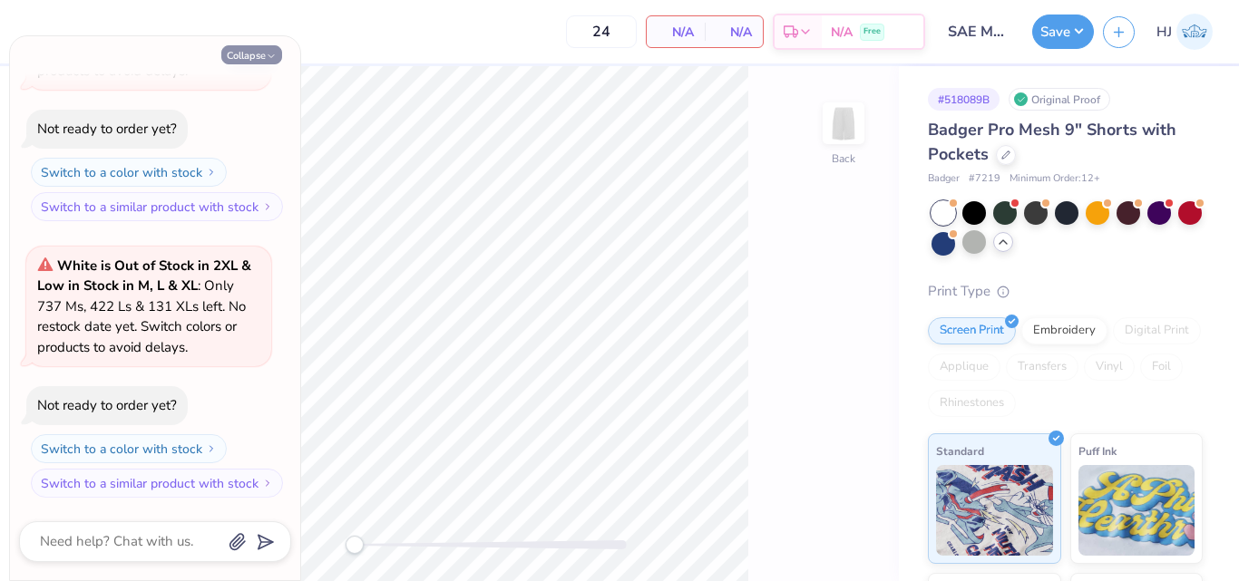
click at [262, 57] on button "Collapse" at bounding box center [251, 54] width 61 height 19
type textarea "x"
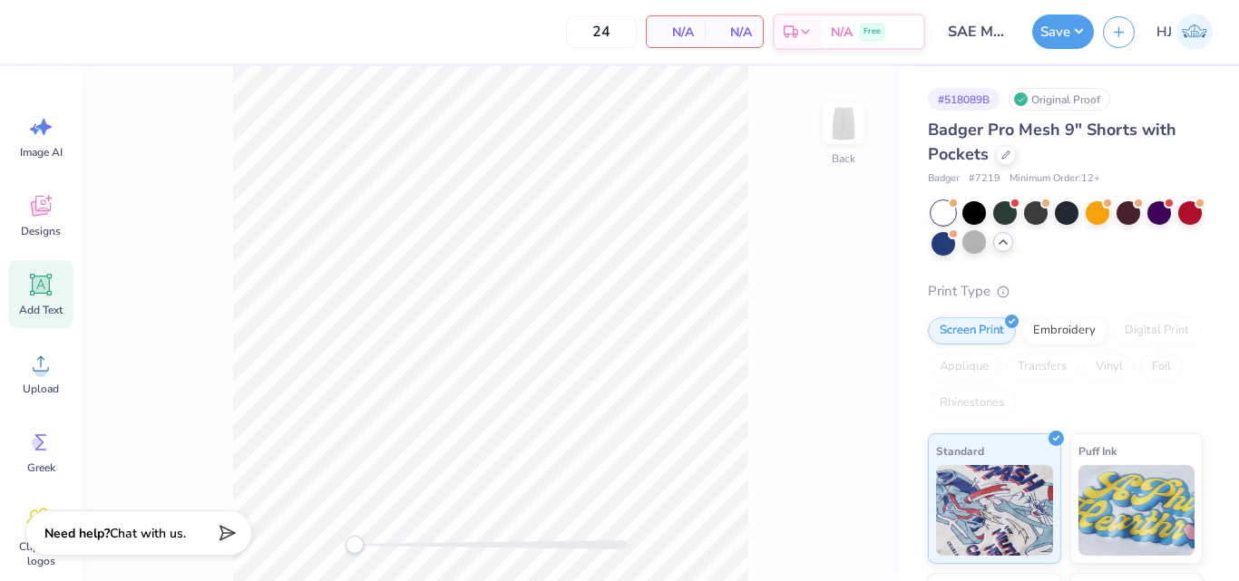
click at [47, 294] on icon at bounding box center [41, 285] width 22 height 22
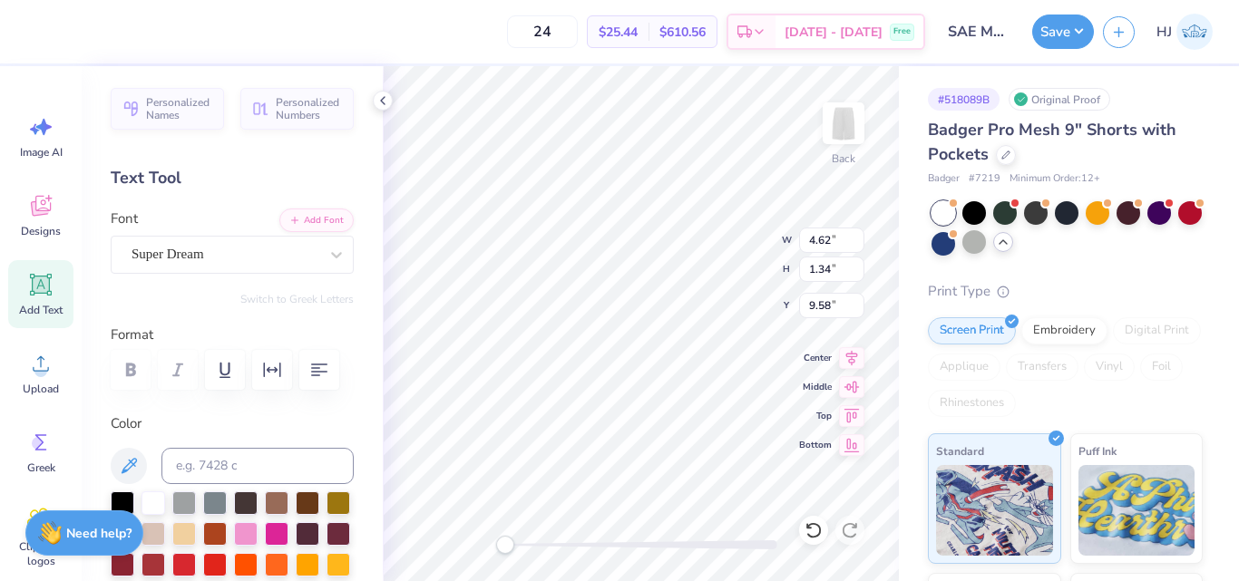
scroll to position [15, 3]
type textarea "SAE"
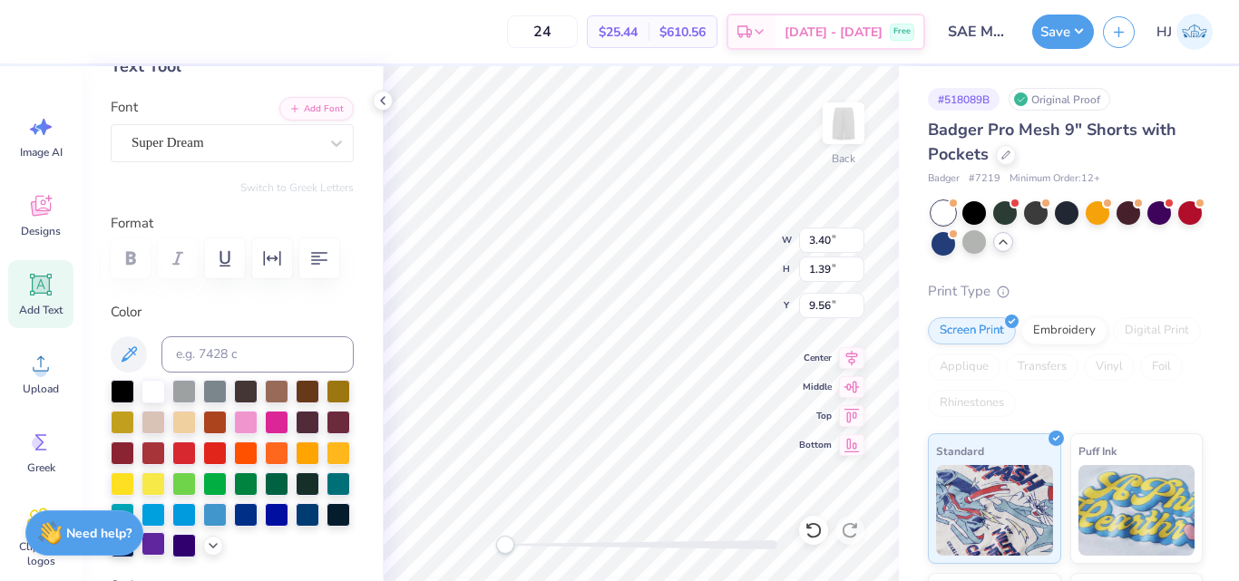
scroll to position [363, 0]
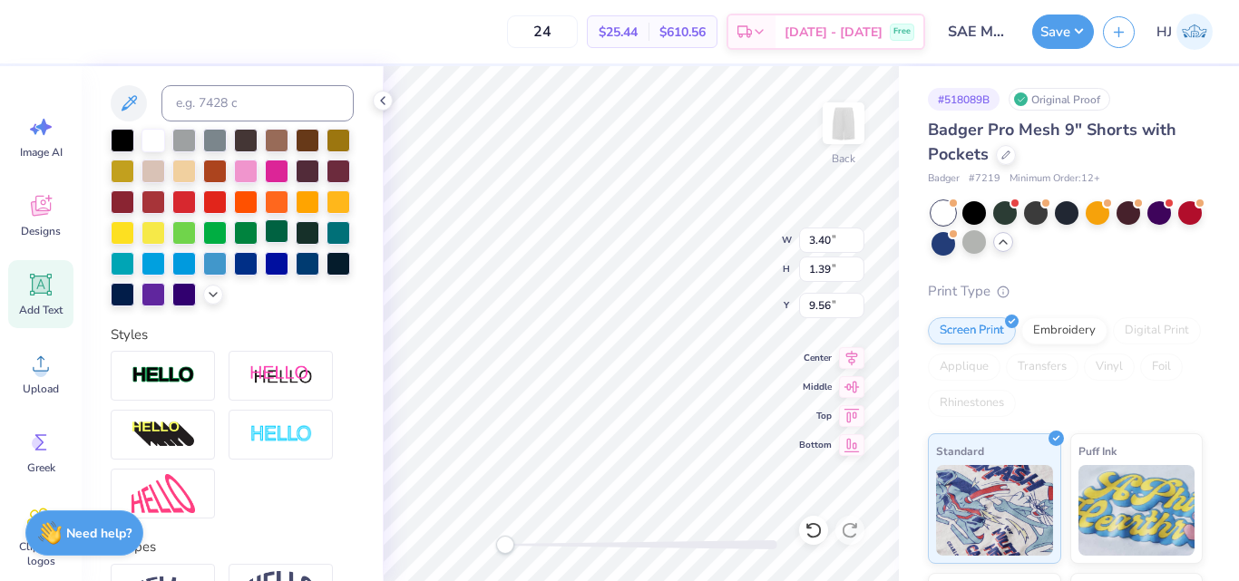
click at [265, 243] on div at bounding box center [277, 231] width 24 height 24
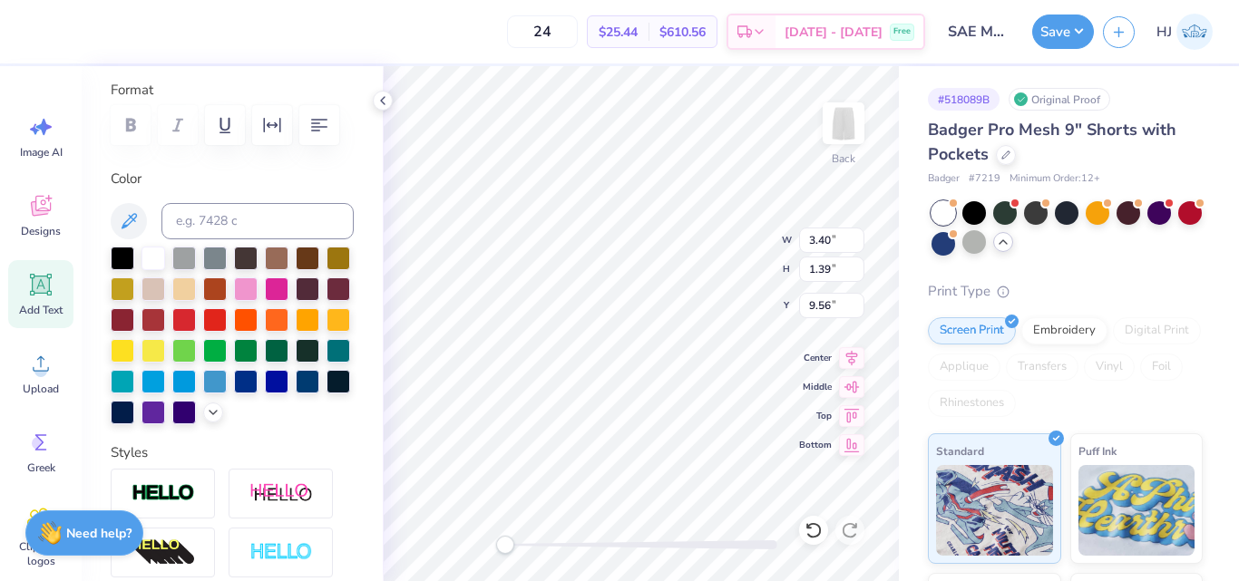
scroll to position [0, 0]
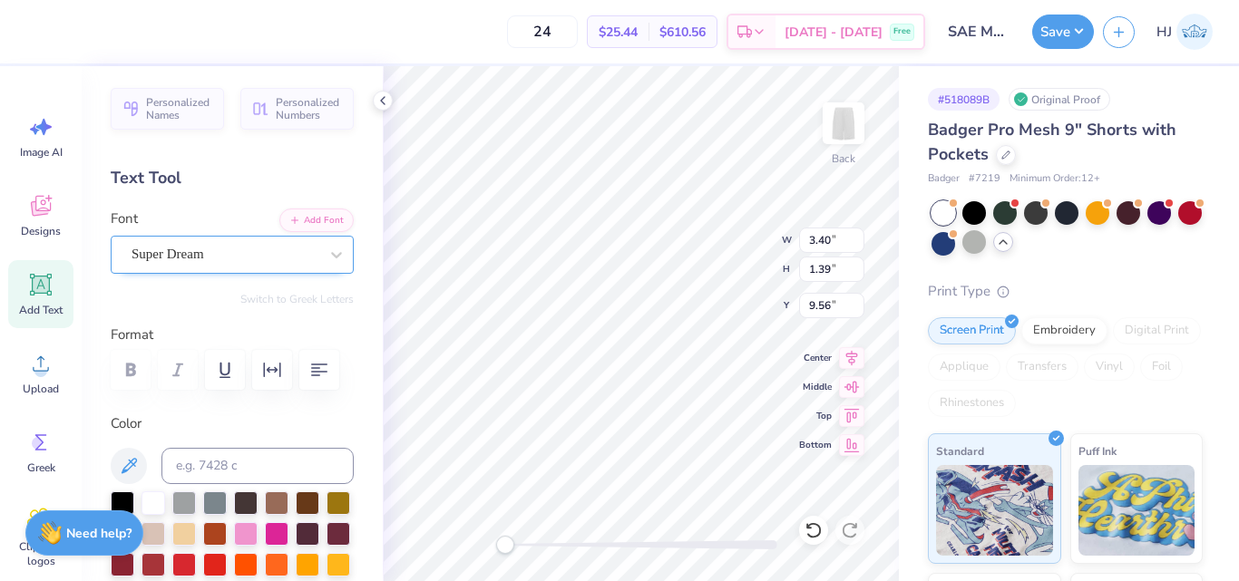
click at [224, 243] on div at bounding box center [225, 254] width 187 height 24
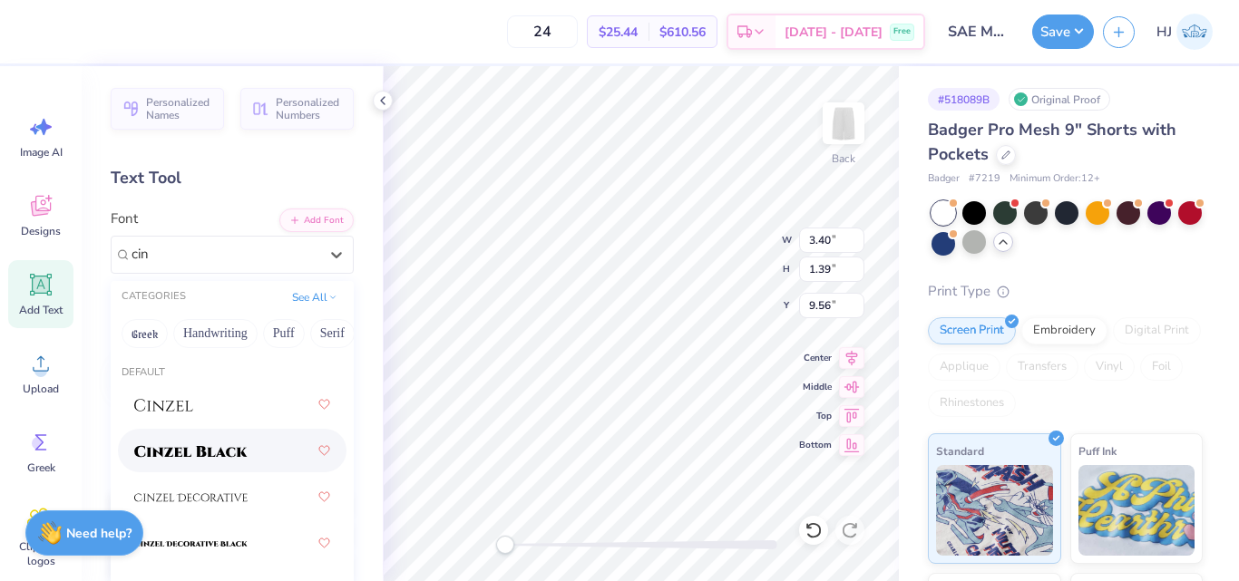
click at [179, 446] on img at bounding box center [190, 451] width 113 height 13
type input "cin"
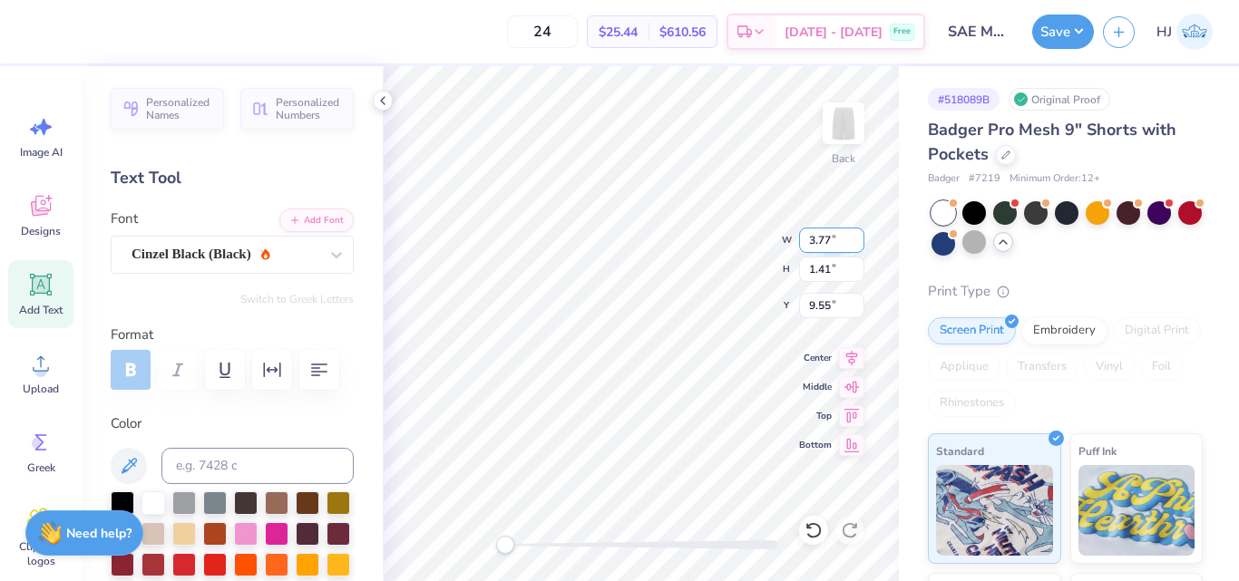
click at [823, 233] on input "3.77" at bounding box center [831, 240] width 65 height 25
type input "3.50"
type input "1.31"
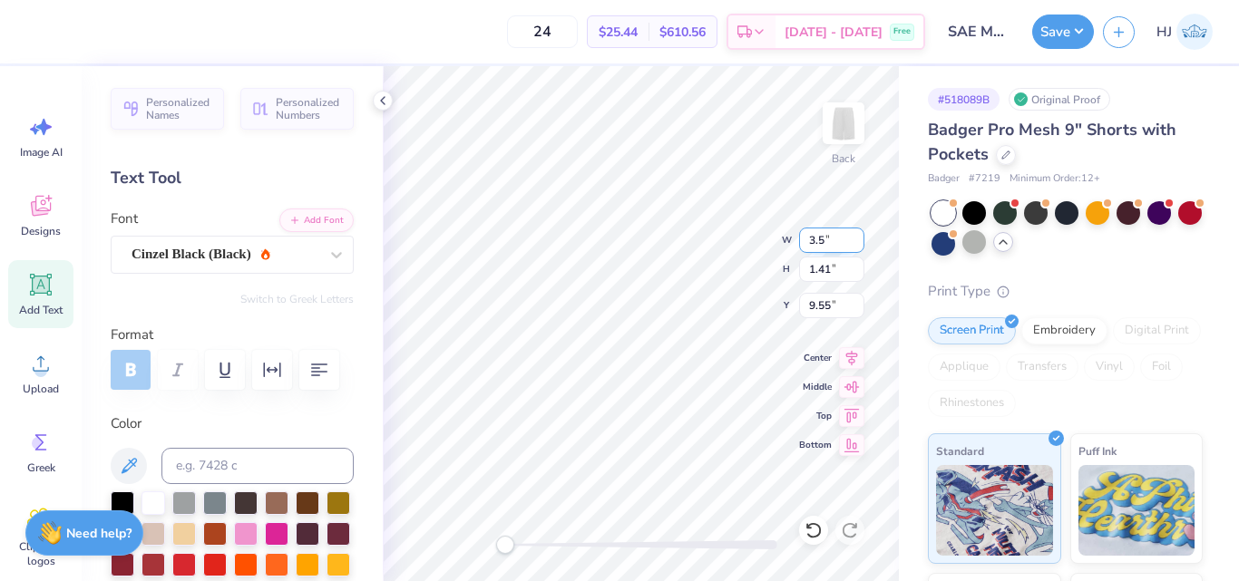
type input "9.60"
click at [815, 294] on input "9.60" at bounding box center [831, 305] width 65 height 25
type input "3"
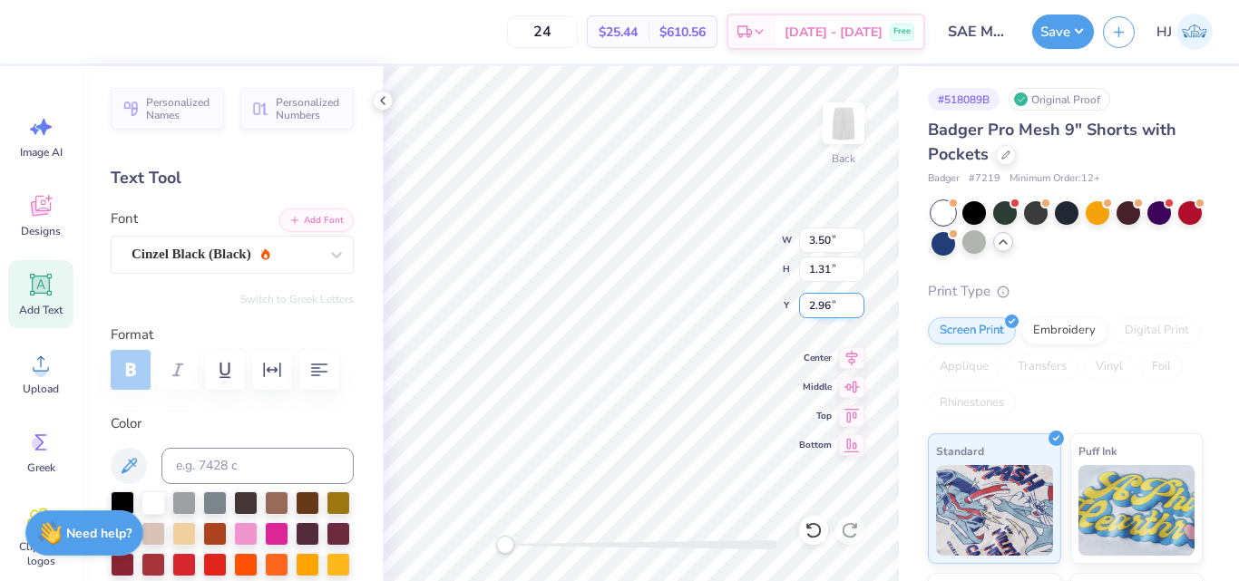
click at [836, 302] on input "2.96" at bounding box center [831, 305] width 65 height 25
paste input "50"
type input "2.50"
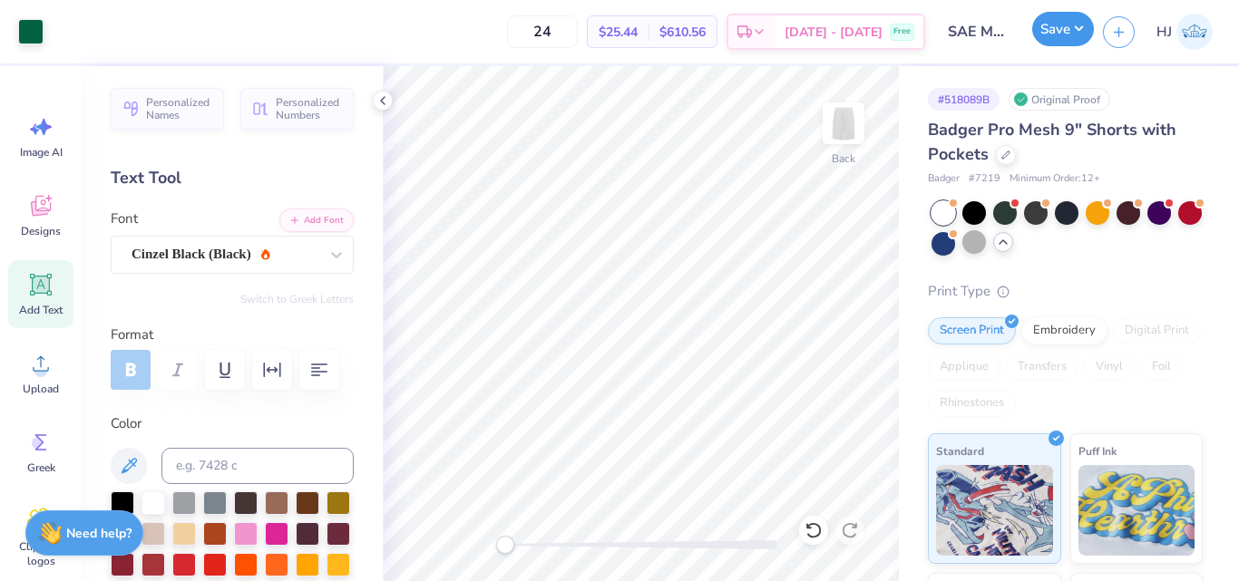
click at [1078, 26] on button "Save" at bounding box center [1063, 29] width 62 height 34
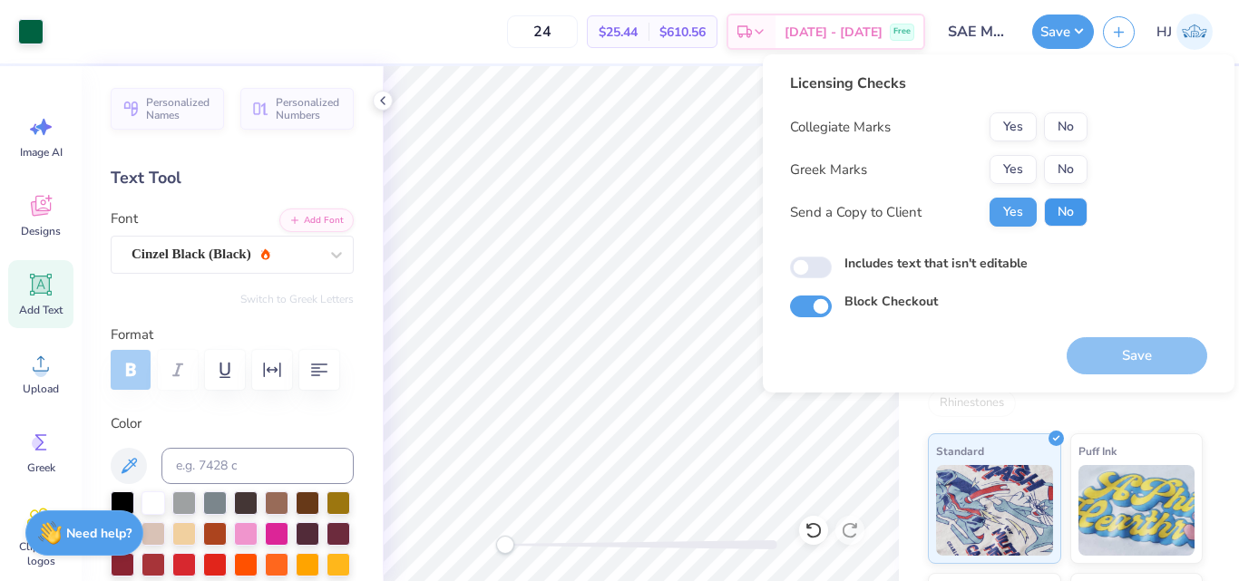
click at [1050, 209] on button "No" at bounding box center [1066, 212] width 44 height 29
click at [1013, 176] on button "Yes" at bounding box center [1013, 169] width 47 height 29
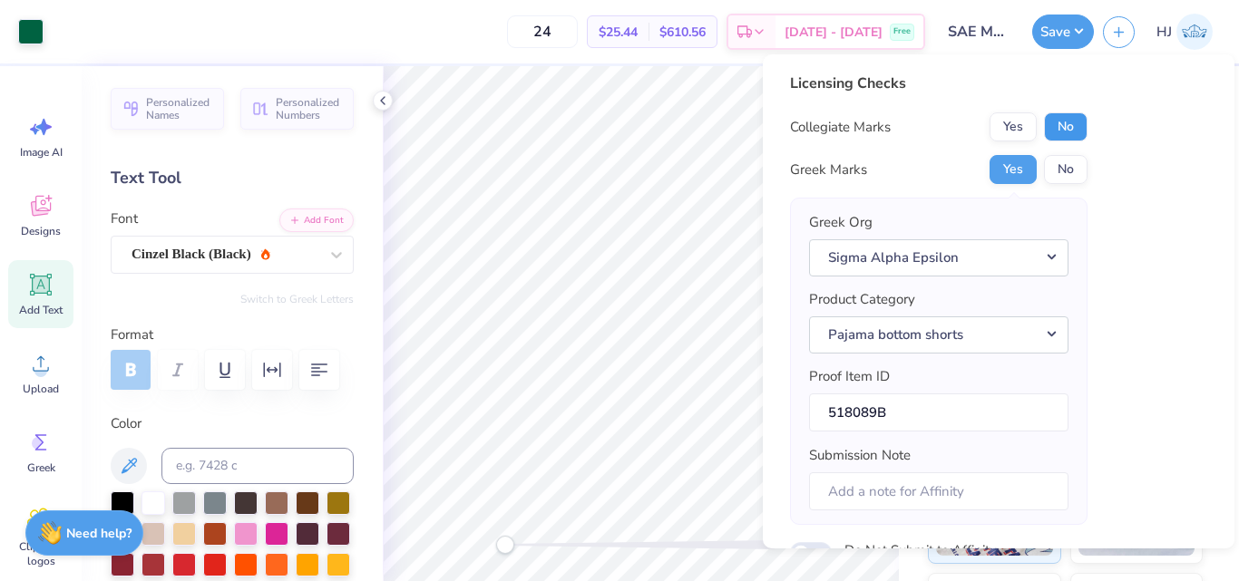
click at [1064, 117] on button "No" at bounding box center [1066, 126] width 44 height 29
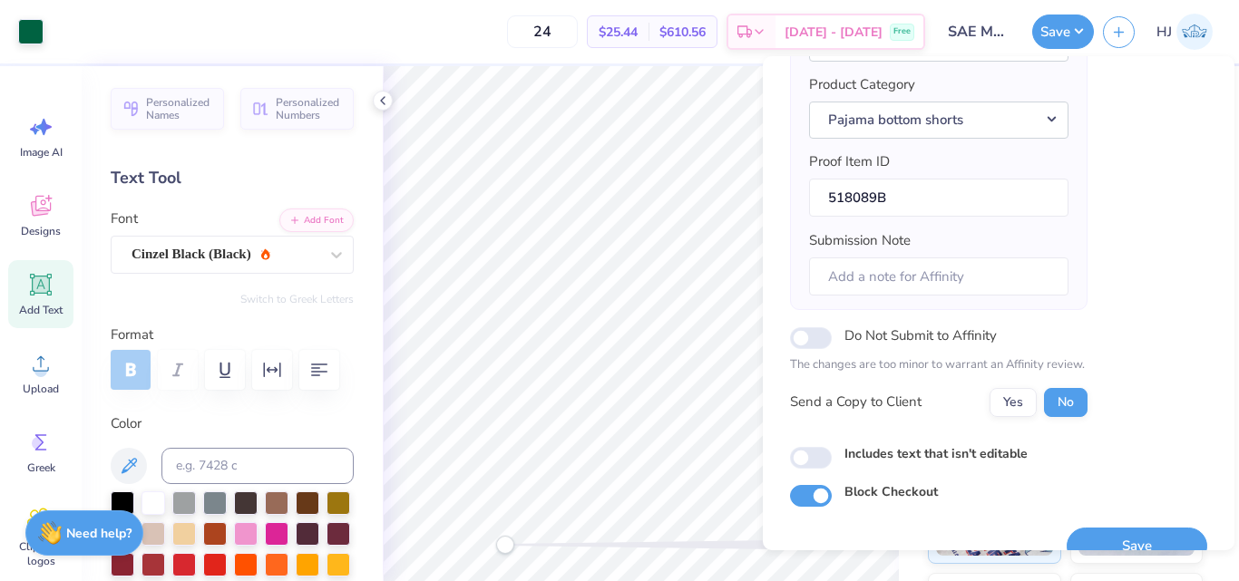
scroll to position [249, 0]
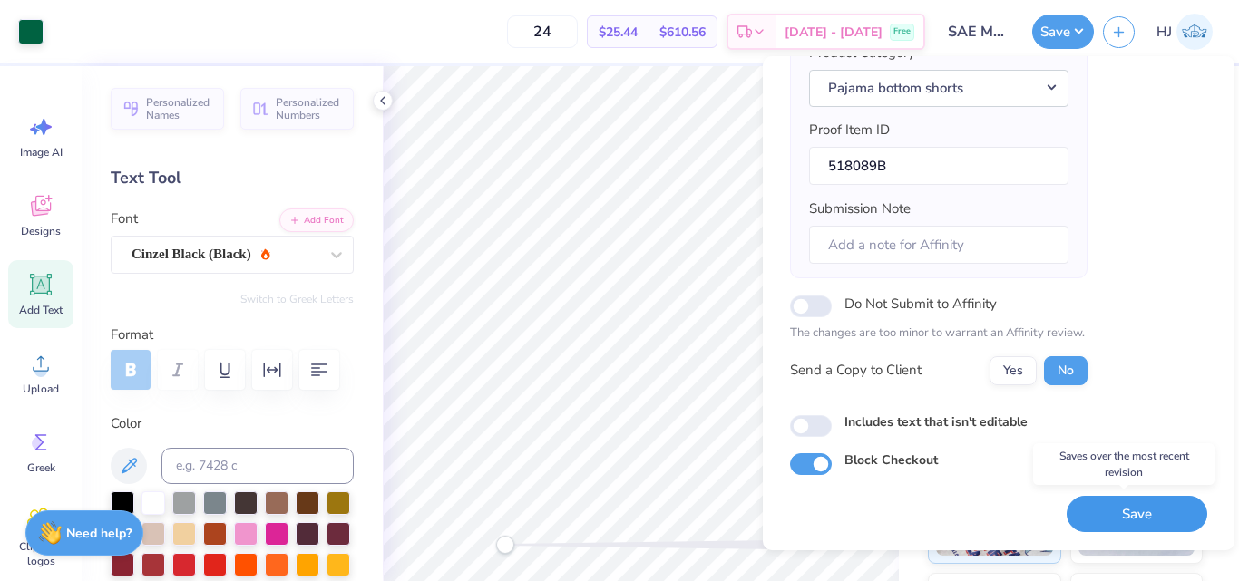
click at [1127, 527] on button "Save" at bounding box center [1137, 514] width 141 height 37
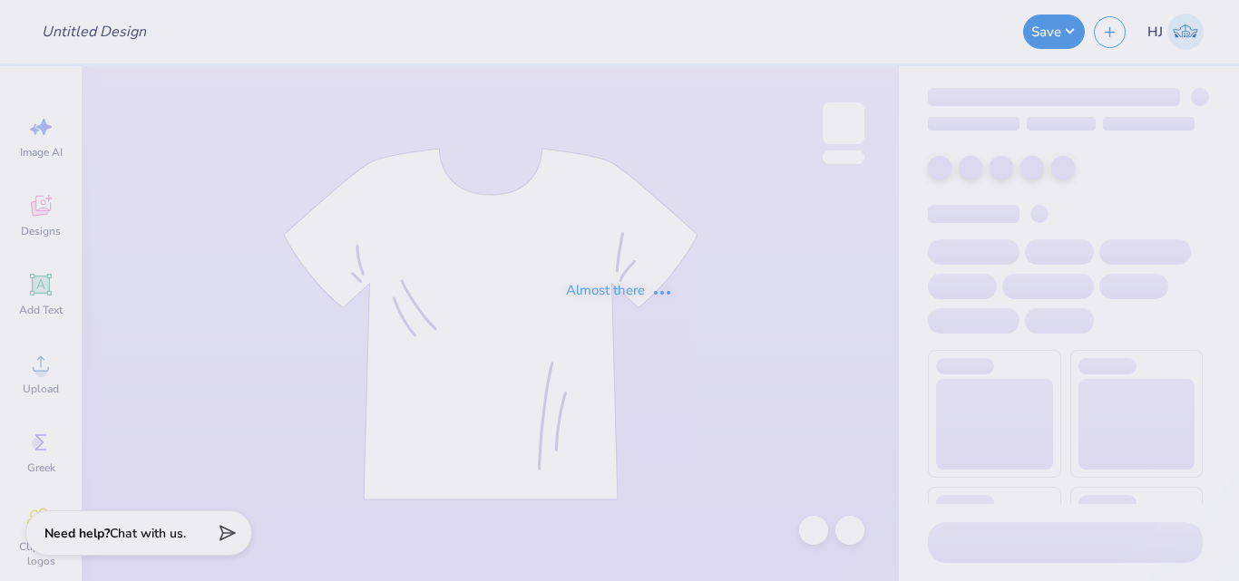
type input "SAE Mesh Shorts Drop"
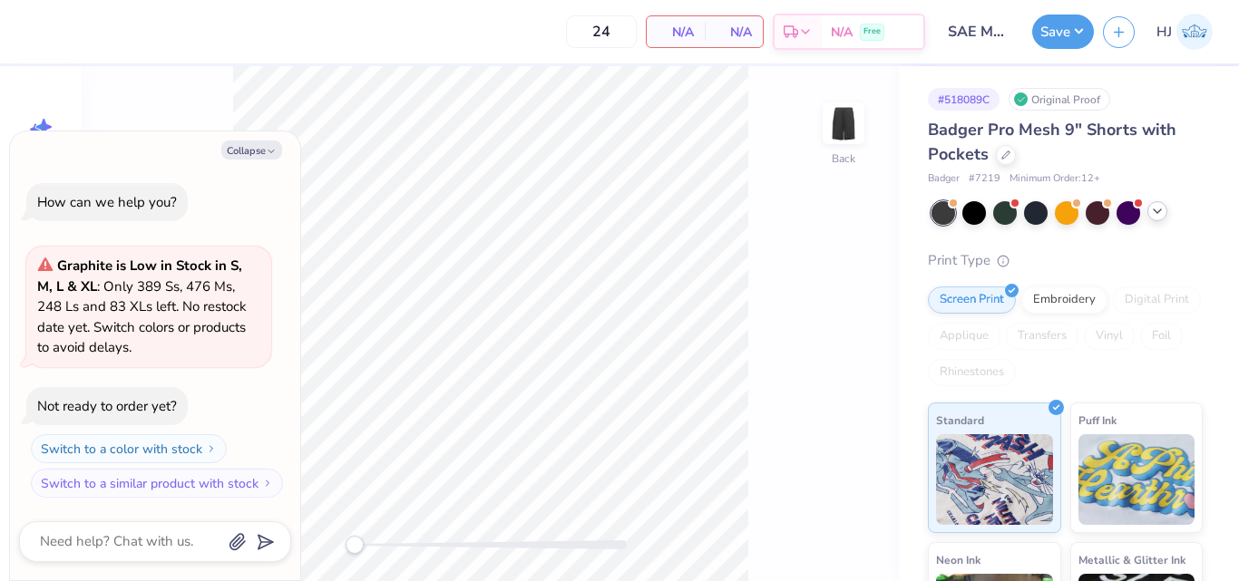
click at [1159, 215] on icon at bounding box center [1157, 211] width 15 height 15
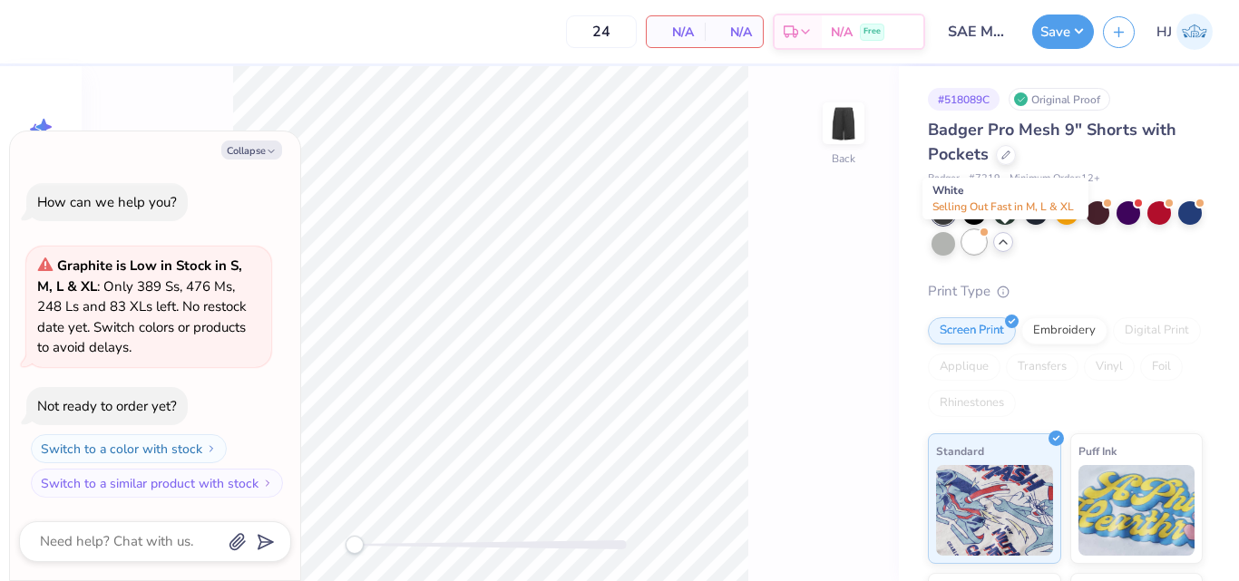
click at [986, 248] on div at bounding box center [974, 242] width 24 height 24
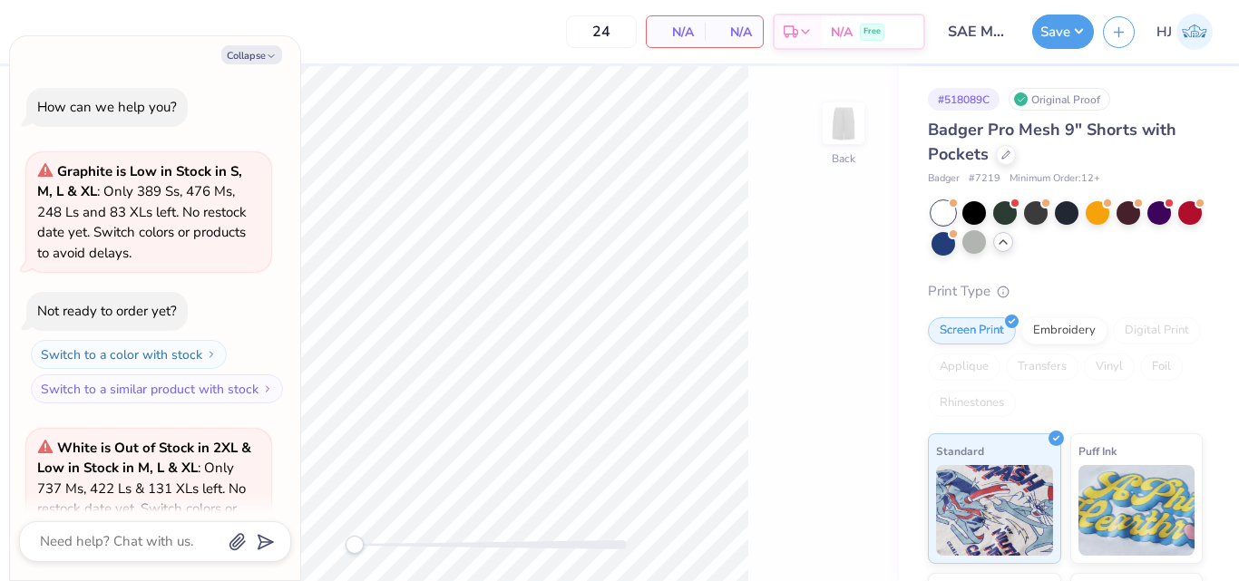
scroll to position [182, 0]
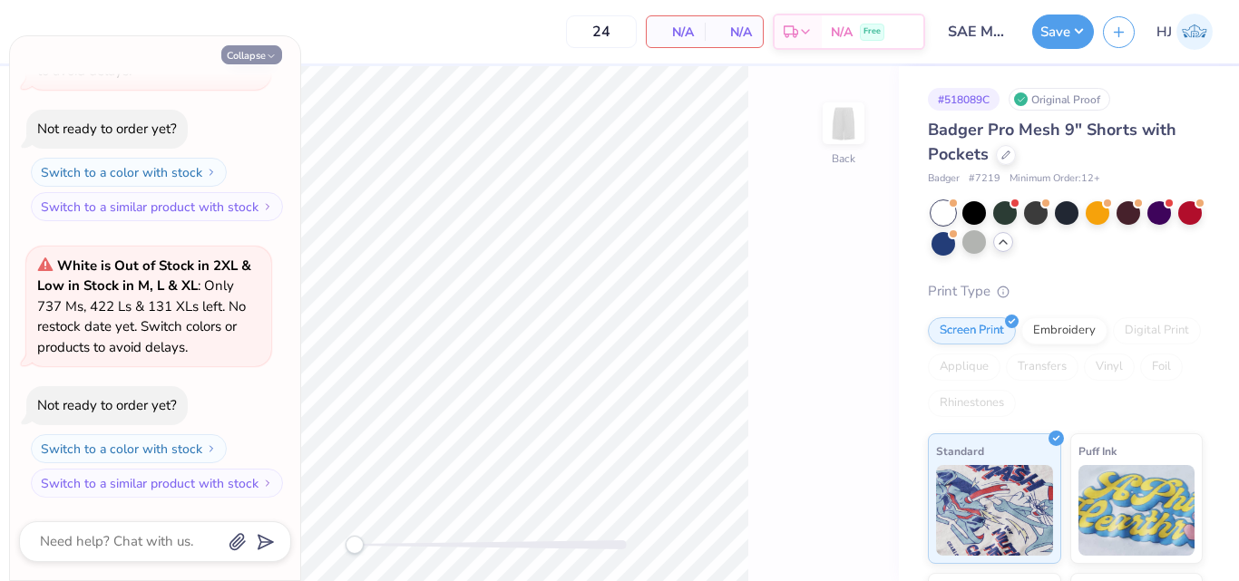
click at [258, 56] on button "Collapse" at bounding box center [251, 54] width 61 height 19
type textarea "x"
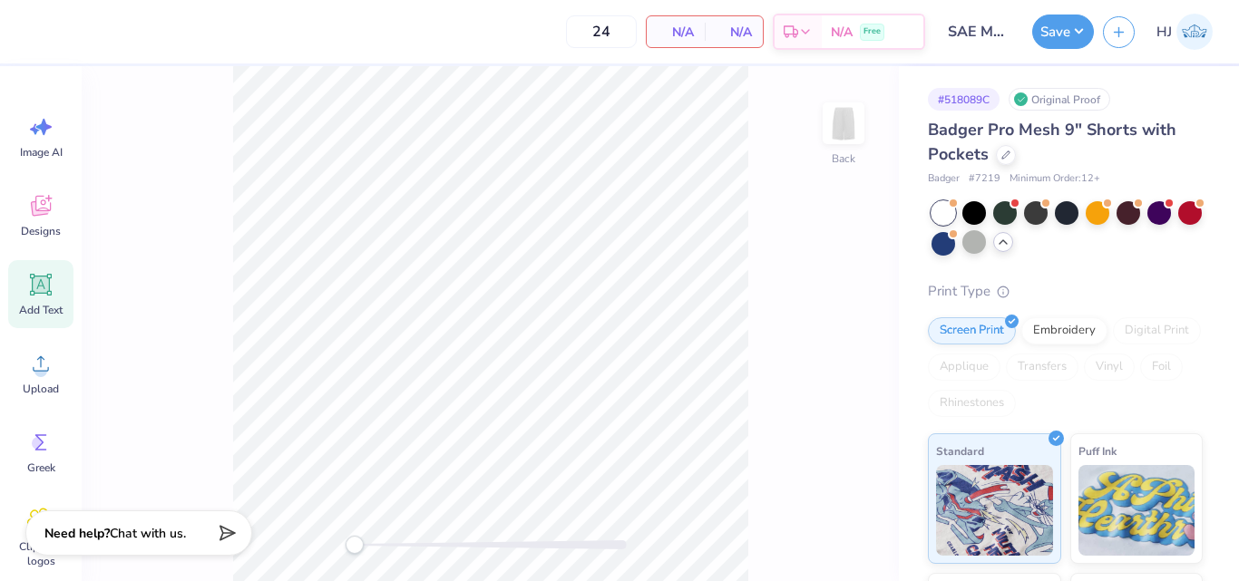
click at [45, 291] on icon at bounding box center [41, 285] width 17 height 17
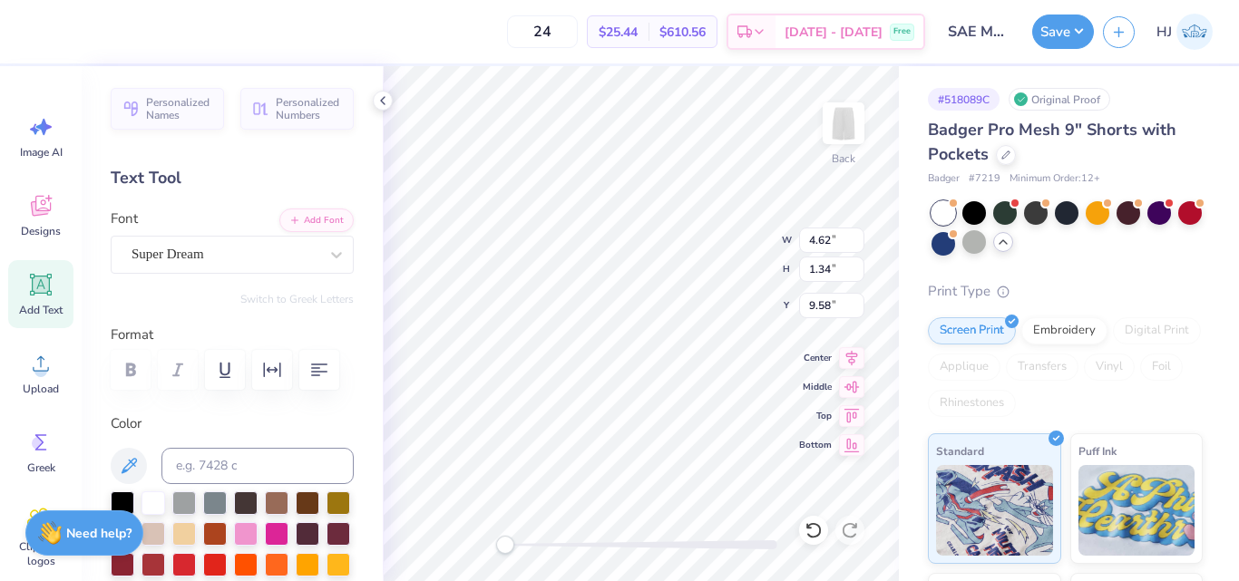
scroll to position [15, 2]
type textarea "SAE"
click at [828, 239] on input "3.40" at bounding box center [831, 240] width 65 height 25
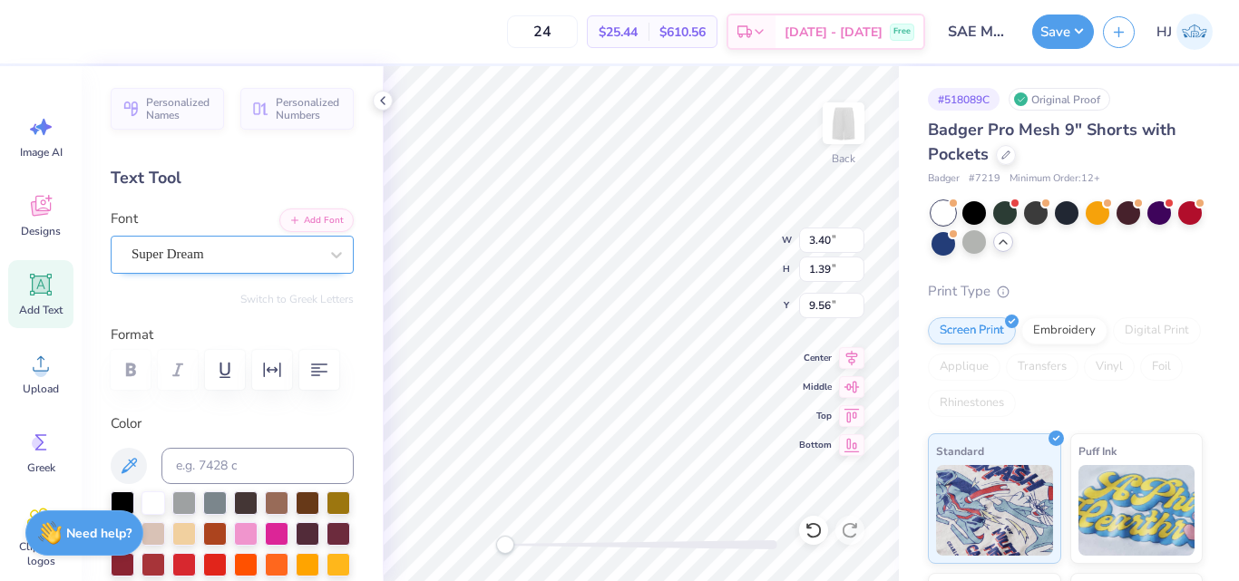
click at [238, 254] on div "Super Dream" at bounding box center [225, 254] width 190 height 28
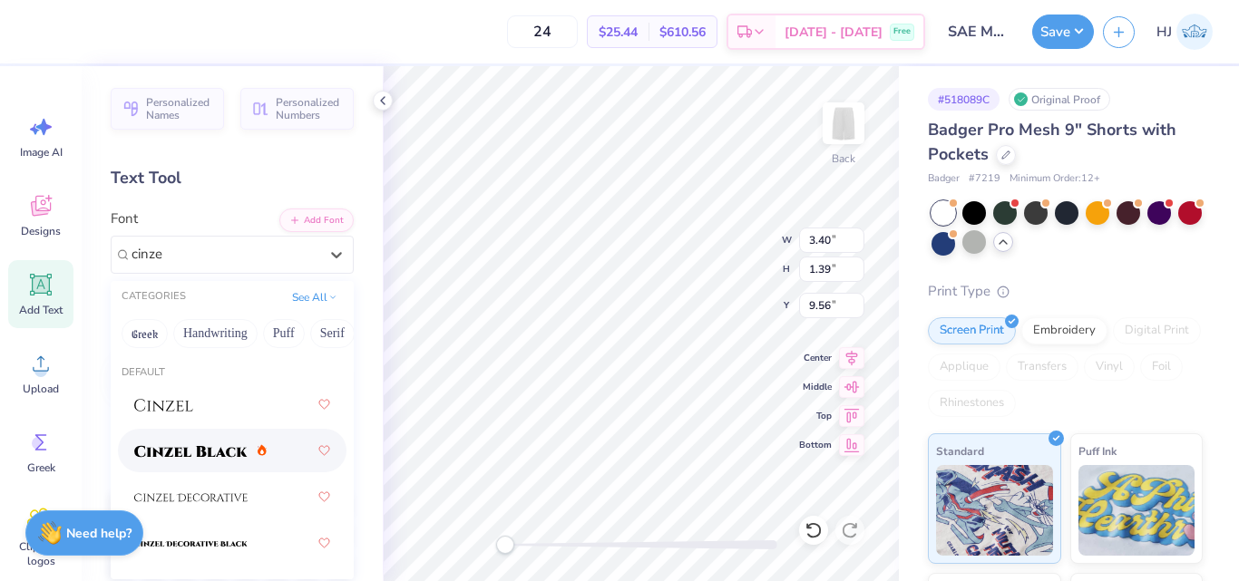
click at [206, 444] on span at bounding box center [190, 451] width 113 height 19
type input "cinze"
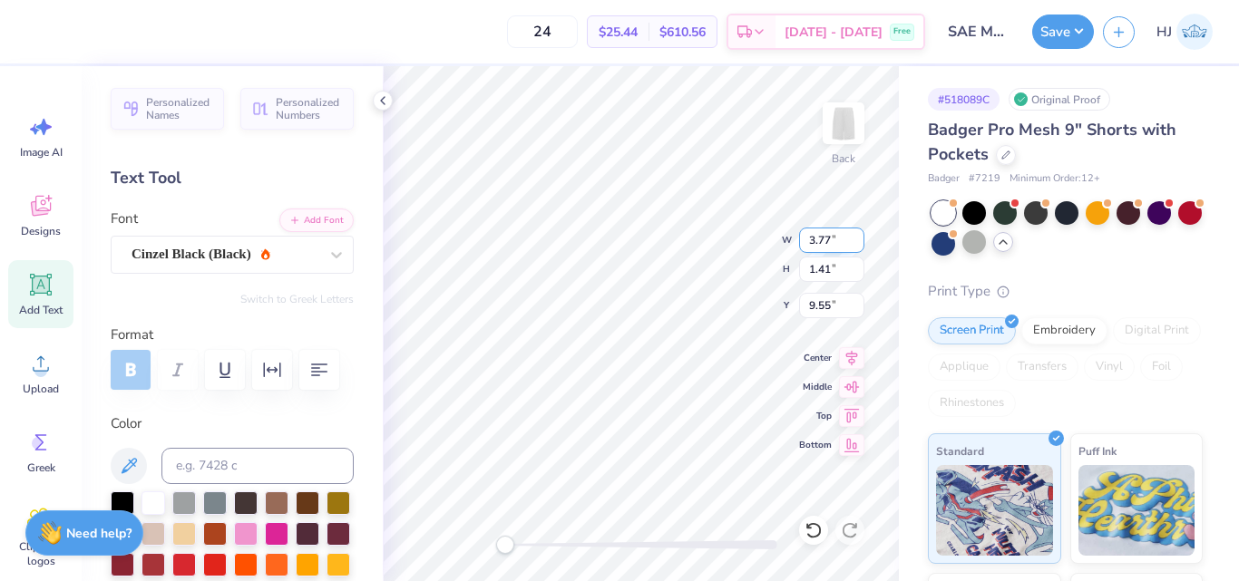
click at [831, 235] on input "3.77" at bounding box center [831, 240] width 65 height 25
type input "3.50"
type input "1.31"
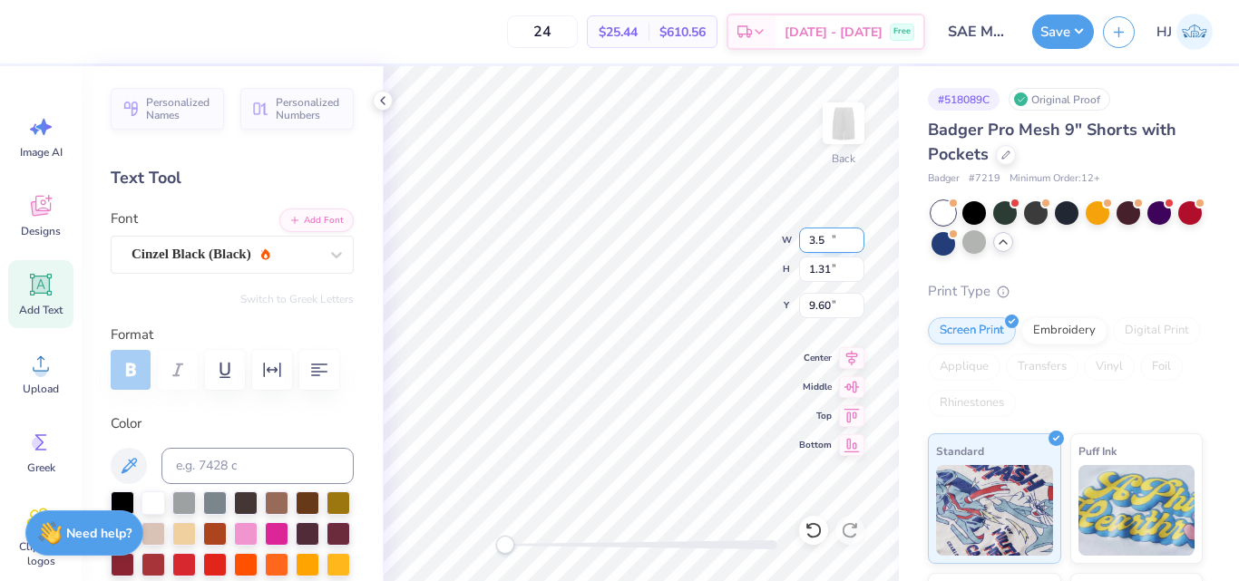
type input "9.60"
click at [694, 228] on div "Back W 3.50 3.50 " H 1.31 1.31 " Y 9.60 9.60 " Center Middle Top Bottom" at bounding box center [641, 323] width 516 height 515
click at [827, 302] on input "9.60" at bounding box center [831, 305] width 65 height 25
type input "2.5"
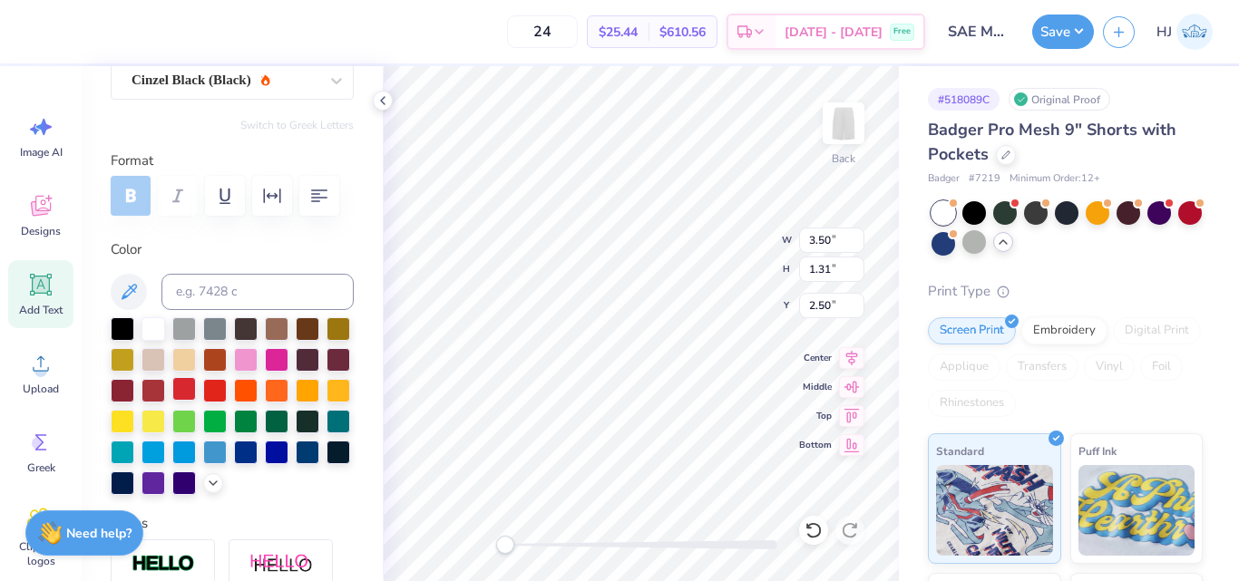
scroll to position [181, 0]
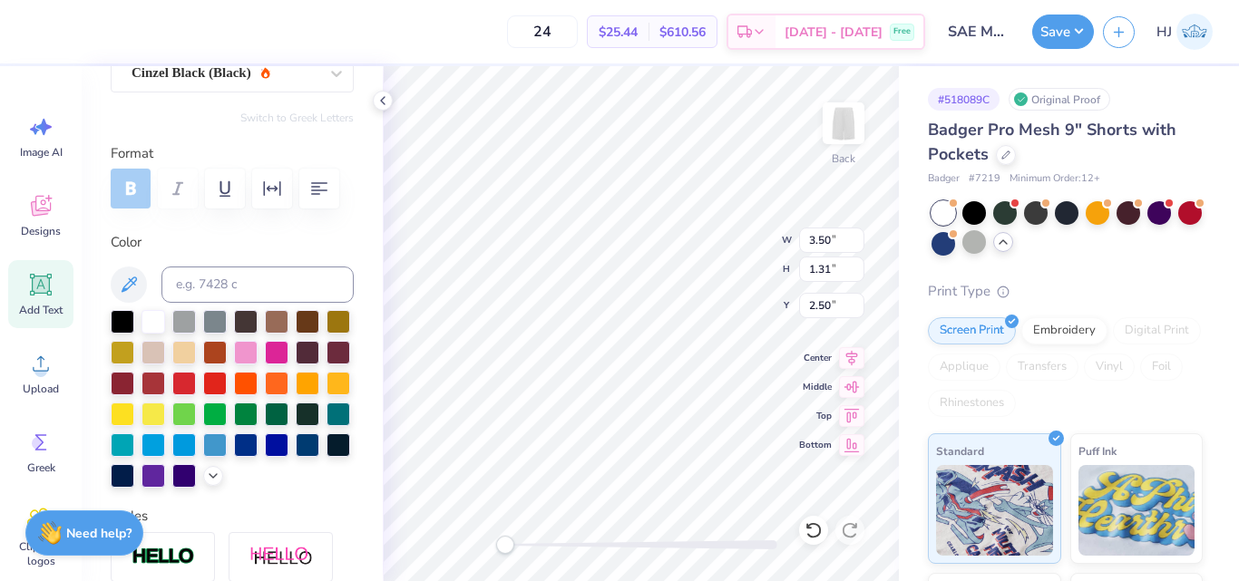
drag, startPoint x: 153, startPoint y: 444, endPoint x: 201, endPoint y: 429, distance: 50.2
click at [265, 426] on div at bounding box center [277, 415] width 24 height 24
click at [833, 308] on input "2.54" at bounding box center [831, 305] width 65 height 25
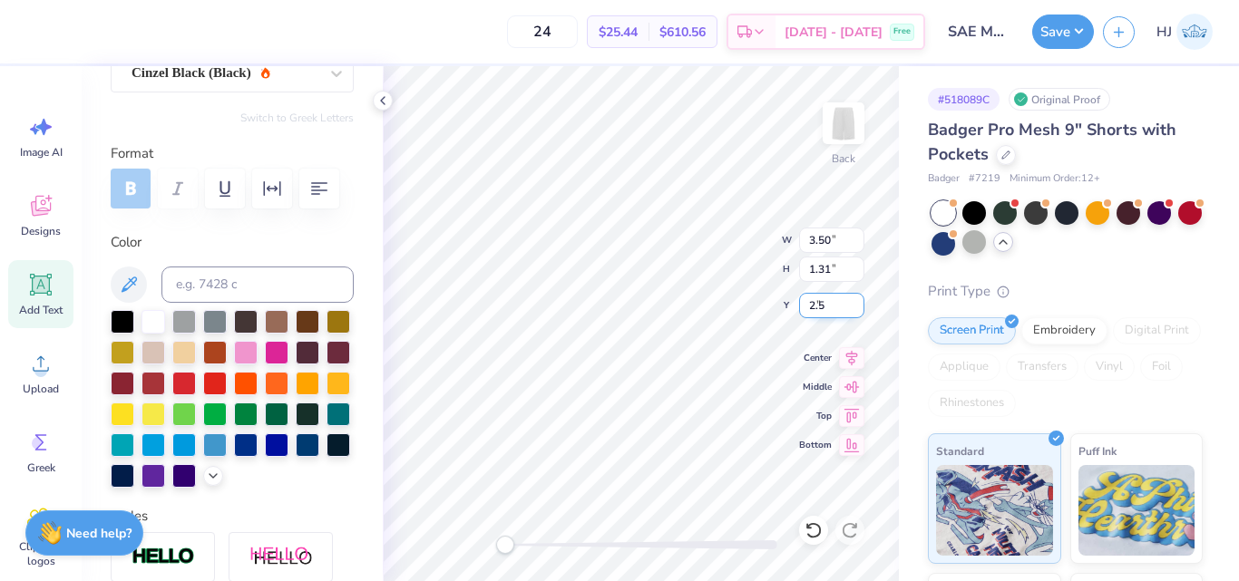
type input "2.5"
click at [1067, 39] on button "Save" at bounding box center [1063, 29] width 62 height 34
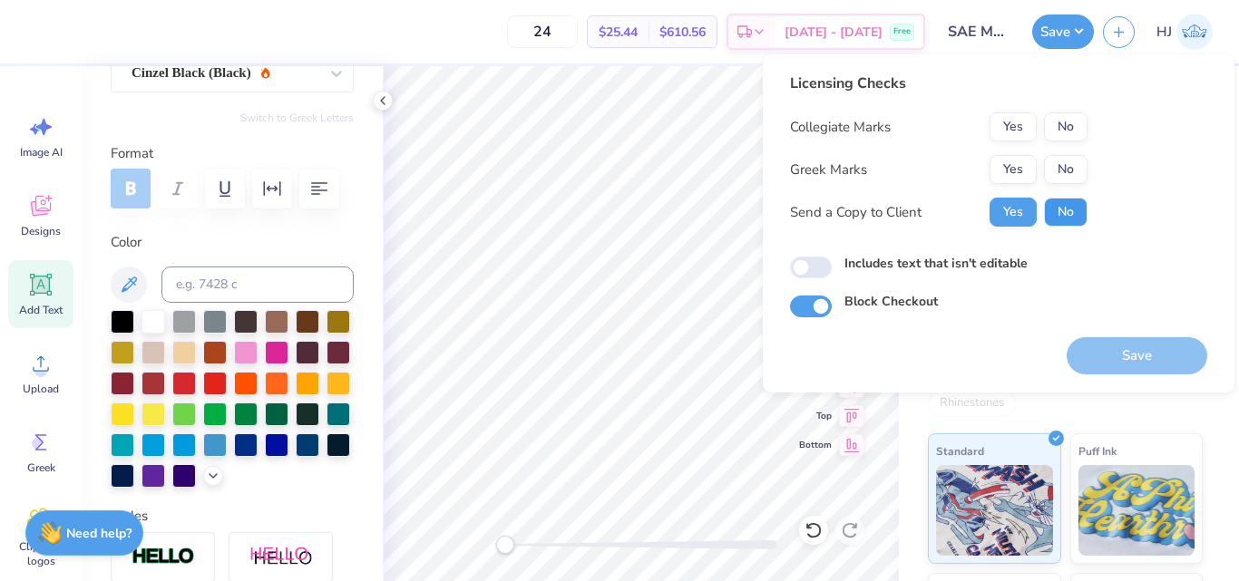
click at [1068, 207] on button "No" at bounding box center [1066, 212] width 44 height 29
click at [1026, 171] on button "Yes" at bounding box center [1013, 169] width 47 height 29
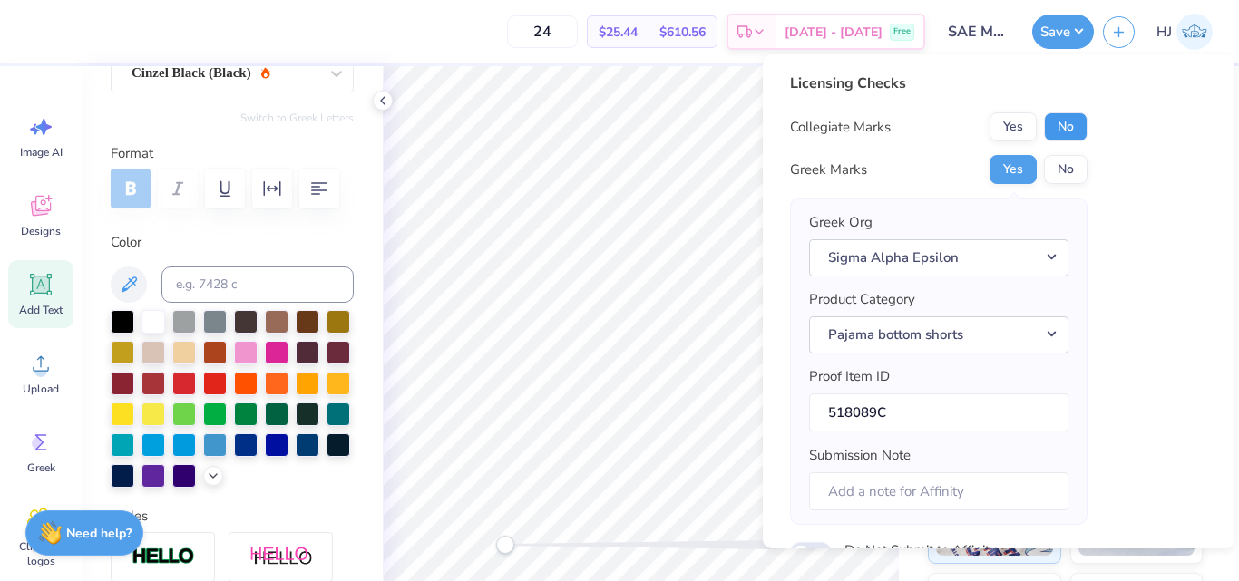
click at [1069, 132] on button "No" at bounding box center [1066, 126] width 44 height 29
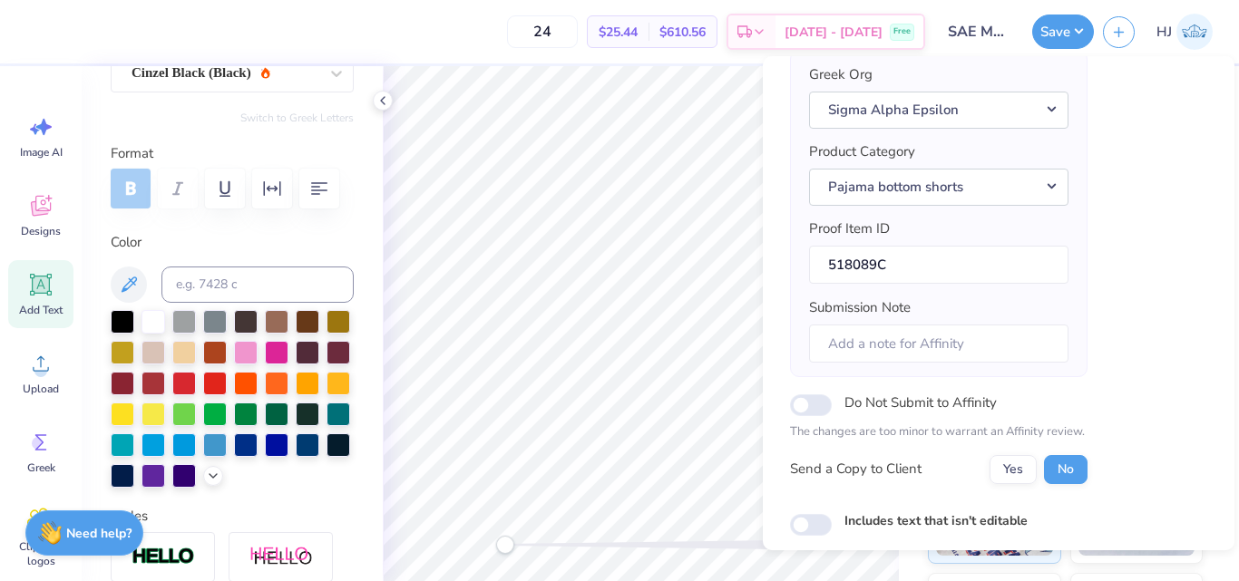
scroll to position [249, 0]
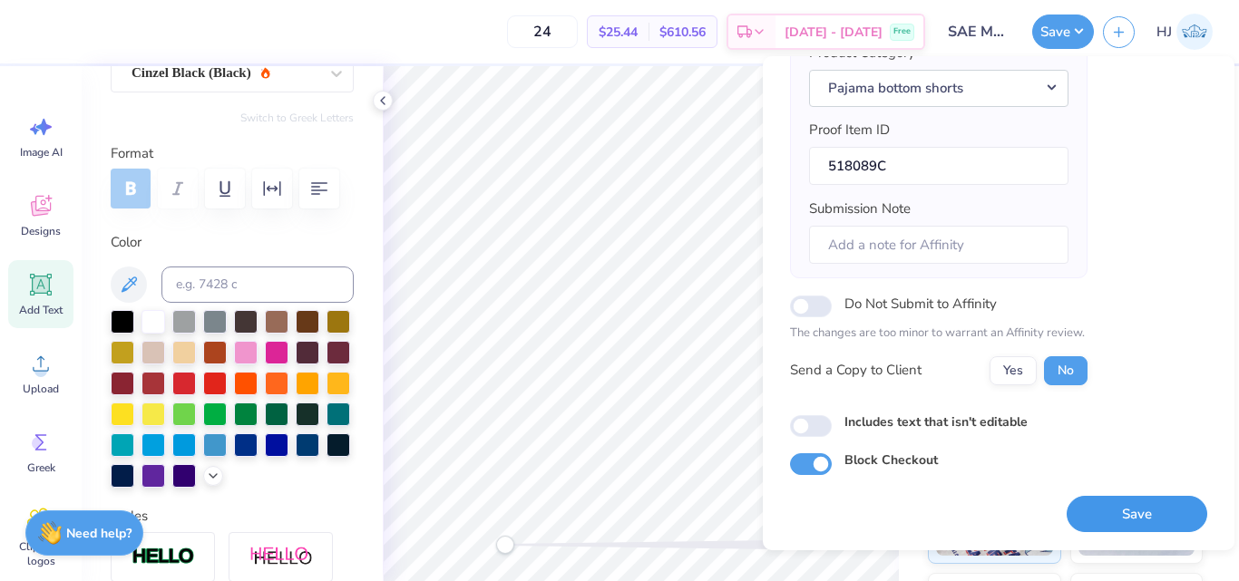
click at [1121, 510] on button "Save" at bounding box center [1137, 514] width 141 height 37
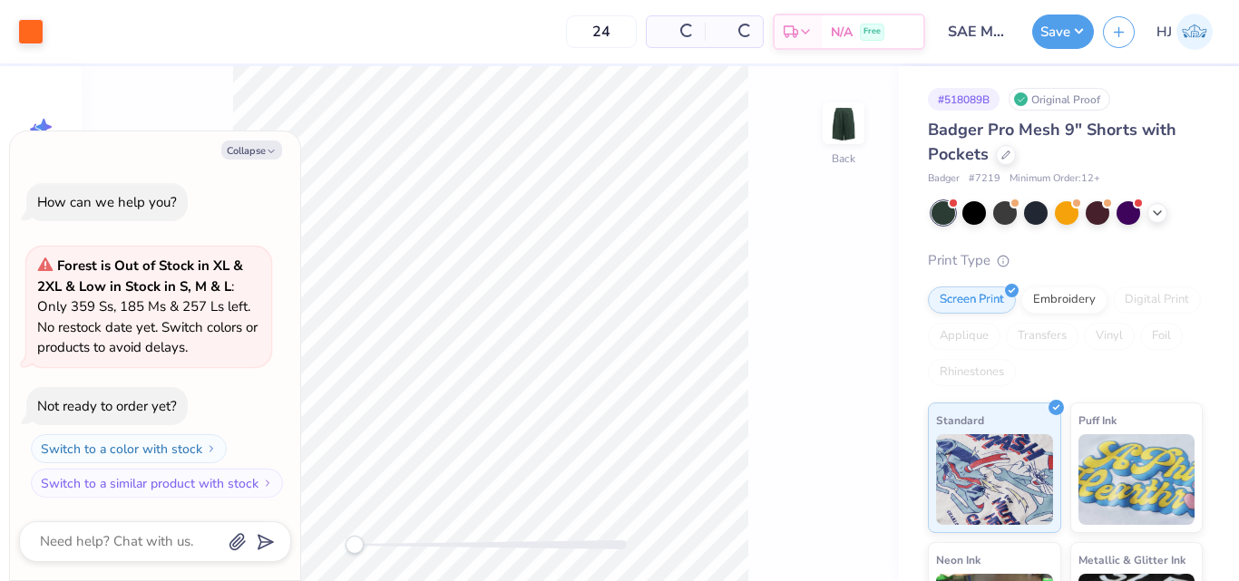
type textarea "x"
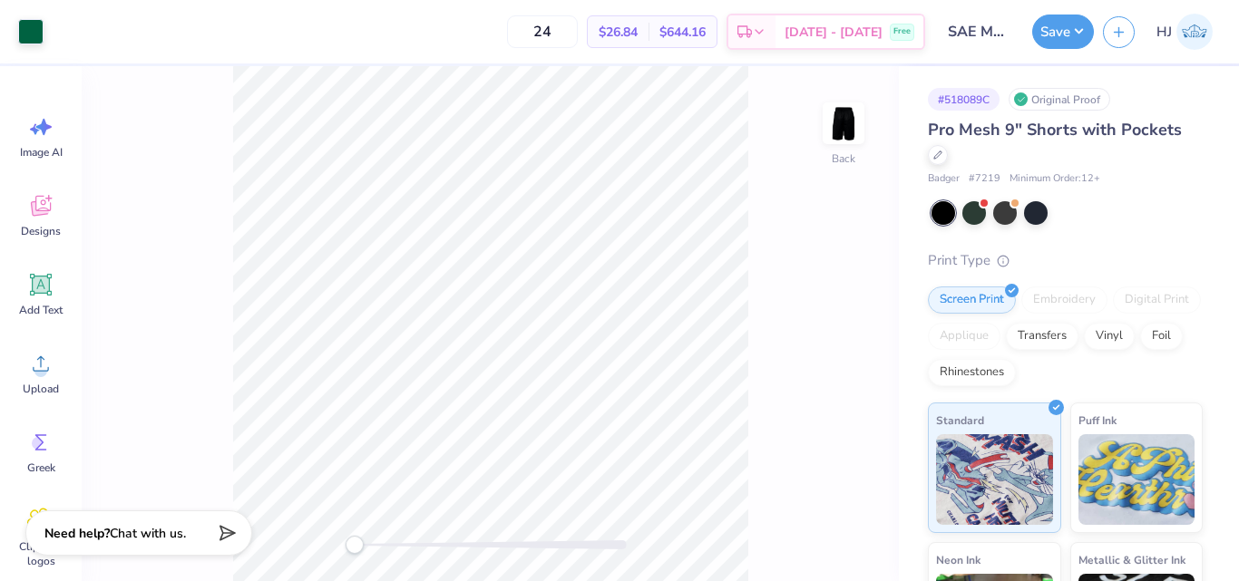
scroll to position [91, 0]
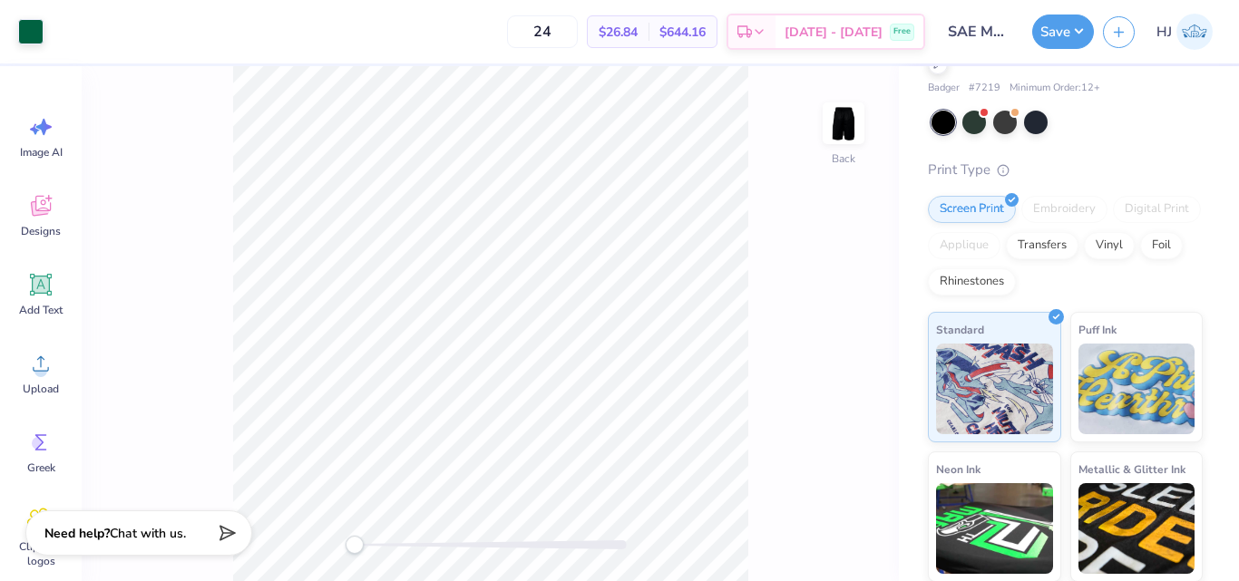
click at [1099, 117] on div at bounding box center [1066, 123] width 271 height 24
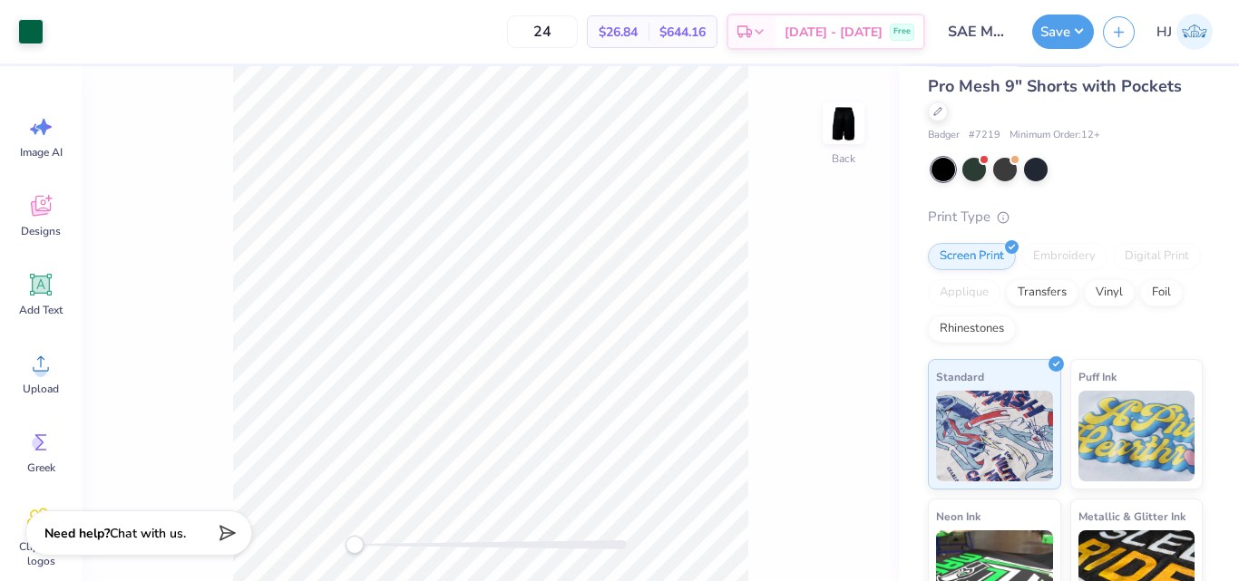
scroll to position [0, 0]
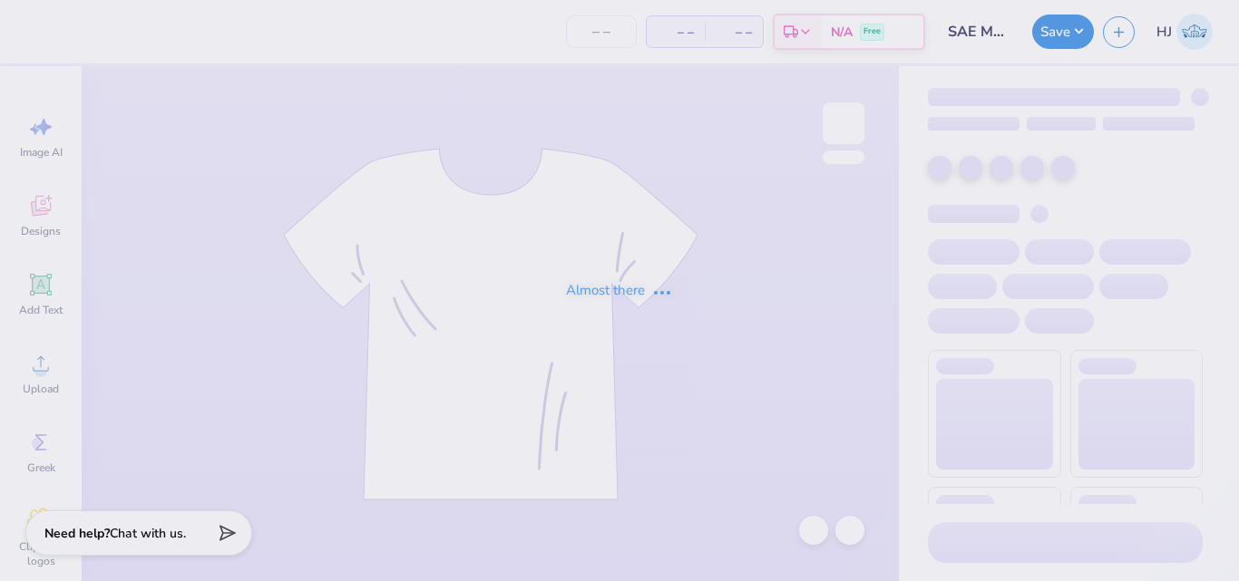
type input "SAE Mesh Shorts Drop"
type input "24"
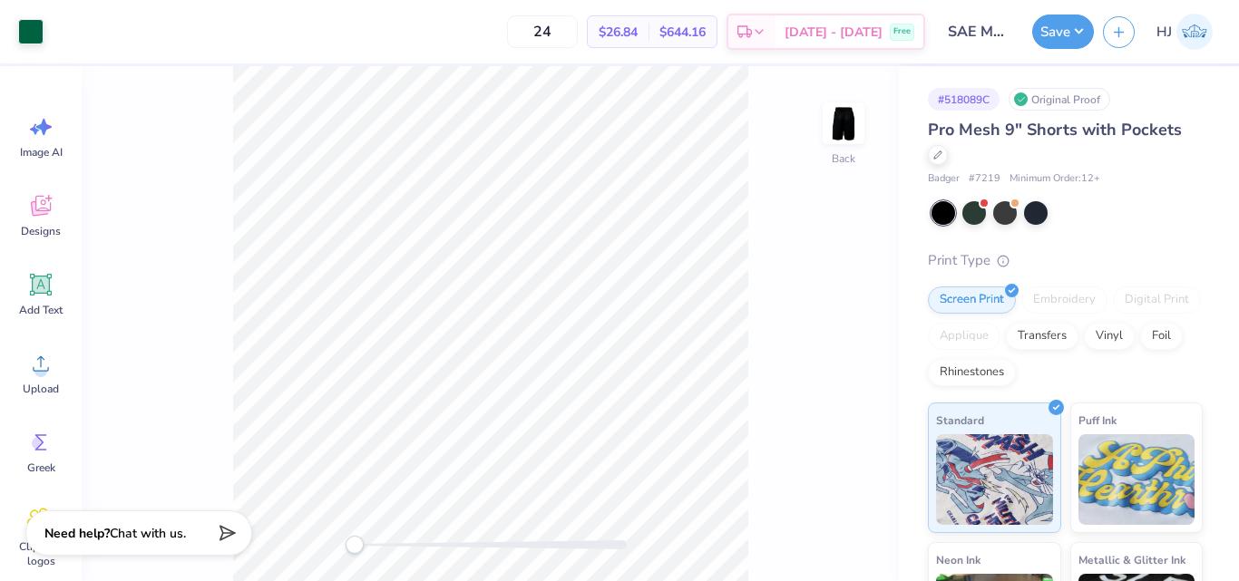
click at [1095, 210] on div at bounding box center [1066, 213] width 271 height 24
click at [1061, 222] on div at bounding box center [1066, 213] width 271 height 24
click at [1062, 229] on div "Pro Mesh 9" Shorts with Pockets Badger # 7219 Minimum Order: 12 + Print Type Sc…" at bounding box center [1065, 465] width 275 height 695
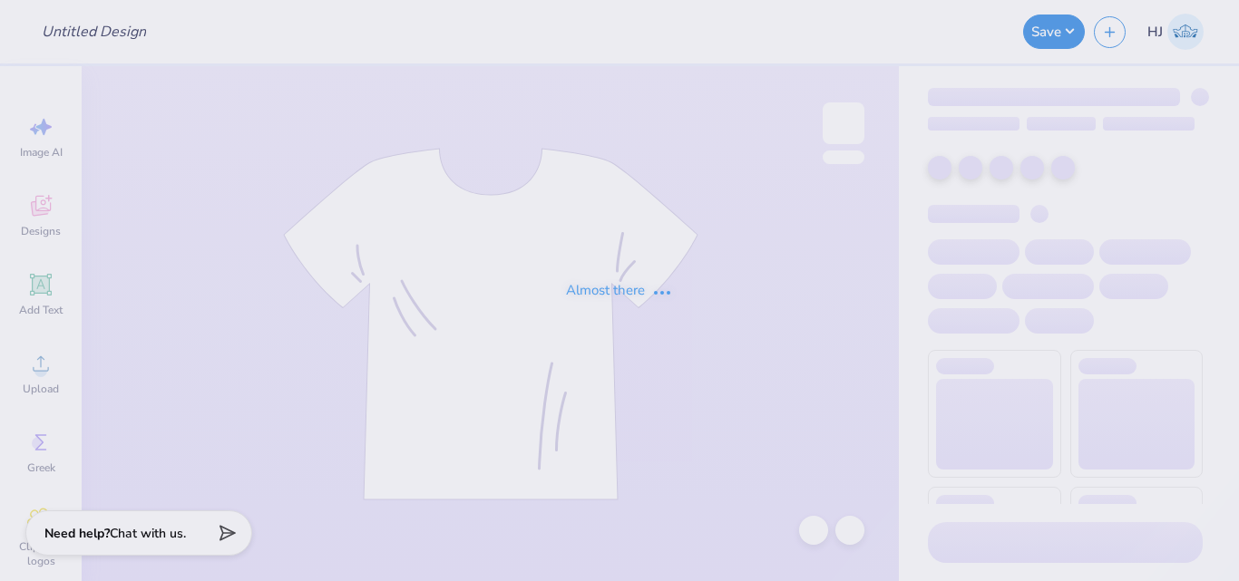
type input "SAE Mesh Shorts Drop"
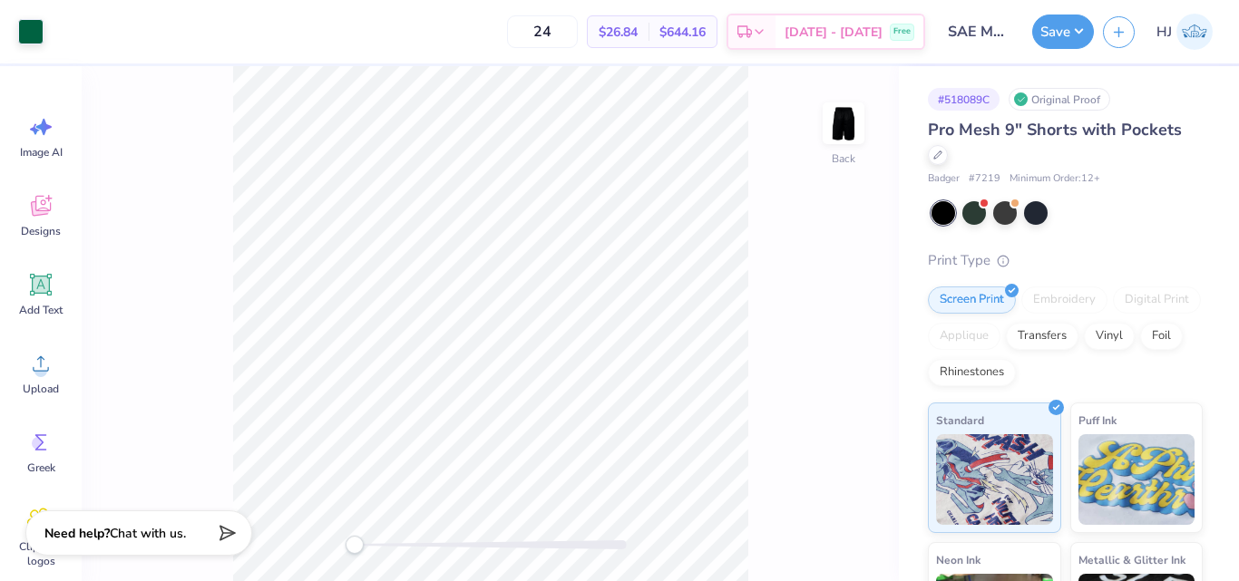
click at [1093, 206] on div at bounding box center [1066, 213] width 271 height 24
click at [1088, 219] on div at bounding box center [1066, 213] width 271 height 24
